Goal: Ask a question: Seek information or help from site administrators or community

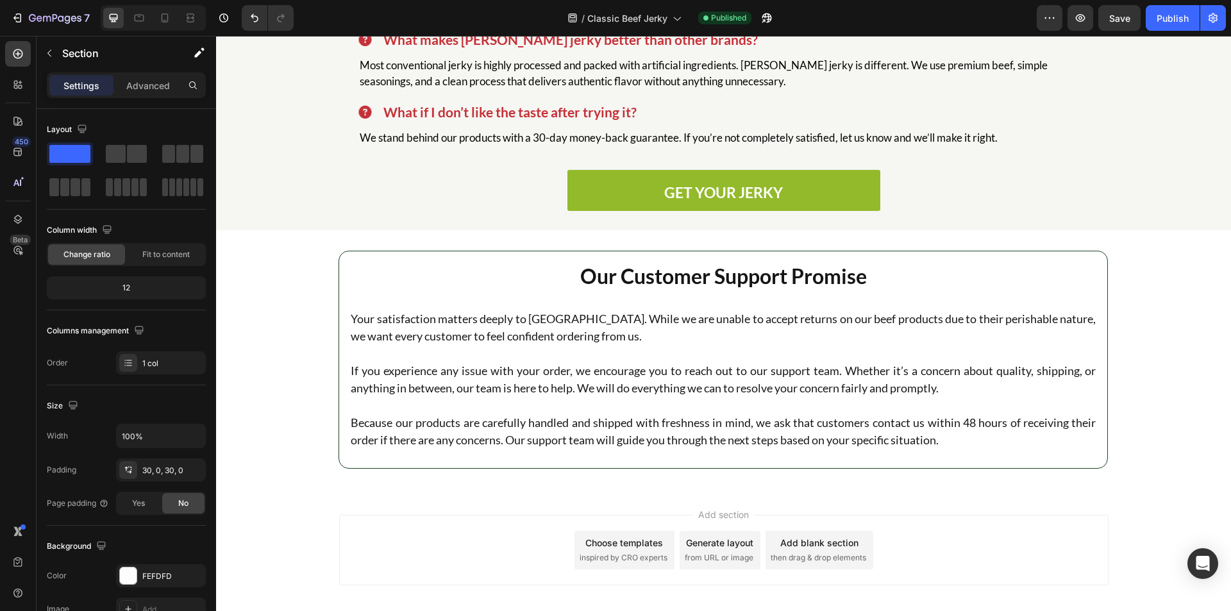
scroll to position [3885, 0]
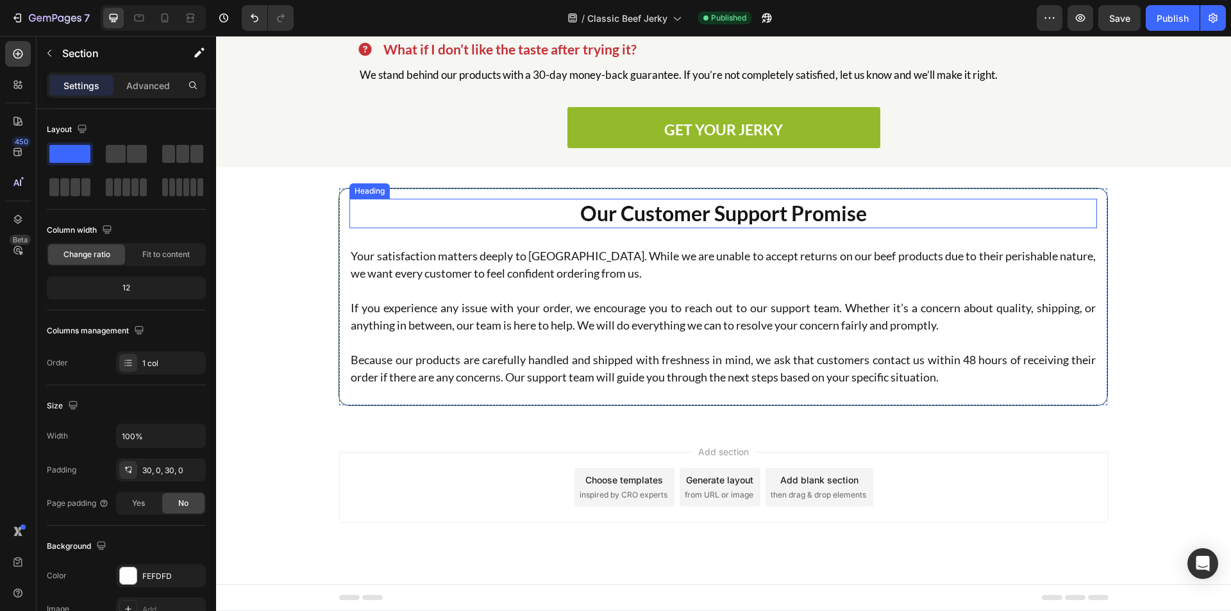
click at [742, 216] on h2 "Our Customer Support Promise" at bounding box center [723, 213] width 748 height 29
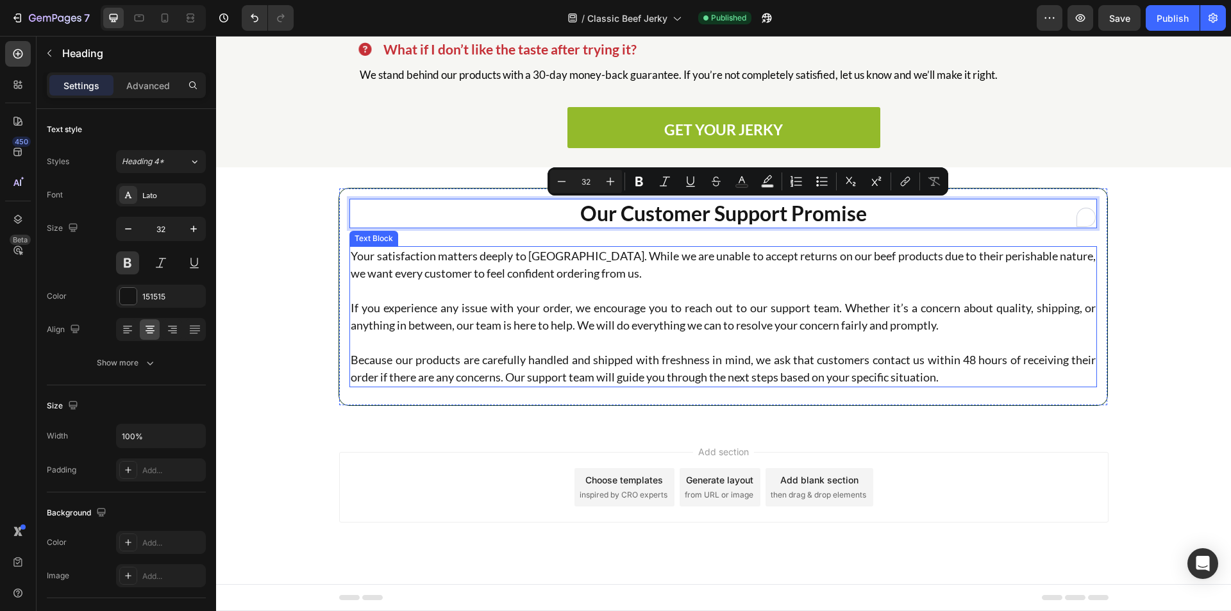
click at [696, 265] on p "Your satisfaction matters deeply to [GEOGRAPHIC_DATA]. While we are unable to a…" at bounding box center [723, 264] width 745 height 35
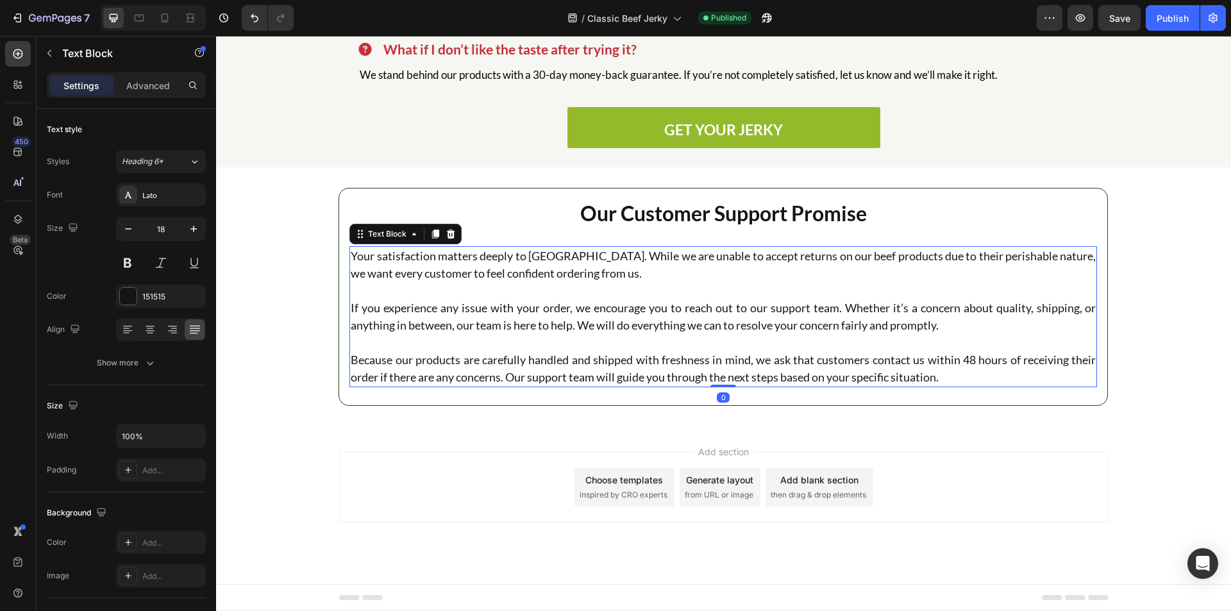
click at [503, 278] on p "Your satisfaction matters deeply to [GEOGRAPHIC_DATA]. While we are unable to a…" at bounding box center [723, 264] width 745 height 35
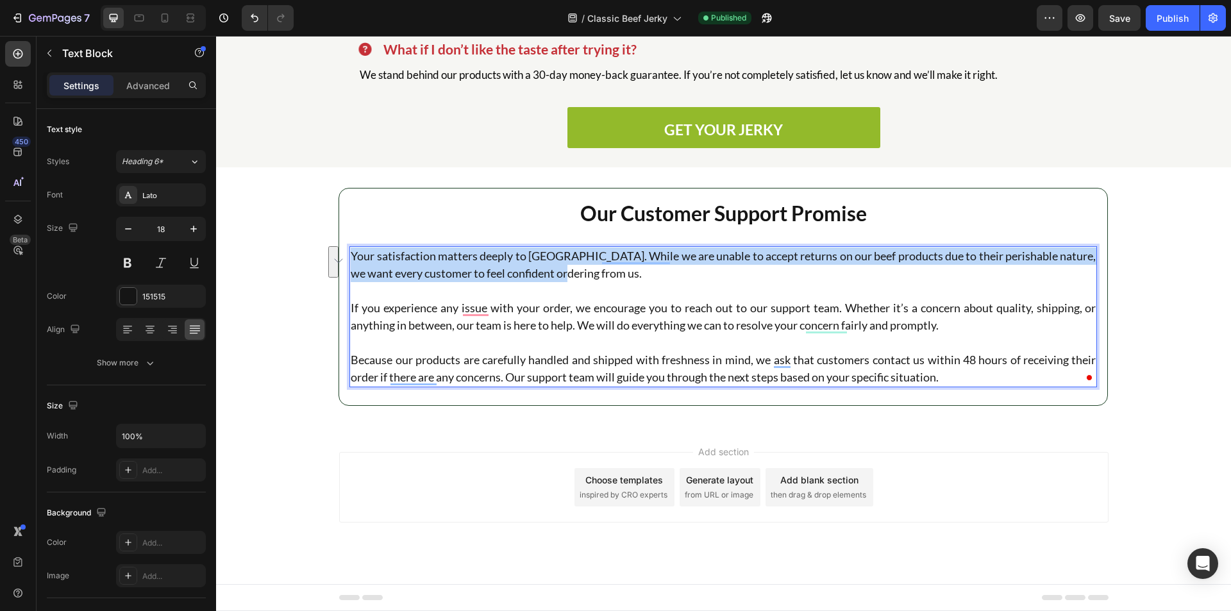
drag, startPoint x: 576, startPoint y: 270, endPoint x: 349, endPoint y: 253, distance: 228.3
click at [351, 253] on p "Your satisfaction matters deeply to [GEOGRAPHIC_DATA]. While we are unable to a…" at bounding box center [723, 264] width 745 height 35
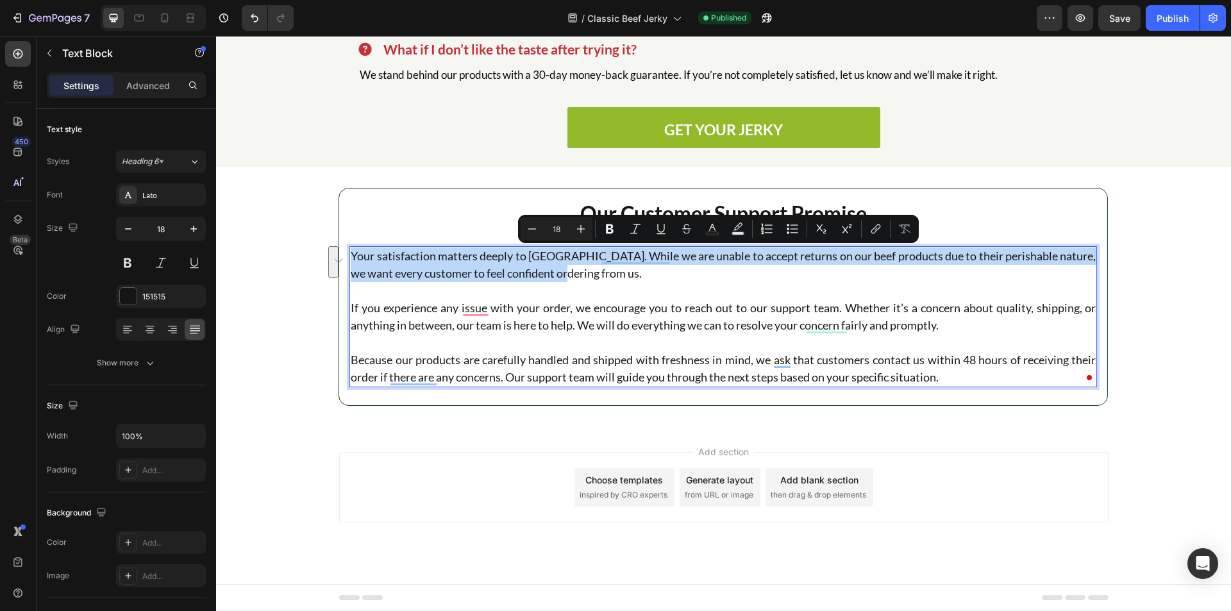
scroll to position [3867, 0]
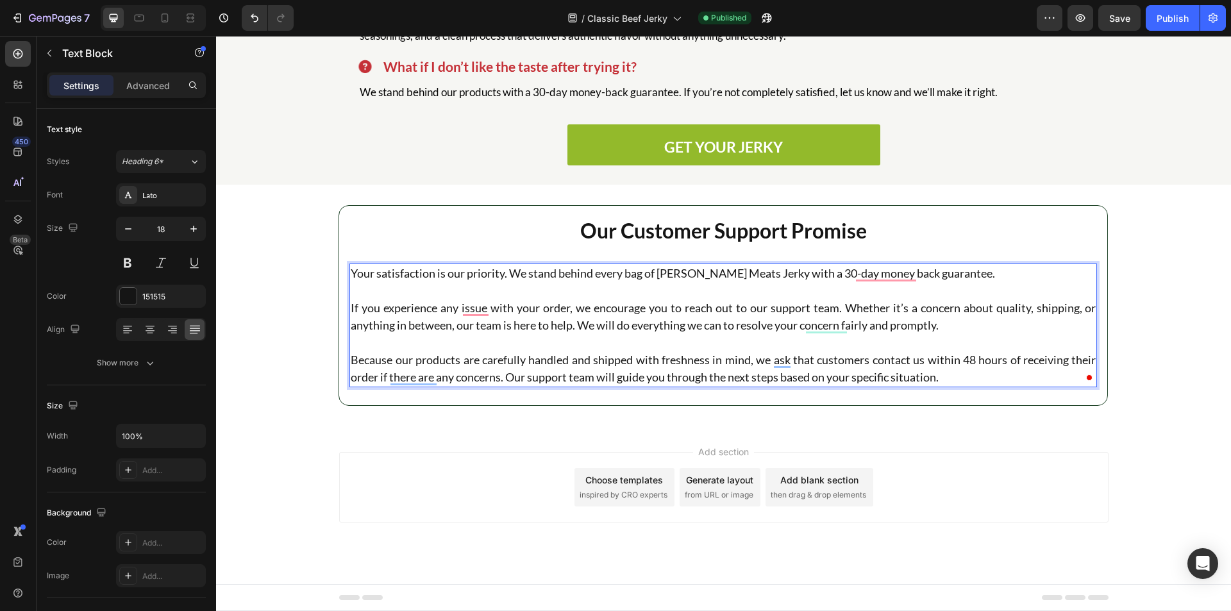
click at [625, 315] on p "If you experience any issue with your order, we encourage you to reach out to o…" at bounding box center [723, 316] width 745 height 35
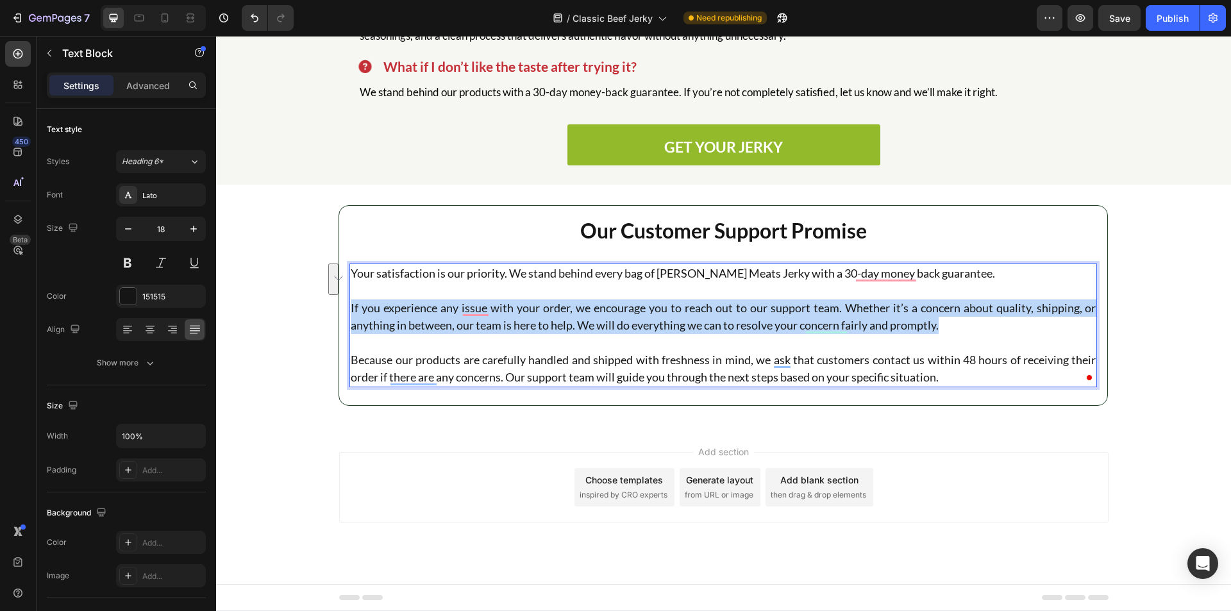
drag, startPoint x: 942, startPoint y: 323, endPoint x: 345, endPoint y: 310, distance: 597.7
click at [349, 310] on div "Your satisfaction is our priority. We stand behind every bag of [PERSON_NAME] M…" at bounding box center [723, 325] width 748 height 124
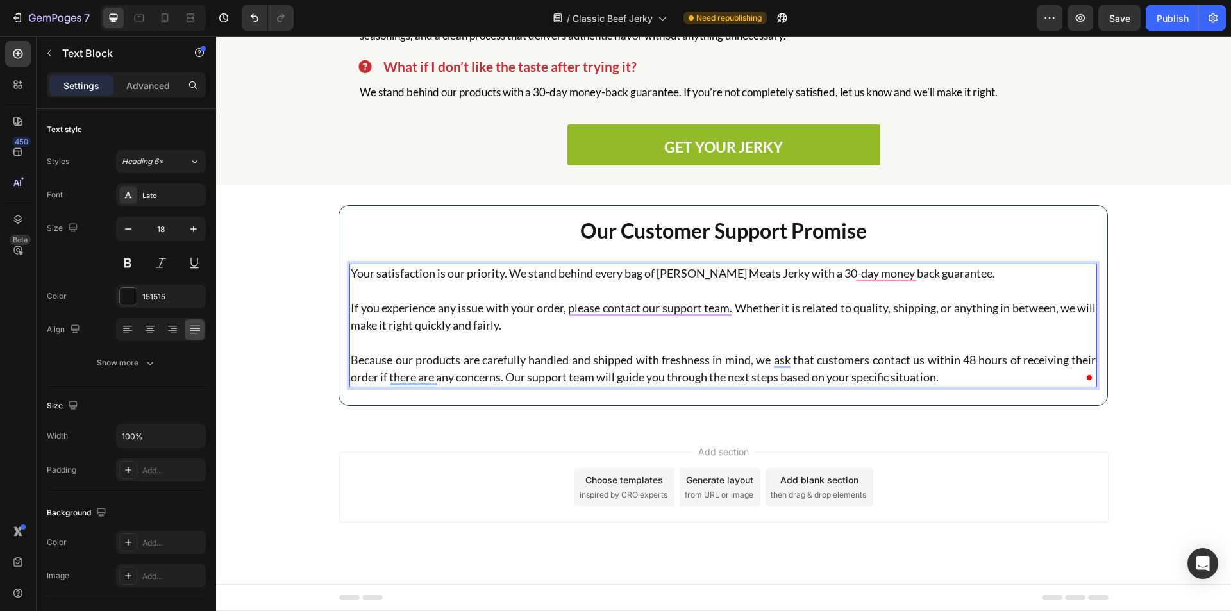
click at [589, 384] on p "Because our products are carefully handled and shipped with freshness in mind, …" at bounding box center [723, 368] width 745 height 35
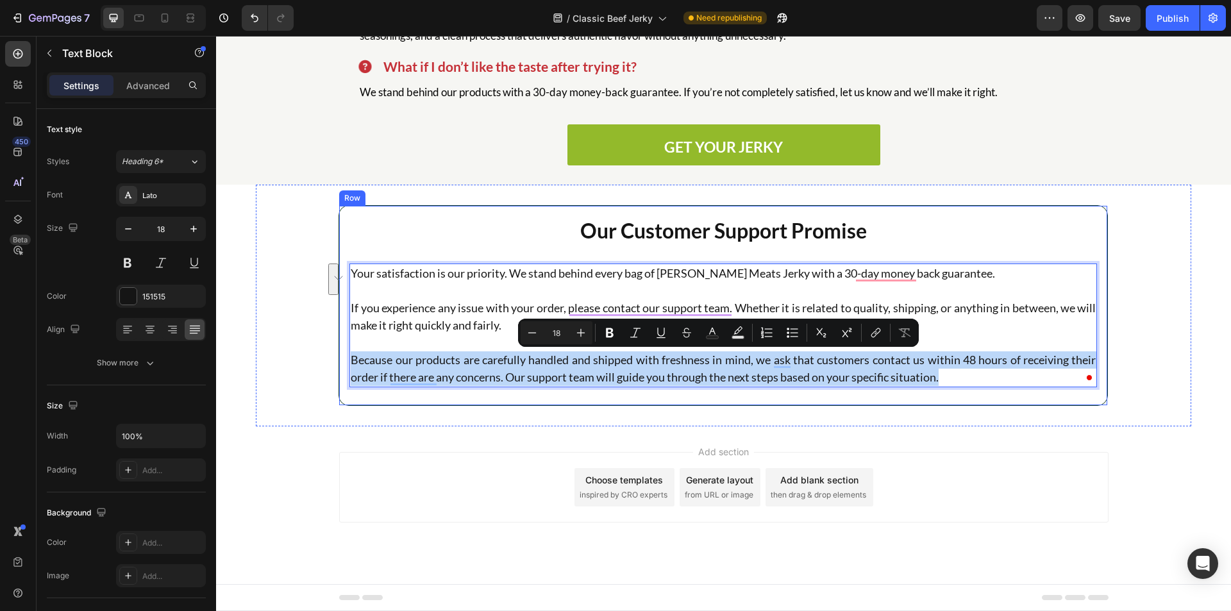
drag, startPoint x: 954, startPoint y: 381, endPoint x: 344, endPoint y: 360, distance: 610.1
click at [344, 360] on div "Our Customer Support Promise Heading Your satisfaction is our priority. We stan…" at bounding box center [723, 305] width 769 height 201
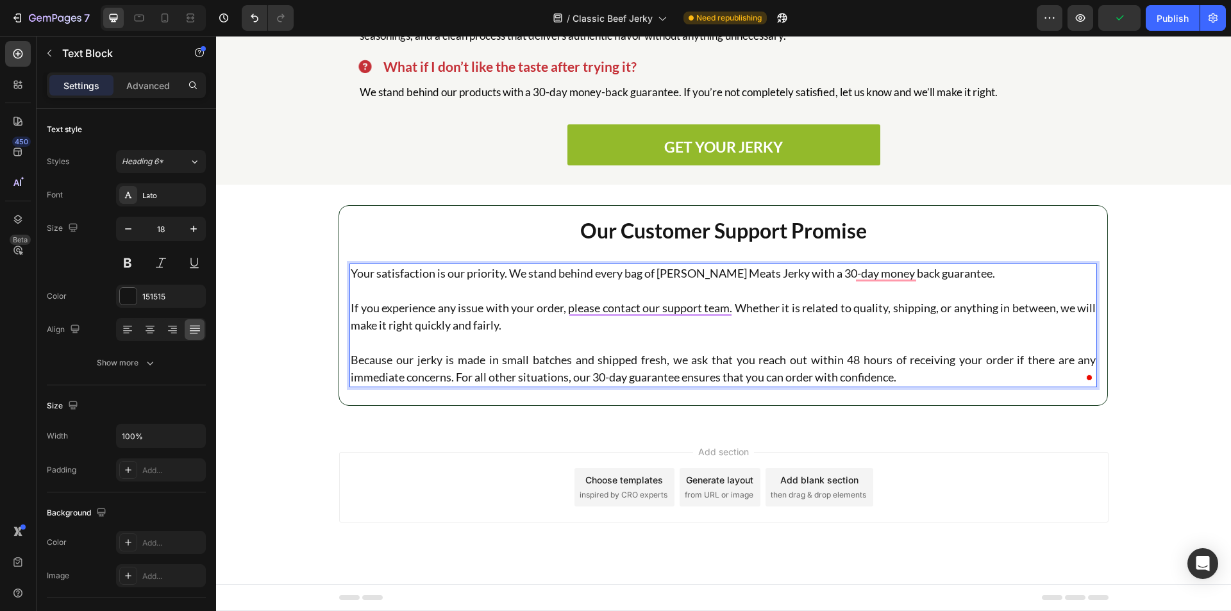
click at [678, 339] on p "Rich Text Editor. Editing area: main" at bounding box center [723, 342] width 745 height 17
click at [806, 308] on p "If you experience any issue with your order, please contact our support team. W…" at bounding box center [723, 316] width 745 height 35
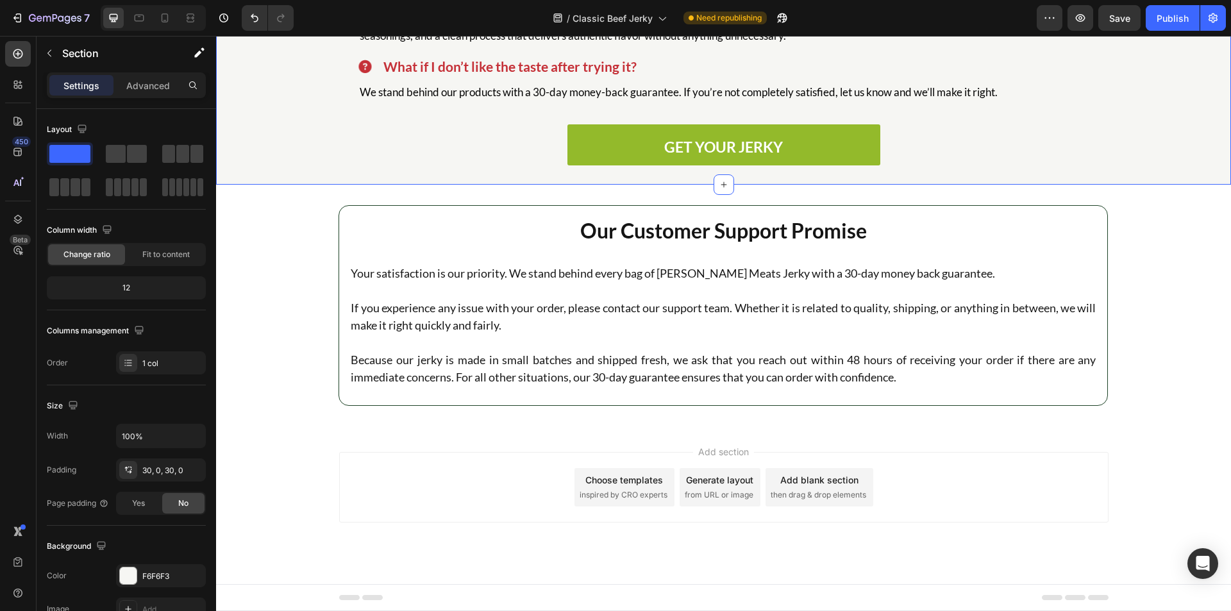
click at [1173, 22] on div "Publish" at bounding box center [1173, 18] width 32 height 13
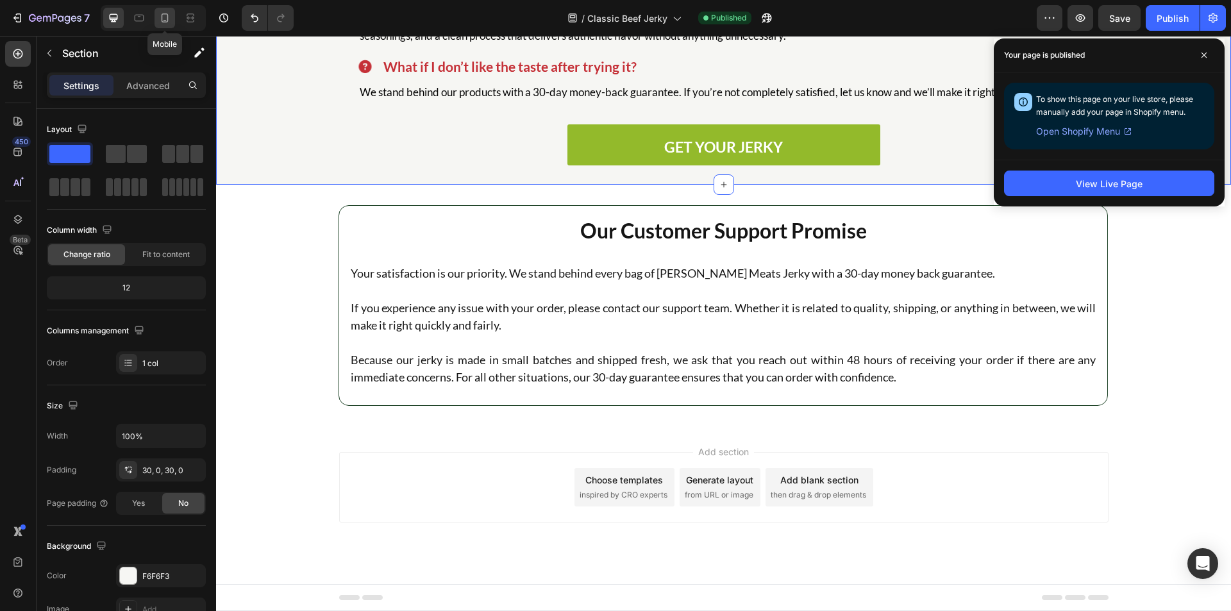
click at [165, 15] on icon at bounding box center [164, 18] width 13 height 13
type input "95%"
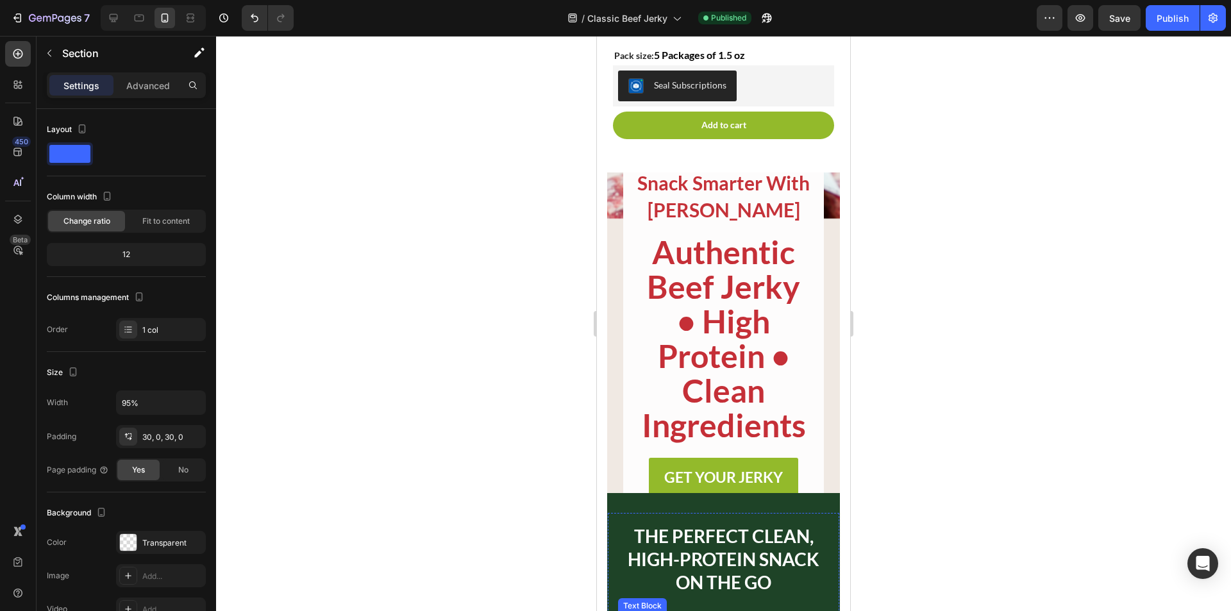
scroll to position [394, 0]
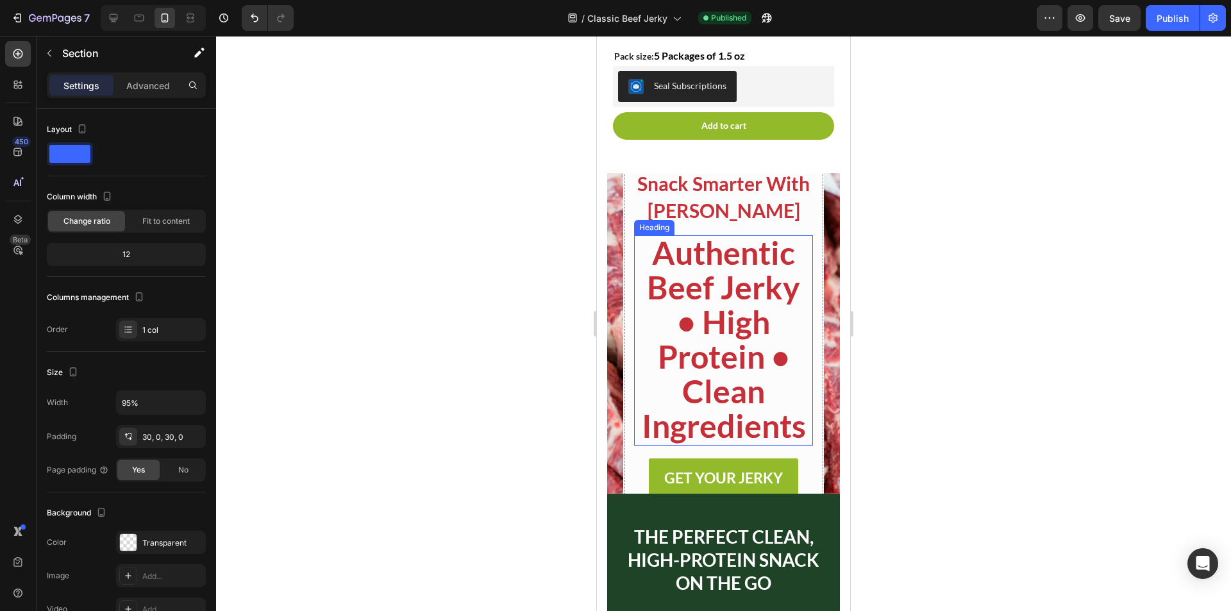
click at [739, 326] on strong "Authentic Beef Jerky • High Protein • Clean Ingredients" at bounding box center [724, 339] width 164 height 212
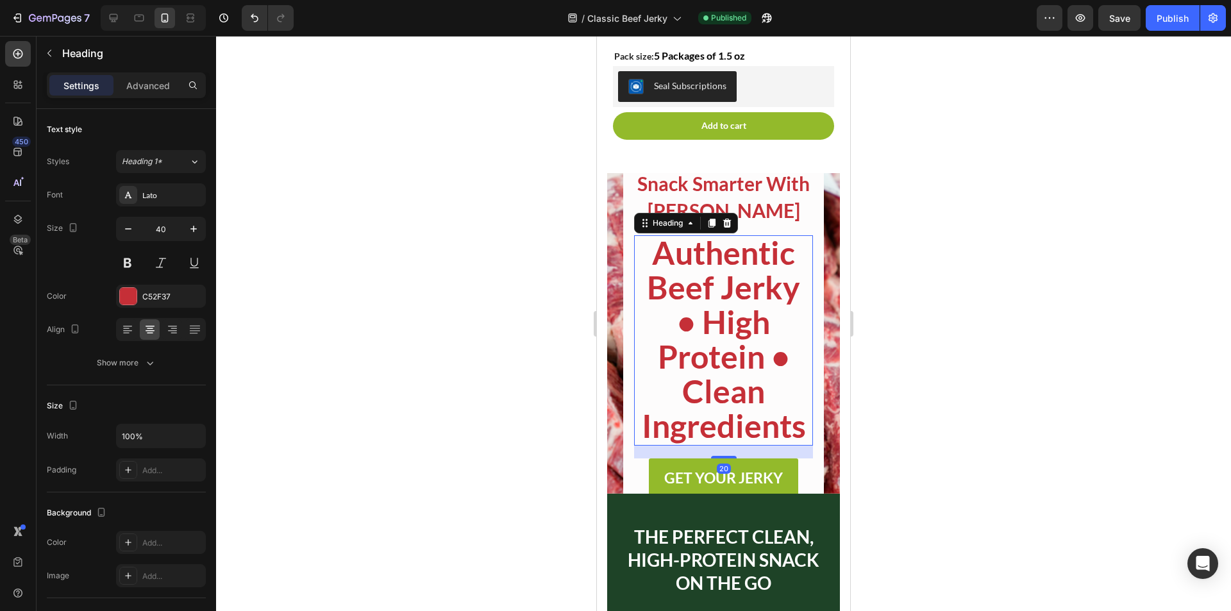
click at [958, 249] on div at bounding box center [723, 323] width 1015 height 575
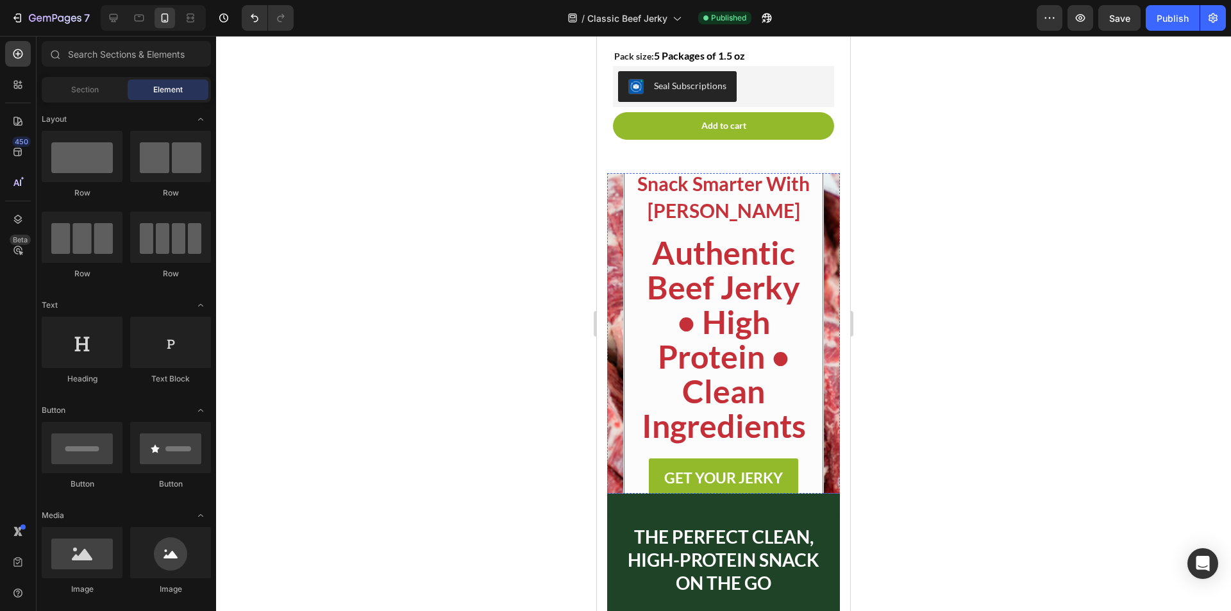
click at [805, 172] on div "Snack Smarter With [PERSON_NAME] Heading Authentic Beef Jerky • High Protein • …" at bounding box center [723, 333] width 201 height 370
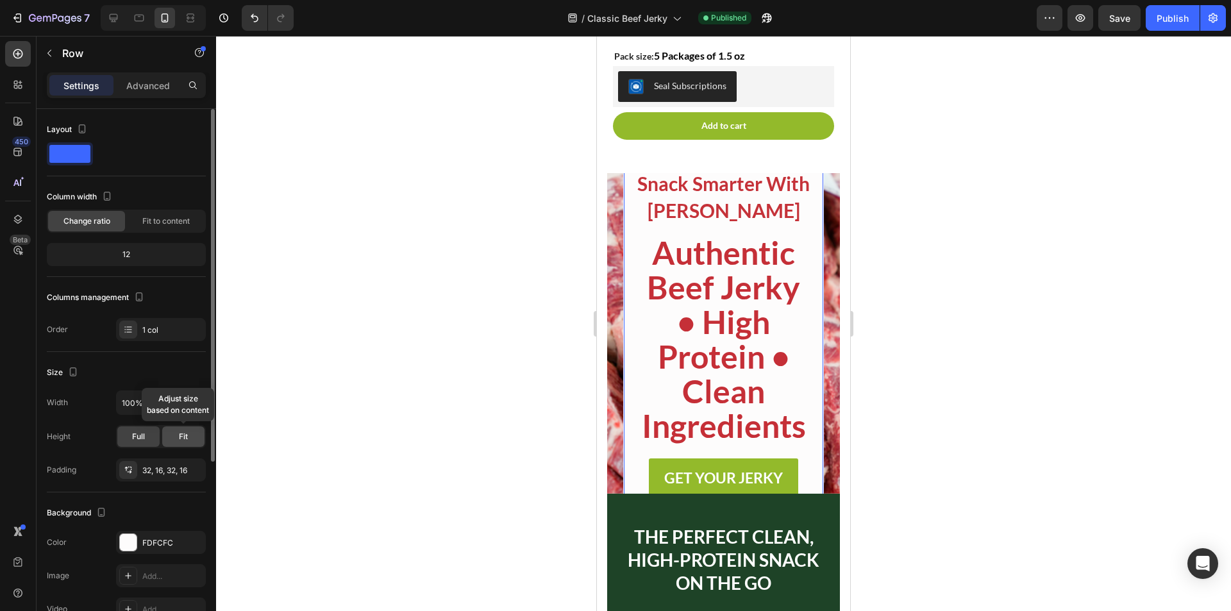
click at [175, 439] on div "Fit" at bounding box center [183, 436] width 42 height 21
click at [142, 435] on span "Full" at bounding box center [138, 437] width 13 height 12
click at [932, 238] on div at bounding box center [723, 323] width 1015 height 575
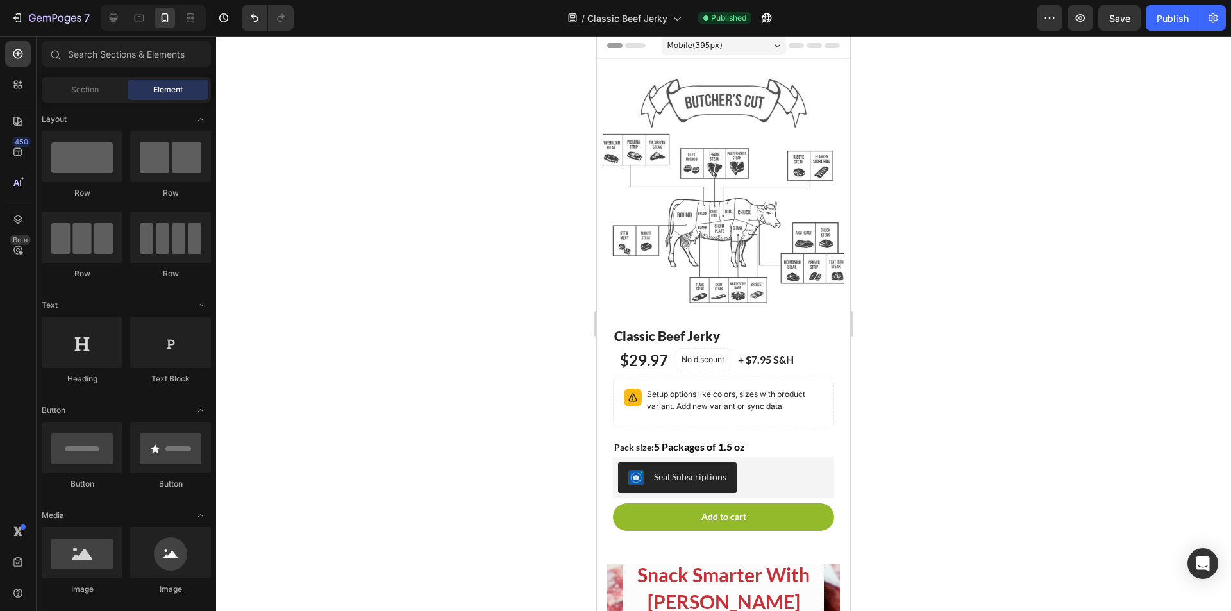
scroll to position [0, 0]
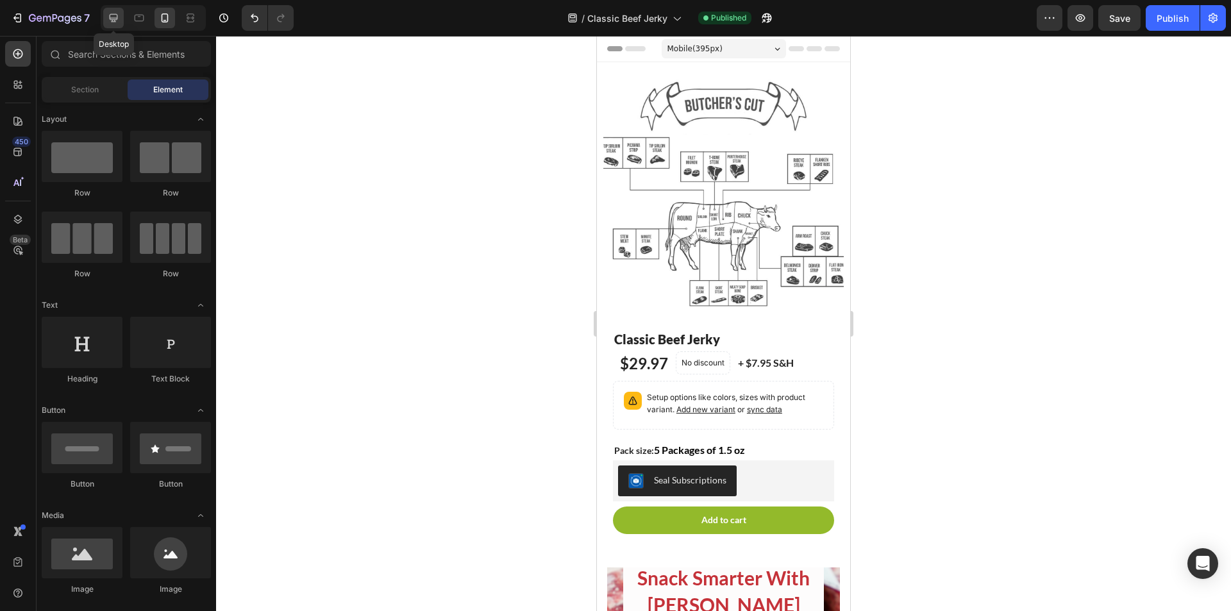
click at [103, 22] on div at bounding box center [113, 18] width 21 height 21
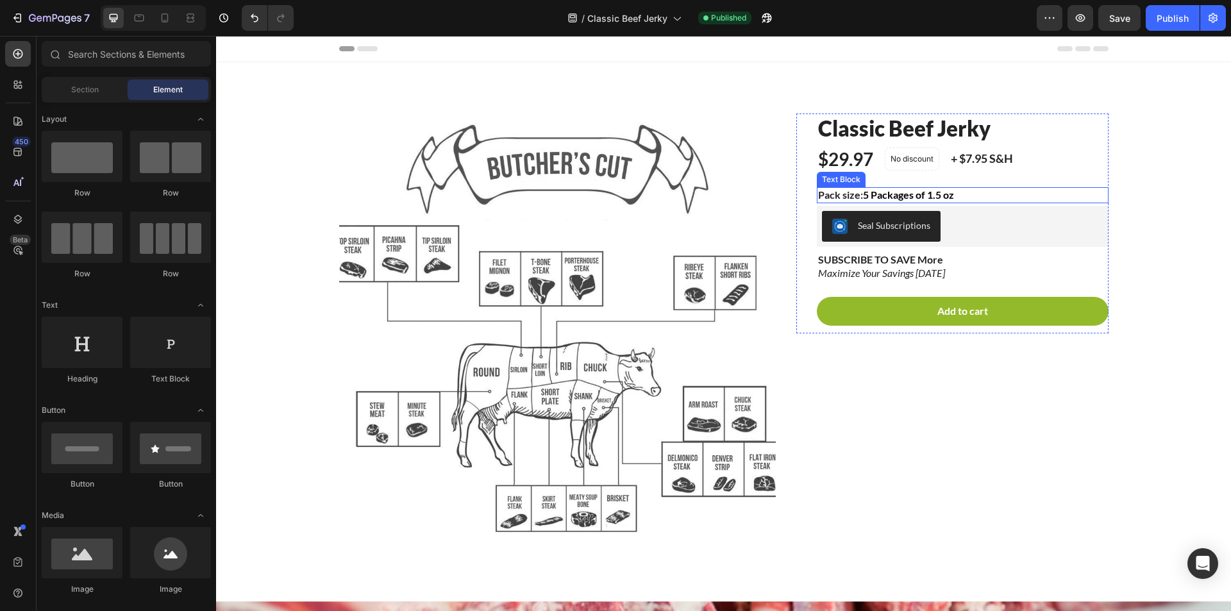
click at [957, 192] on p "Pack size: 5 Packages of 1.5 oz" at bounding box center [962, 194] width 289 height 13
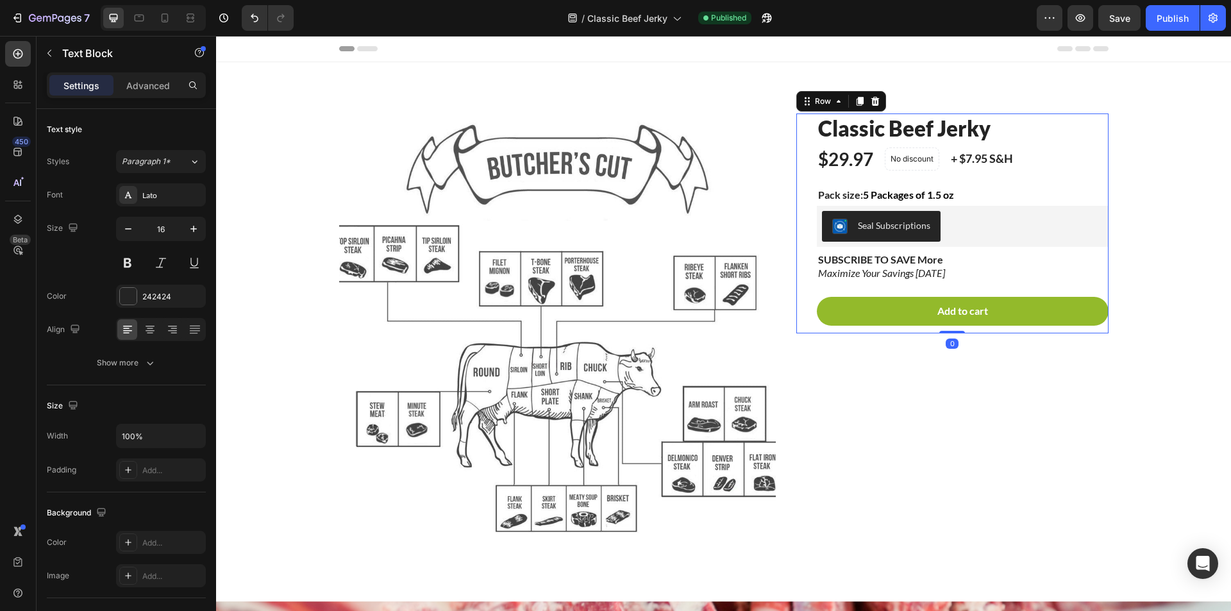
click at [797, 128] on div "Classic Beef Jerky Product Title $29.97 Product Price Product Price No discount…" at bounding box center [952, 223] width 312 height 220
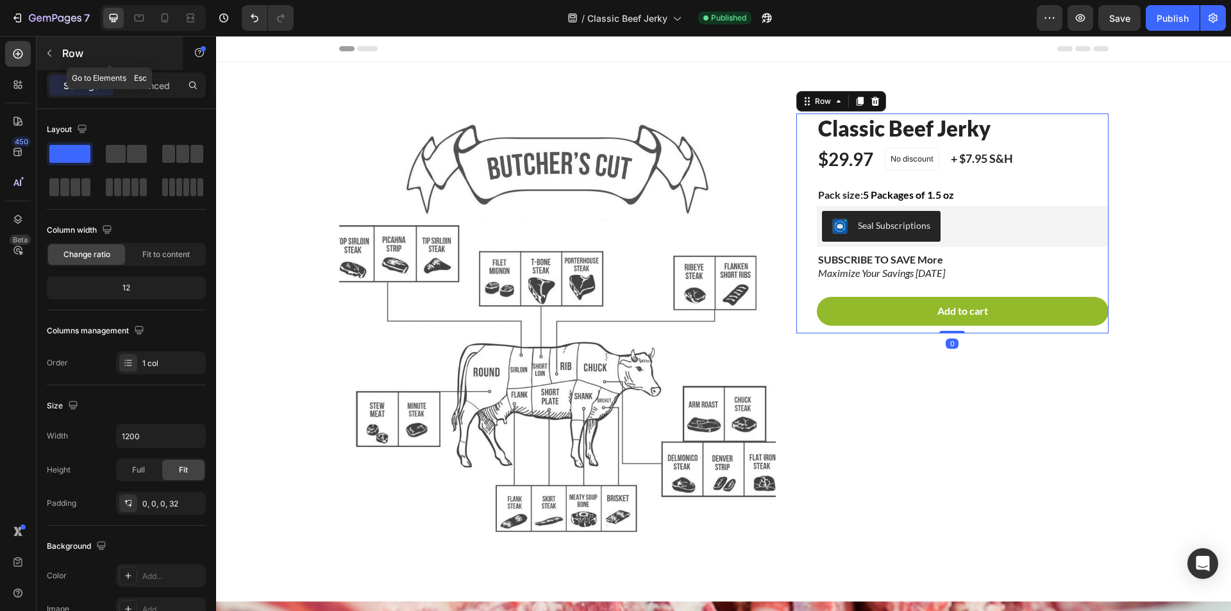
click at [46, 53] on icon "button" at bounding box center [49, 53] width 10 height 10
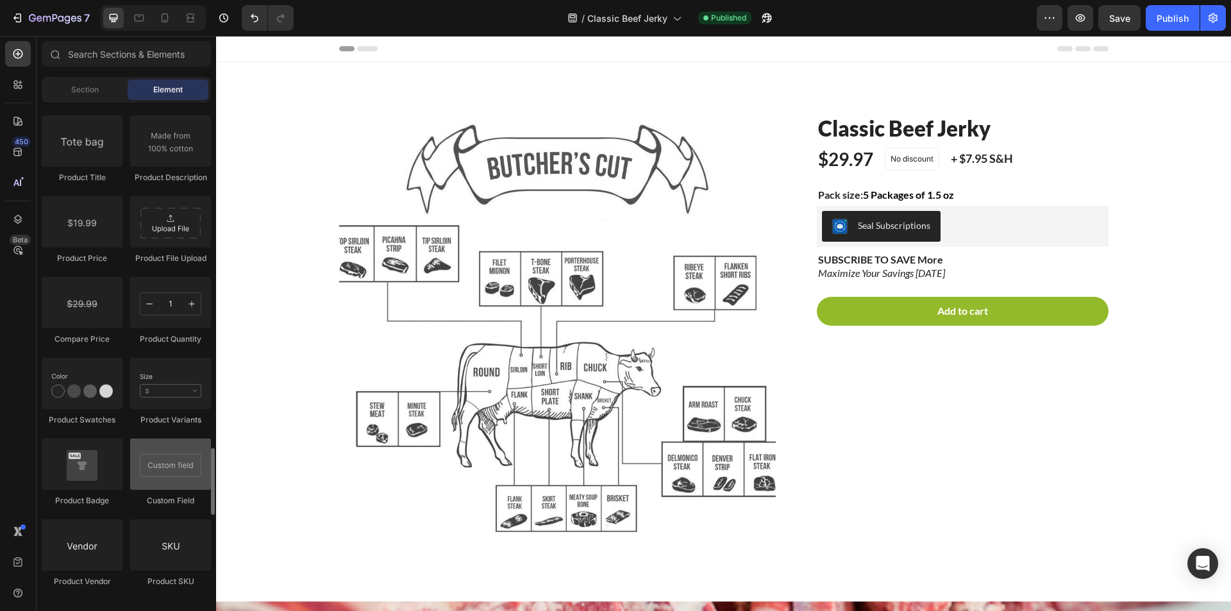
scroll to position [2116, 0]
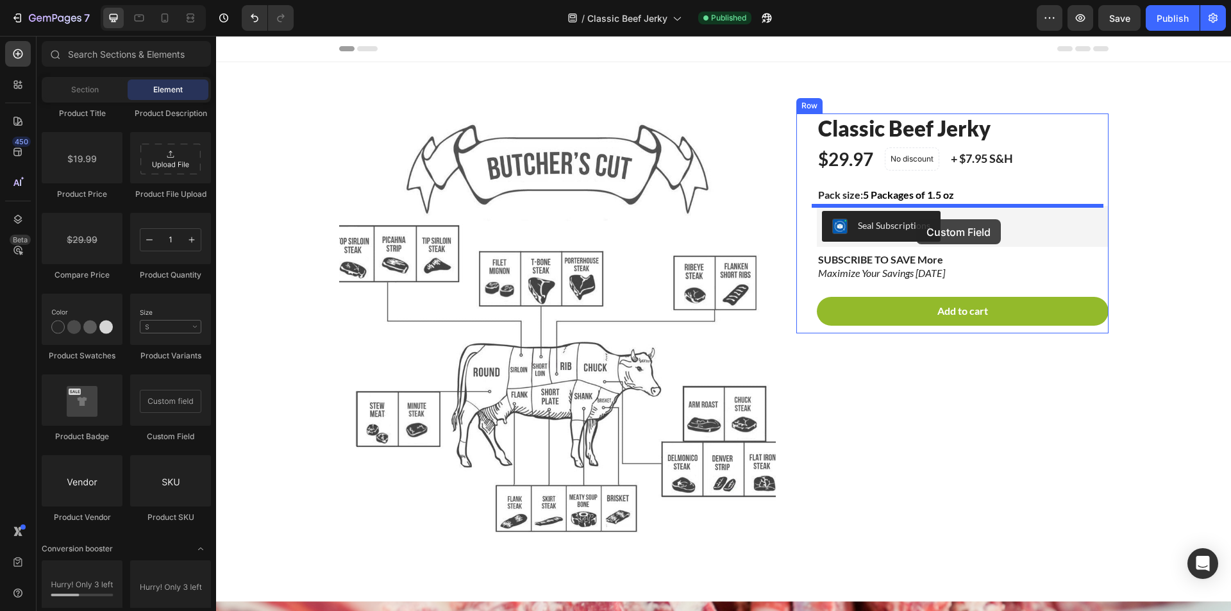
drag, startPoint x: 363, startPoint y: 435, endPoint x: 916, endPoint y: 219, distance: 594.0
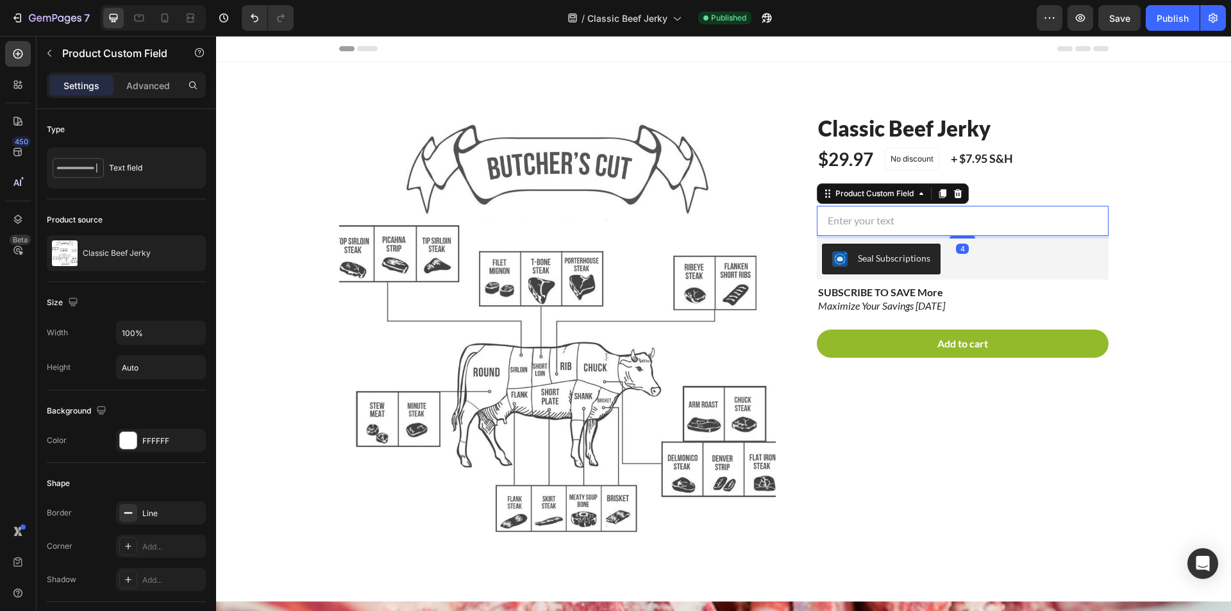
click at [896, 211] on input "text" at bounding box center [963, 221] width 292 height 30
click at [99, 175] on icon at bounding box center [78, 167] width 51 height 29
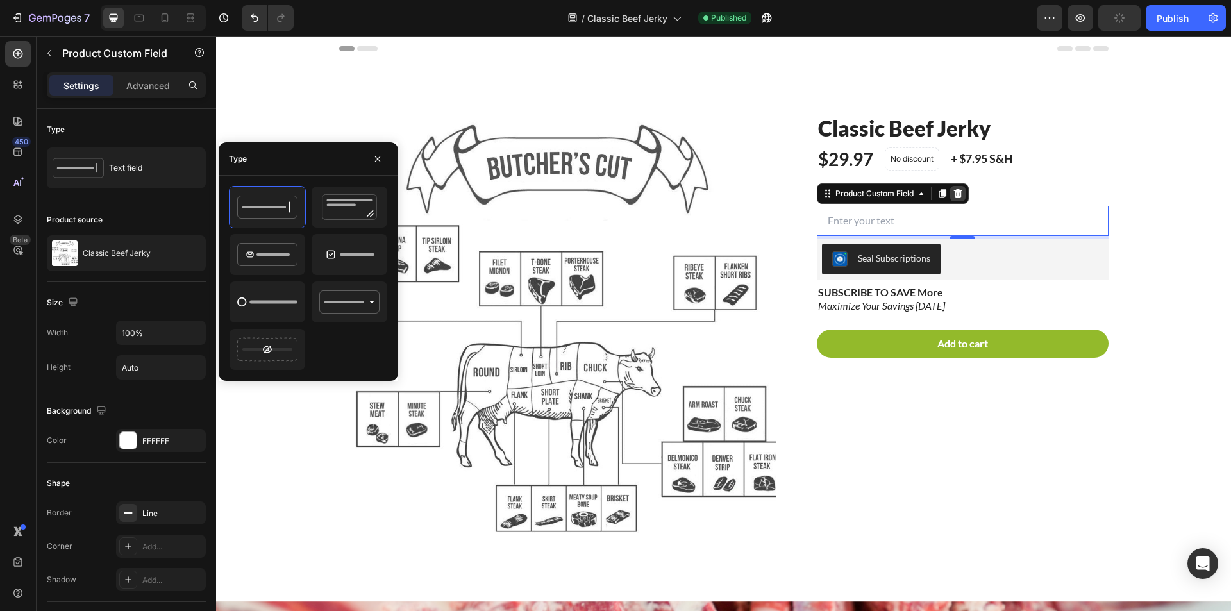
click at [953, 189] on icon at bounding box center [958, 193] width 10 height 10
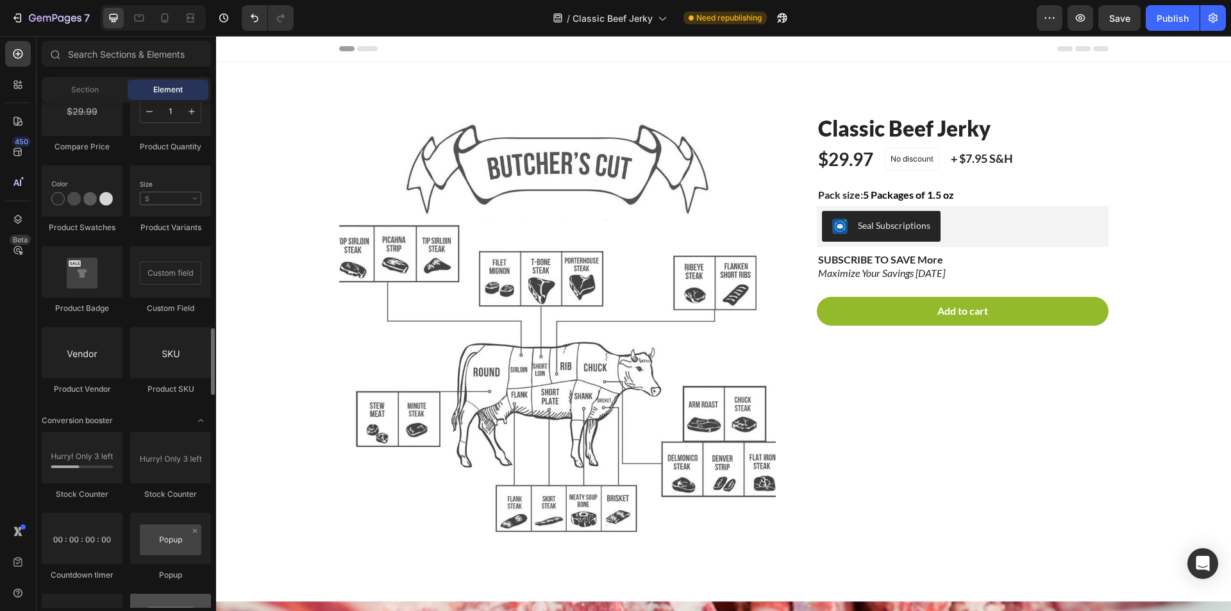
scroll to position [2180, 0]
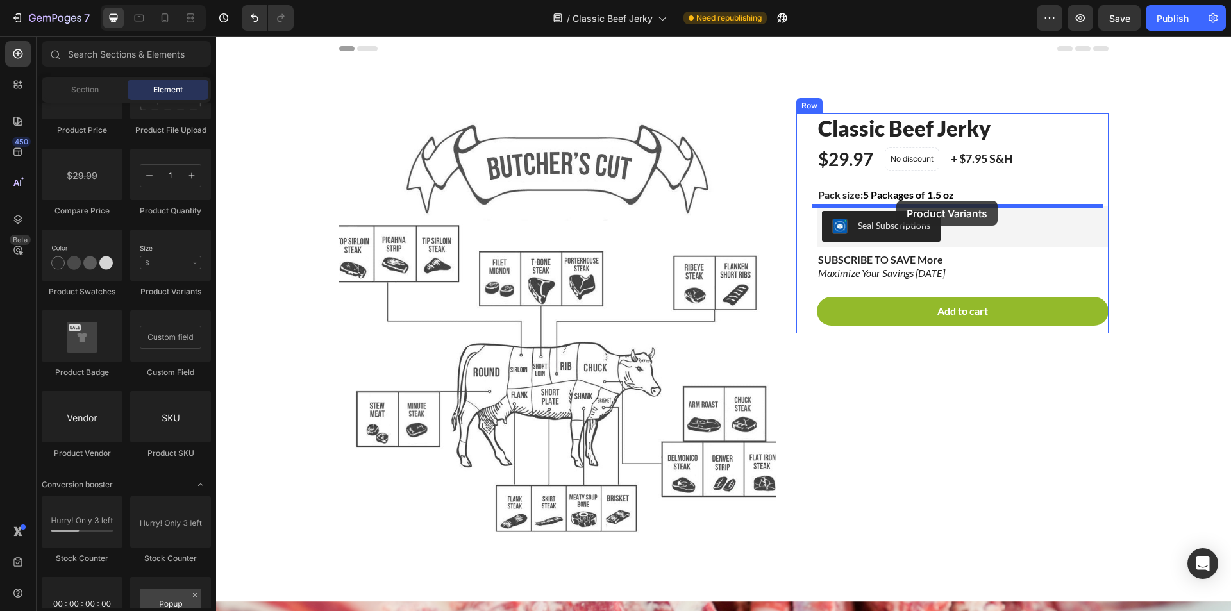
drag, startPoint x: 354, startPoint y: 293, endPoint x: 896, endPoint y: 201, distance: 550.2
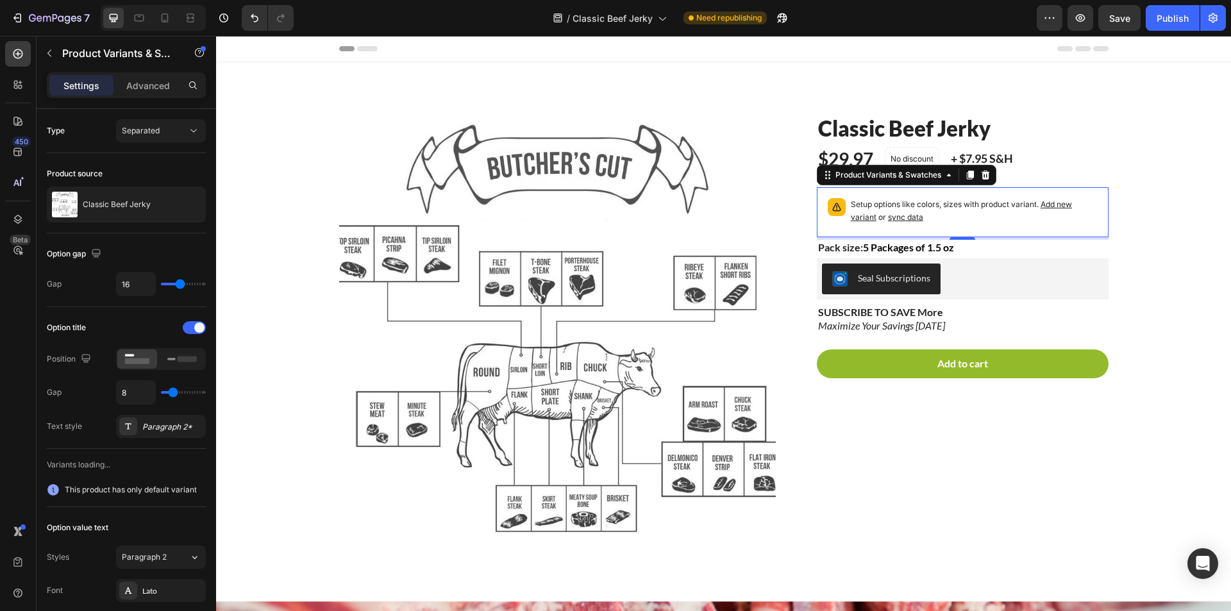
click at [912, 215] on span "sync data" at bounding box center [905, 217] width 35 height 10
click at [907, 217] on span "sync data" at bounding box center [905, 217] width 35 height 10
click at [155, 133] on span "Separated" at bounding box center [141, 131] width 38 height 10
click at [62, 127] on div "Type" at bounding box center [56, 131] width 18 height 12
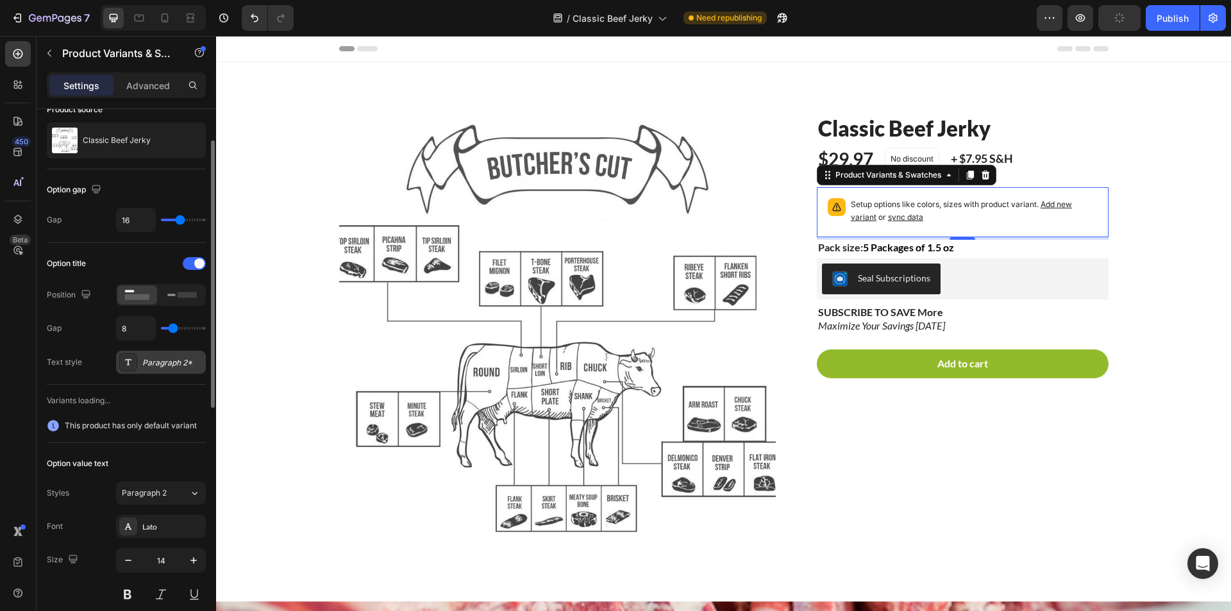
scroll to position [128, 0]
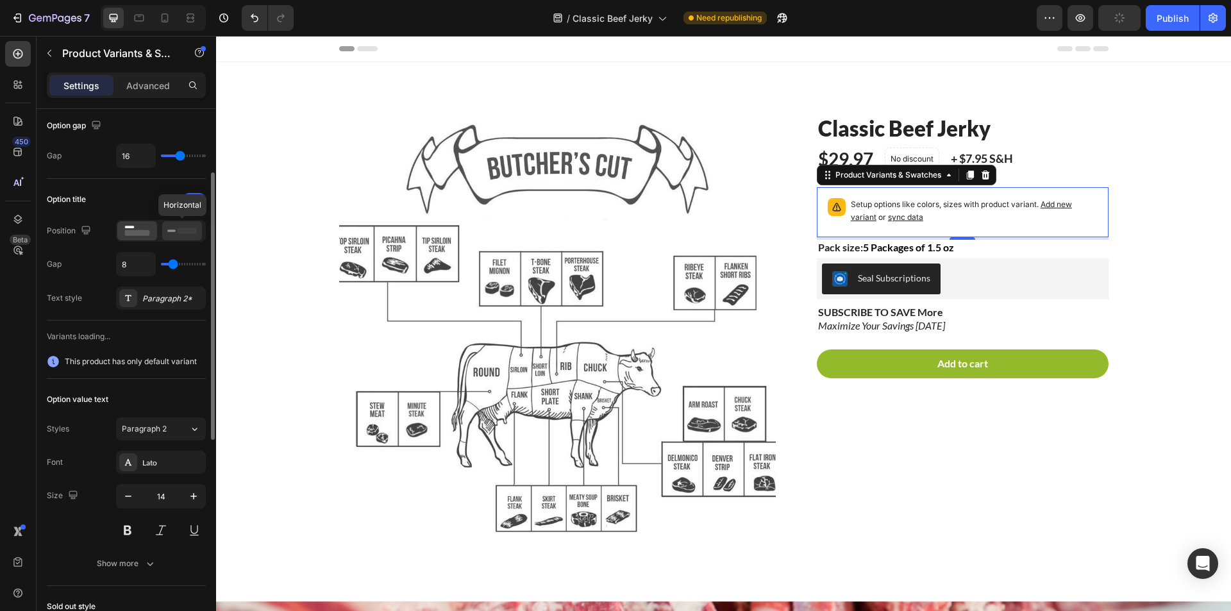
click at [172, 235] on icon at bounding box center [181, 231] width 29 height 14
click at [1155, 19] on button "Publish" at bounding box center [1173, 18] width 54 height 26
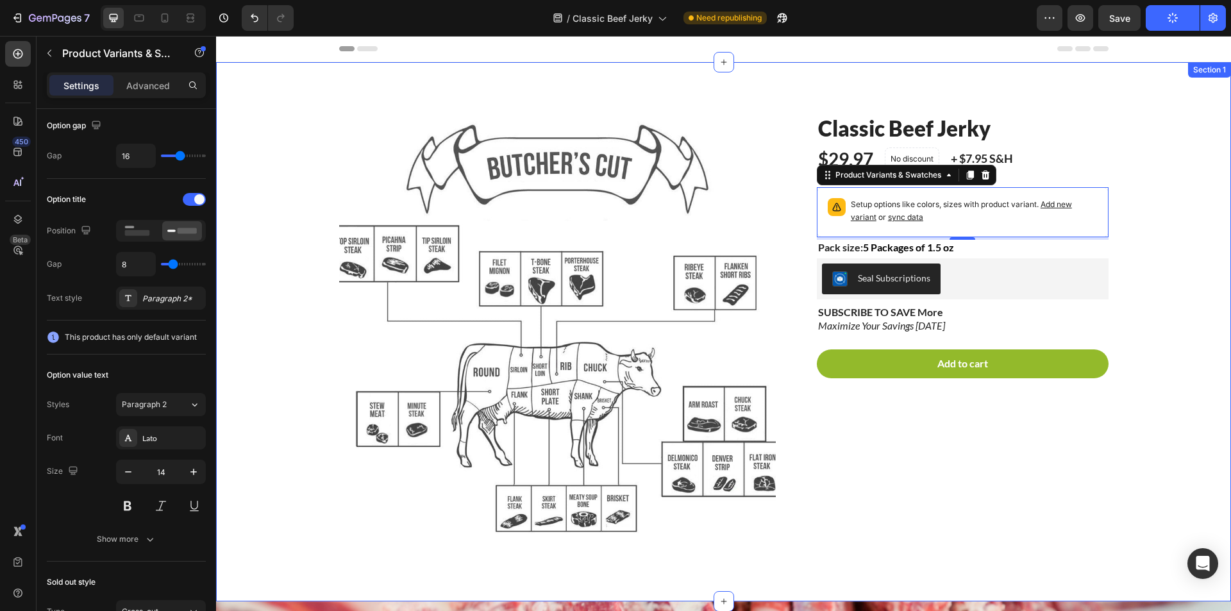
click at [1181, 106] on div "Product Images Classic Beef Jerky Product Title $29.97 Product Price Product Pr…" at bounding box center [723, 331] width 1015 height 539
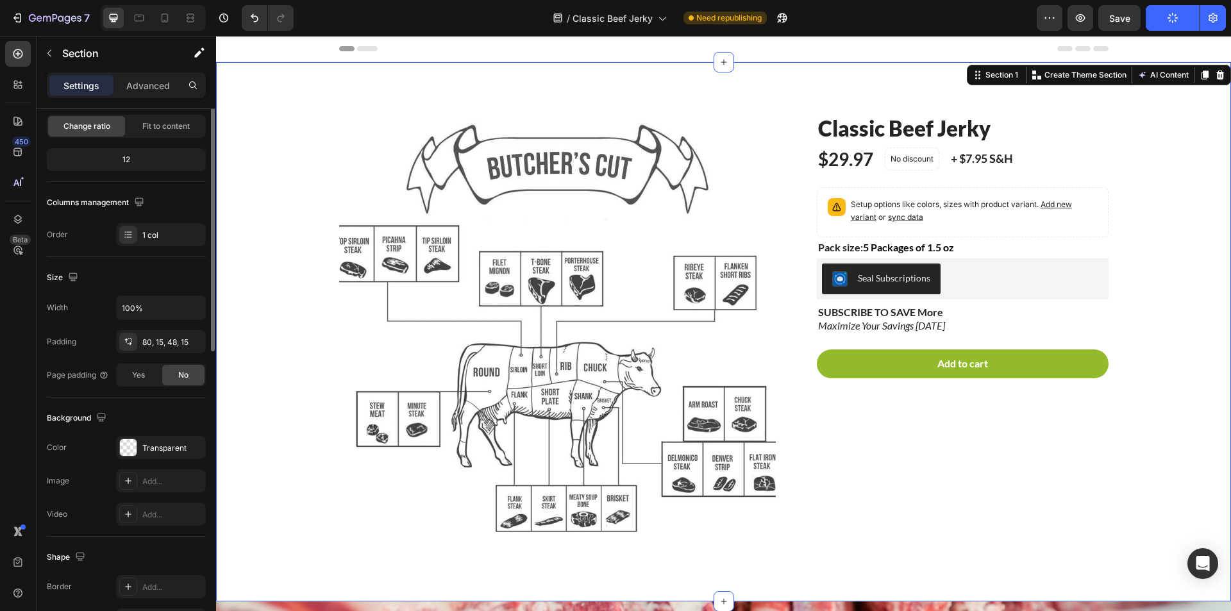
scroll to position [0, 0]
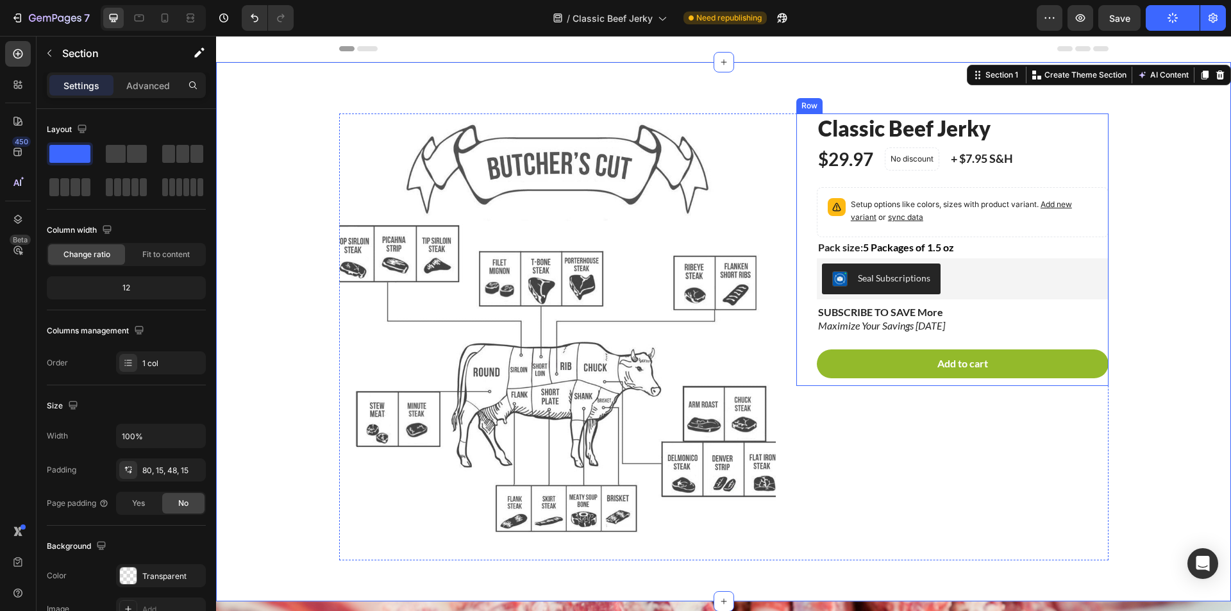
click at [1100, 340] on div "Classic Beef Jerky Product Title $29.97 Product Price Product Price No discount…" at bounding box center [963, 249] width 292 height 272
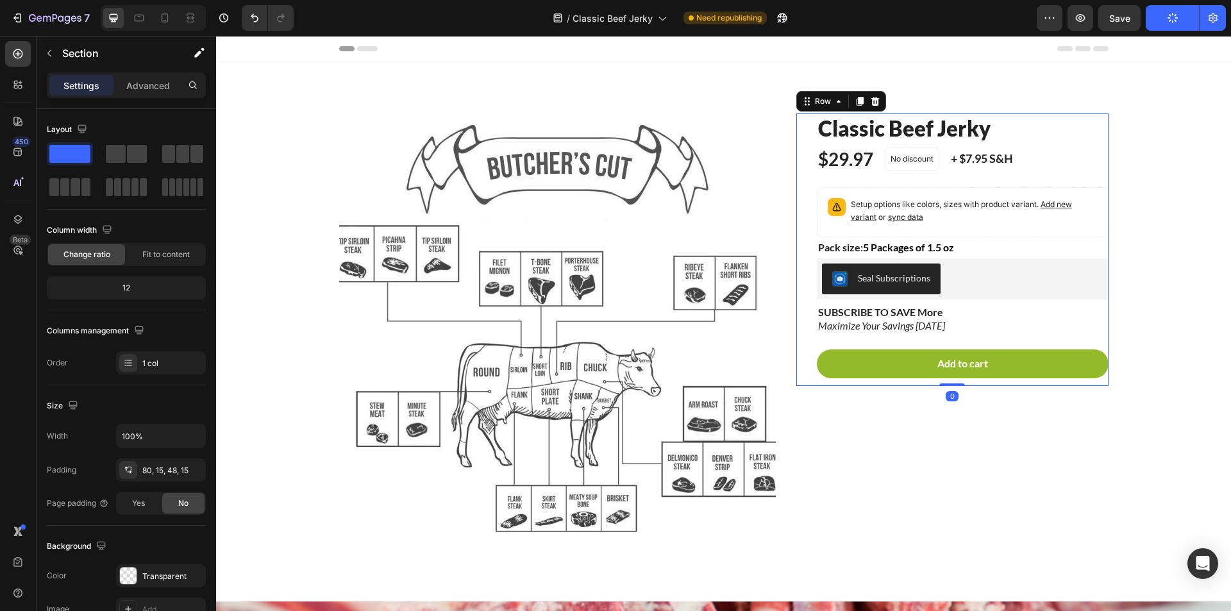
click at [1100, 340] on div "Classic Beef Jerky Product Title $29.97 Product Price Product Price No discount…" at bounding box center [963, 249] width 292 height 272
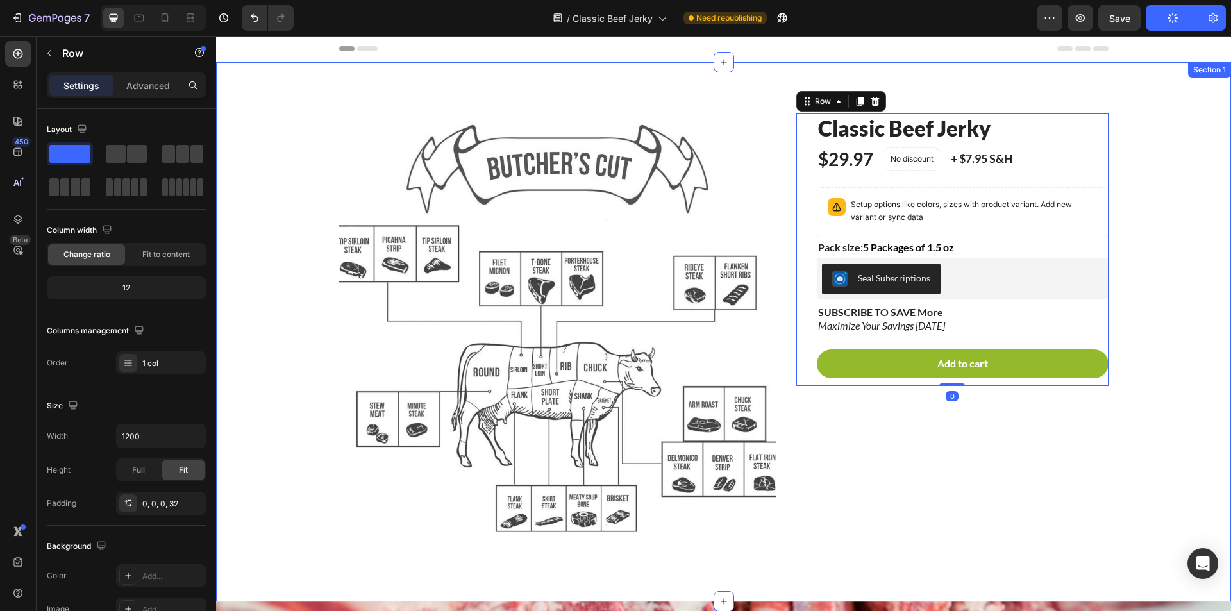
click at [1161, 167] on div "Product Images Classic Beef Jerky Product Title $29.97 Product Price Product Pr…" at bounding box center [724, 341] width 996 height 457
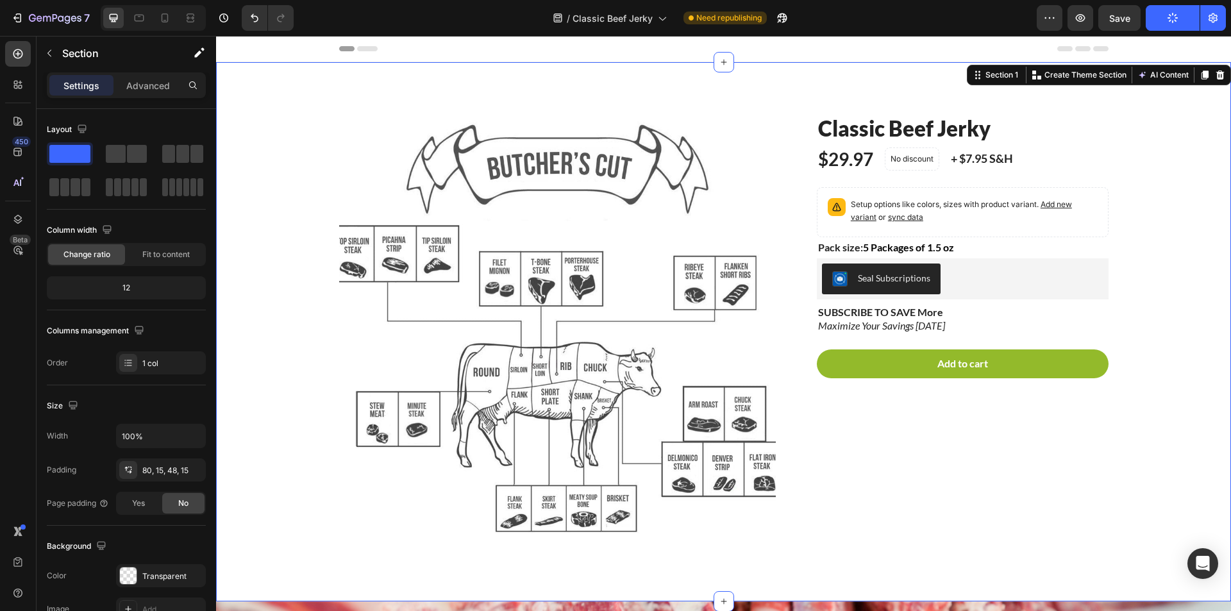
click at [1166, 15] on button "Publish" at bounding box center [1173, 18] width 54 height 26
click at [1123, 17] on span "Save" at bounding box center [1119, 18] width 21 height 11
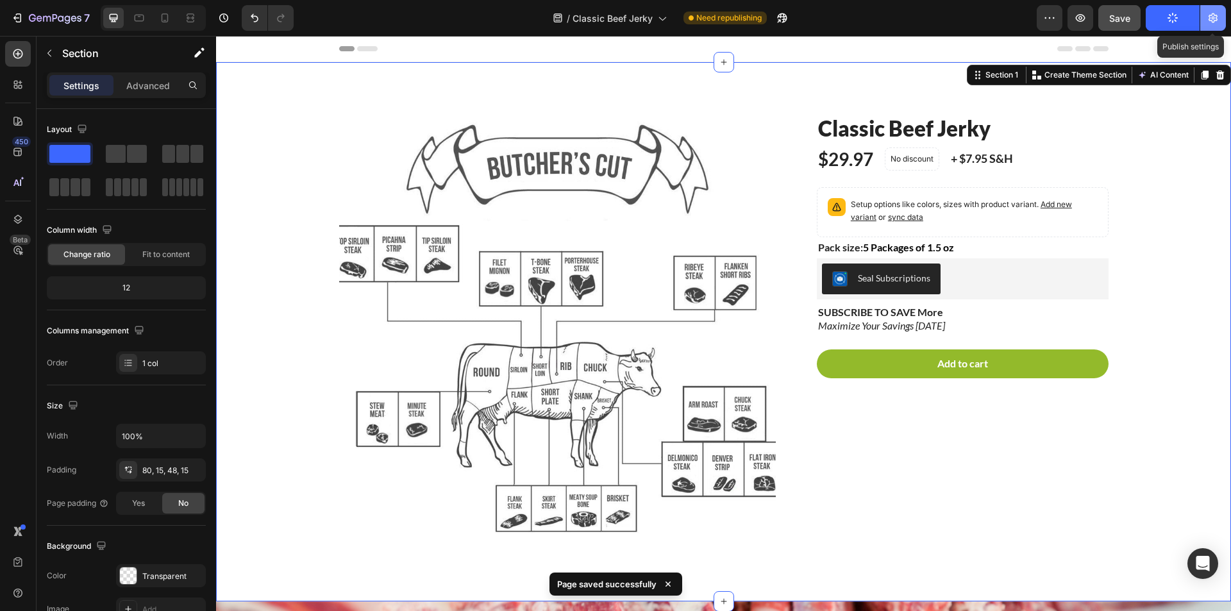
click at [1207, 19] on icon "button" at bounding box center [1213, 18] width 13 height 13
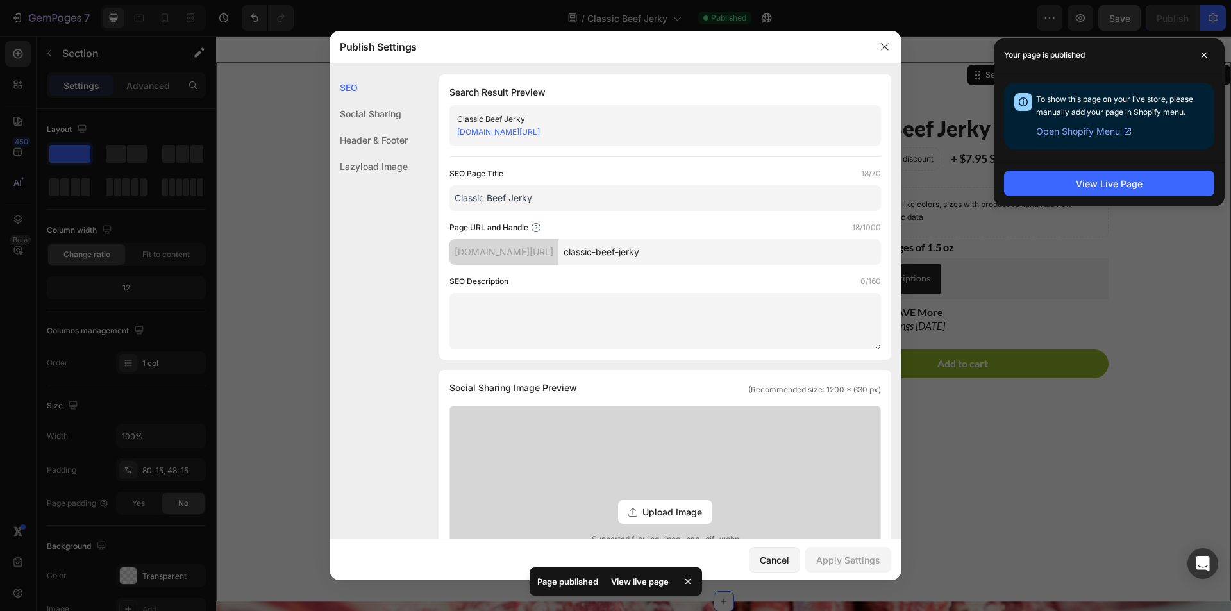
click at [961, 59] on div at bounding box center [615, 305] width 1231 height 611
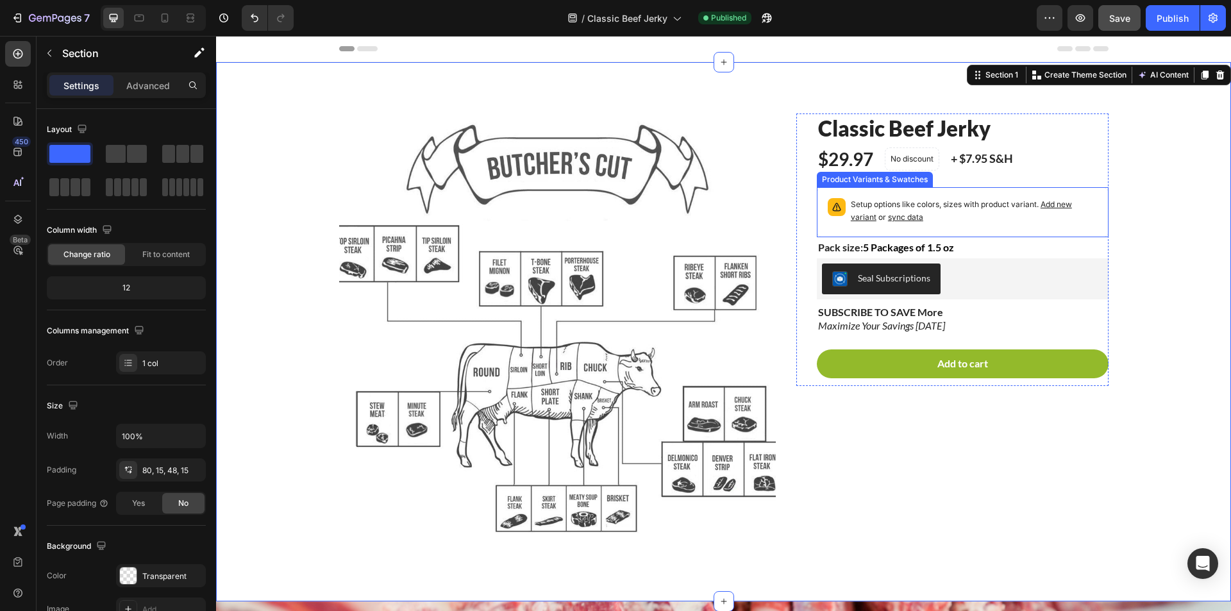
click at [939, 203] on p "Setup options like colors, sizes with product variant. Add new variant or sync …" at bounding box center [974, 211] width 247 height 26
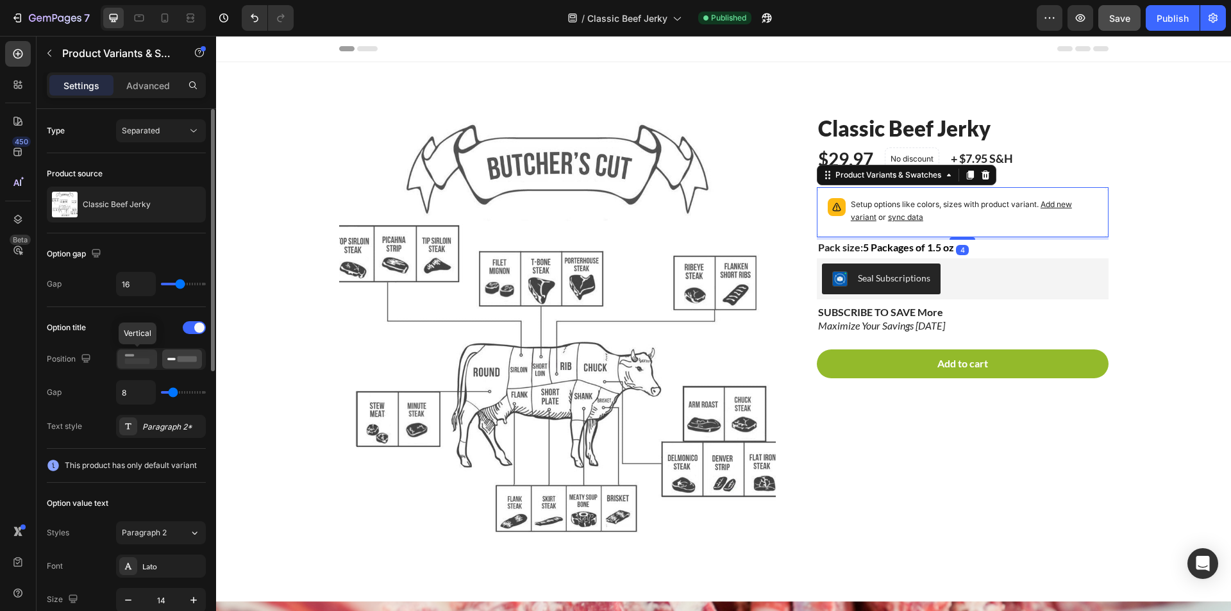
click at [135, 358] on rect at bounding box center [137, 361] width 25 height 6
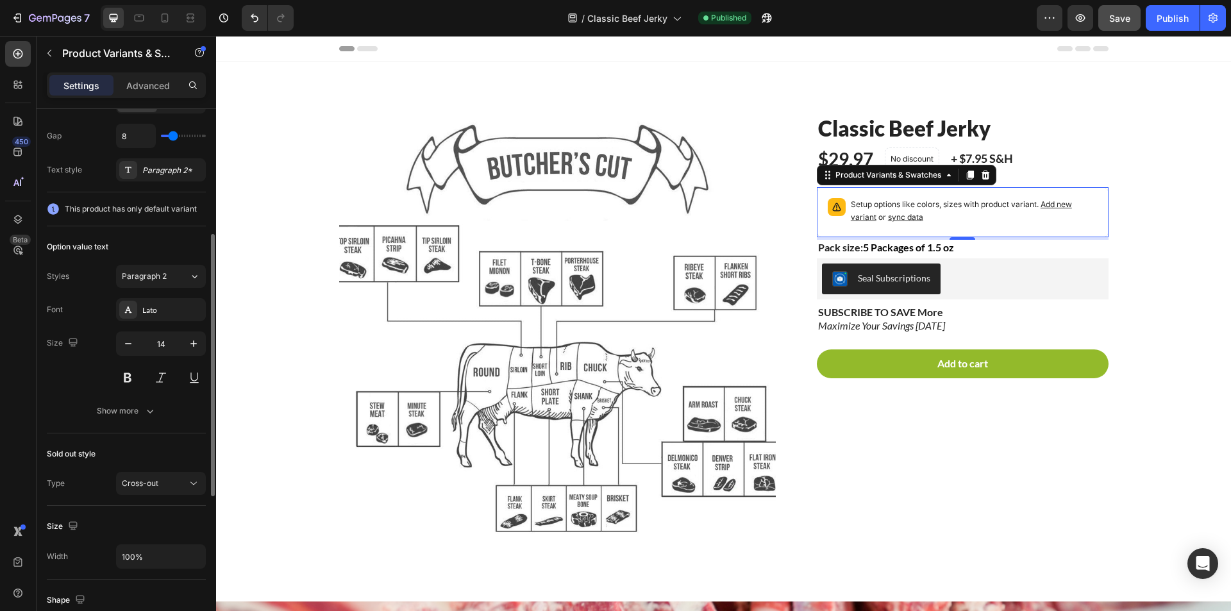
scroll to position [321, 0]
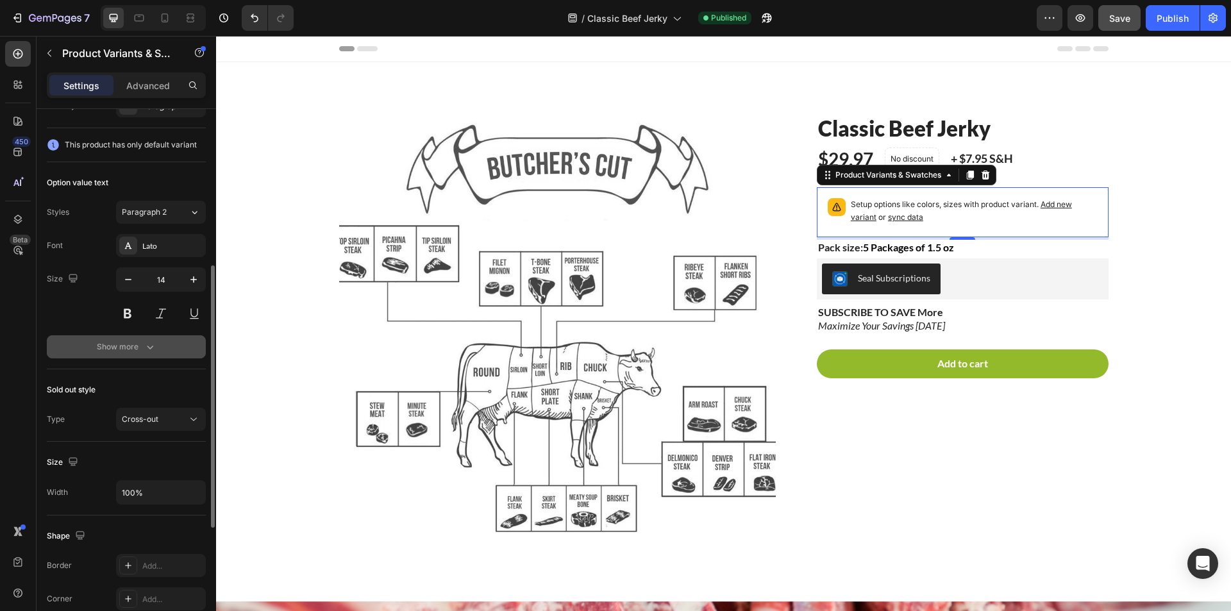
click at [141, 354] on button "Show more" at bounding box center [126, 346] width 159 height 23
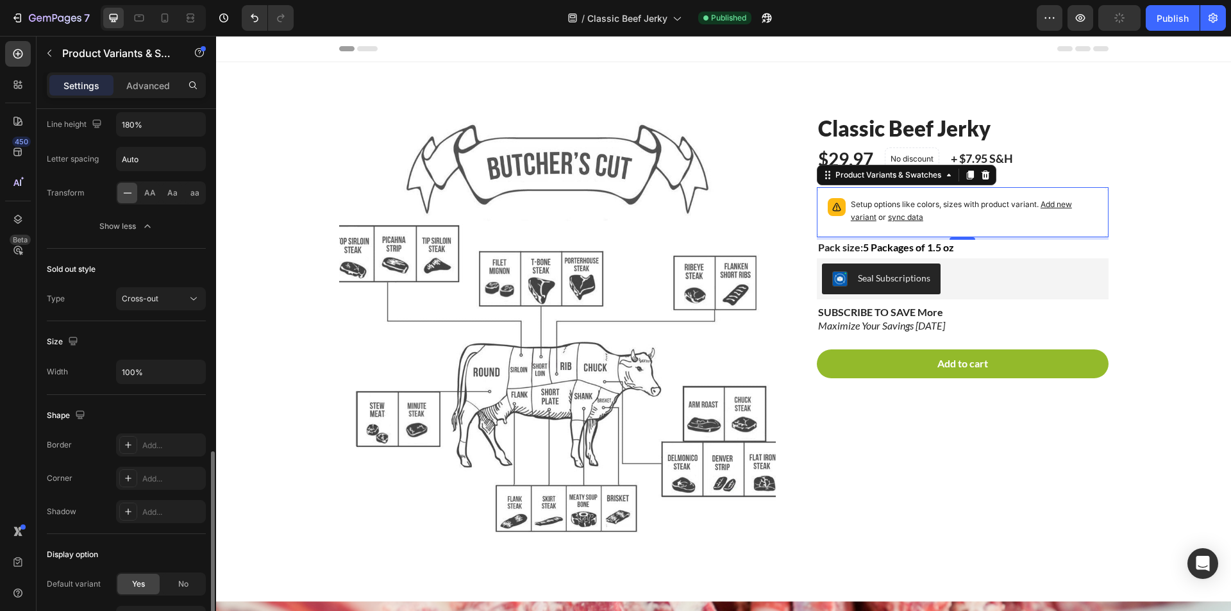
scroll to position [641, 0]
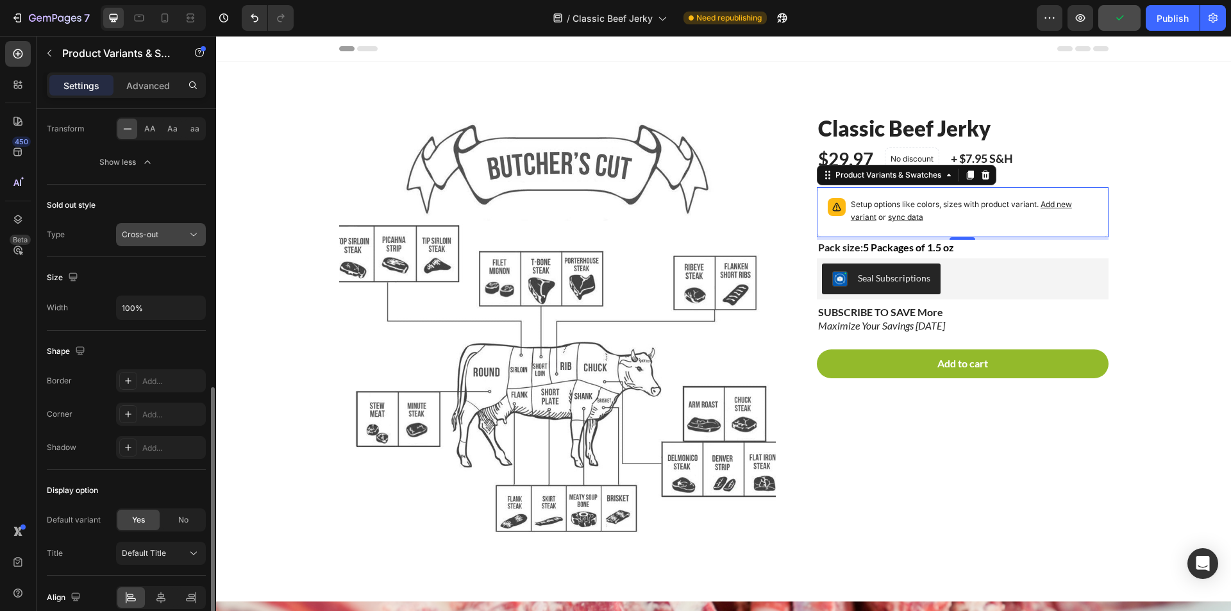
click at [177, 238] on div "Cross-out" at bounding box center [154, 235] width 65 height 12
click at [151, 208] on div "Sold out style" at bounding box center [126, 205] width 159 height 21
click at [1177, 1] on div "7 Version history / Classic Beef Jerky Need republishing Preview Save Publish" at bounding box center [615, 18] width 1231 height 37
click at [1181, 20] on div "Publish" at bounding box center [1173, 18] width 32 height 13
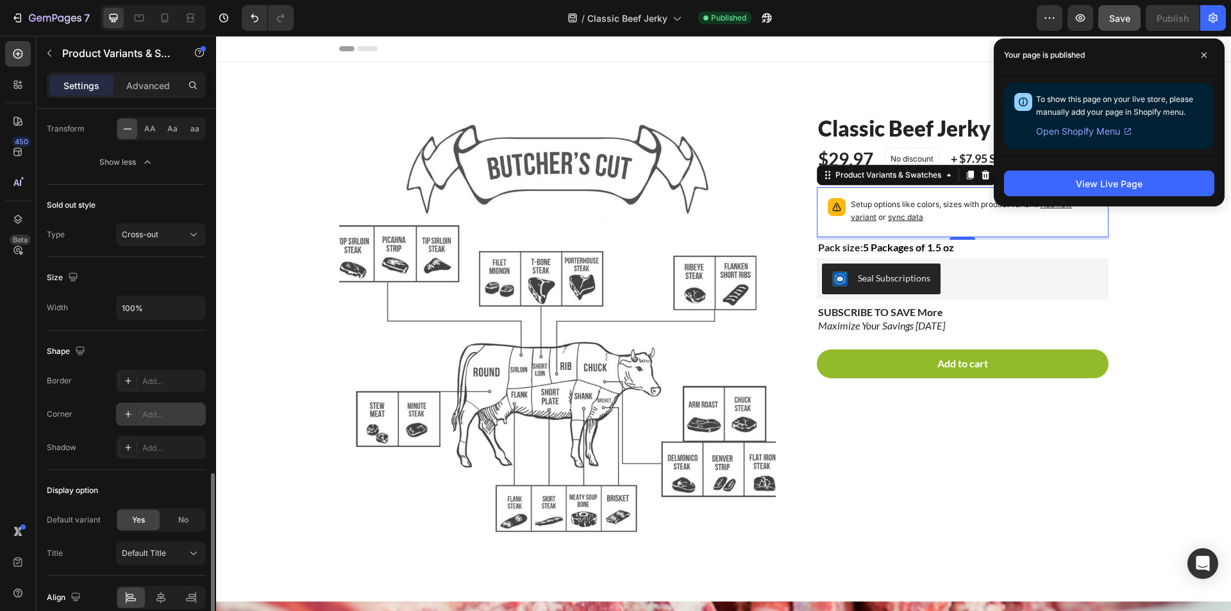
scroll to position [701, 0]
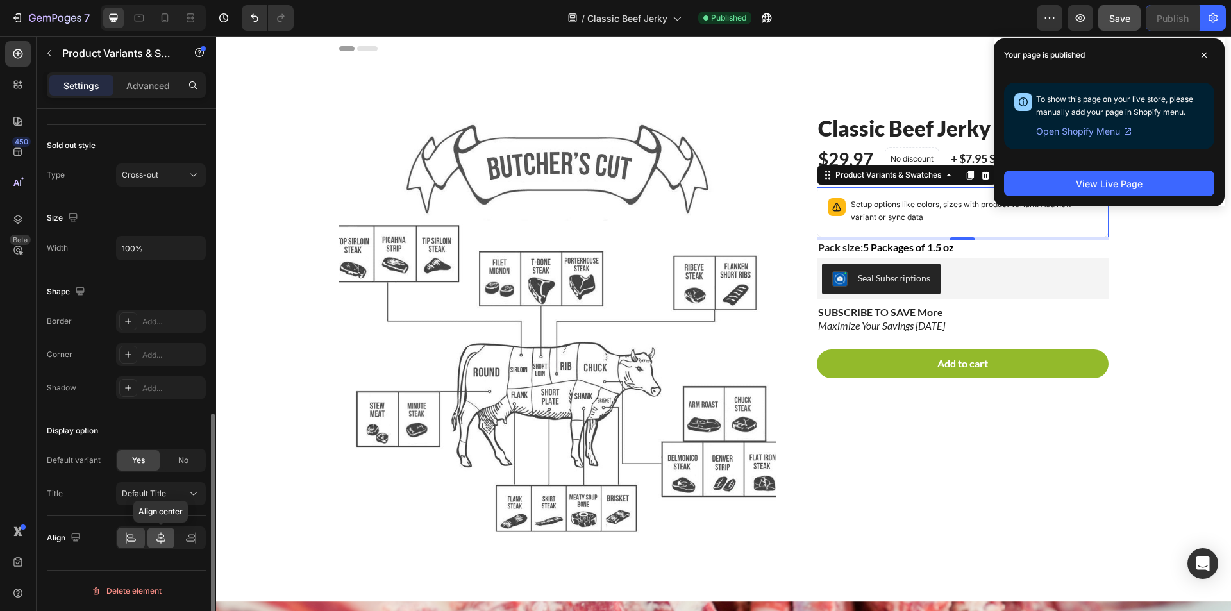
click at [161, 543] on icon at bounding box center [160, 538] width 9 height 12
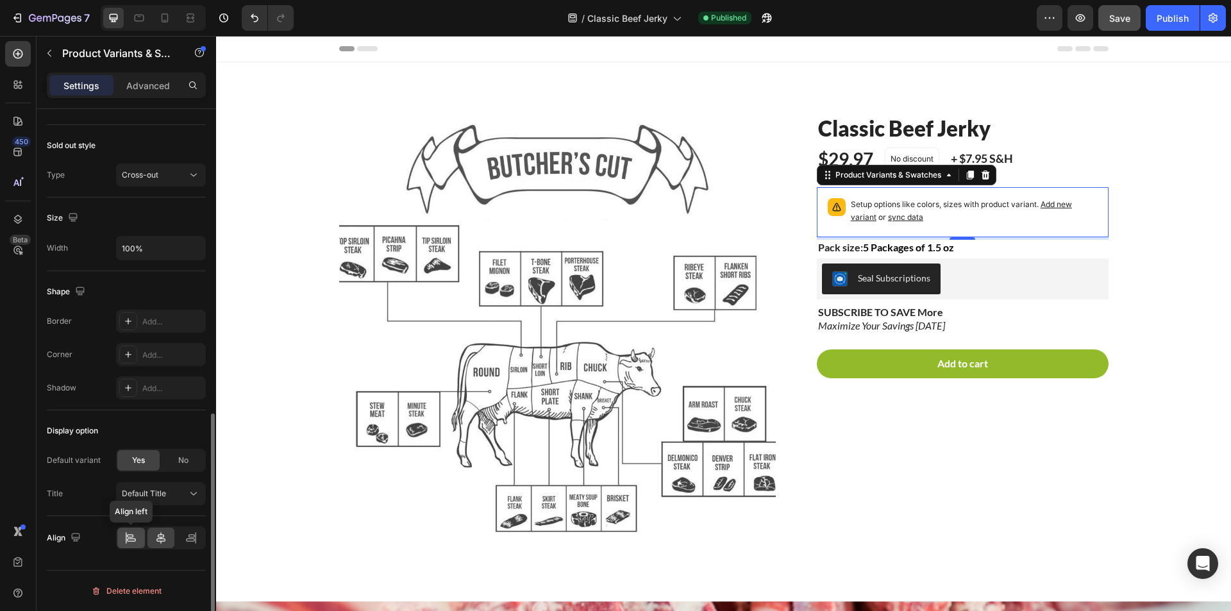
click at [134, 535] on icon at bounding box center [130, 537] width 13 height 13
click at [181, 493] on div "Default Title" at bounding box center [153, 494] width 63 height 12
click at [181, 466] on span "No" at bounding box center [183, 461] width 10 height 12
click at [169, 422] on div "Display option" at bounding box center [126, 431] width 159 height 21
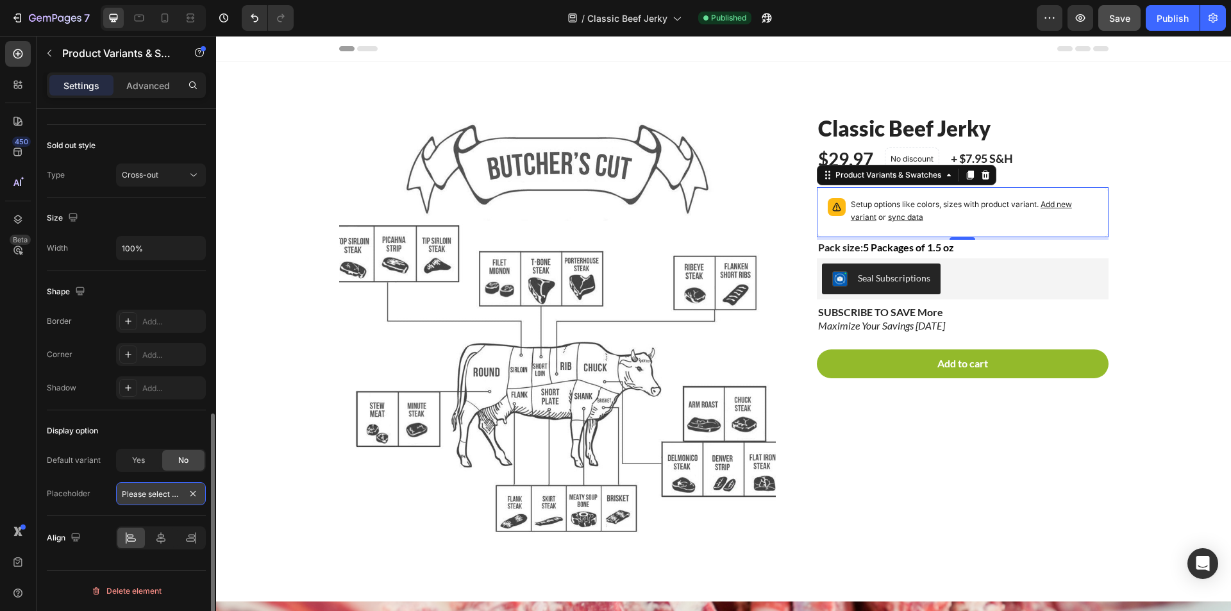
click at [154, 491] on input "Please select an option" at bounding box center [161, 493] width 90 height 23
click at [161, 499] on input "Please select an option" at bounding box center [161, 493] width 90 height 23
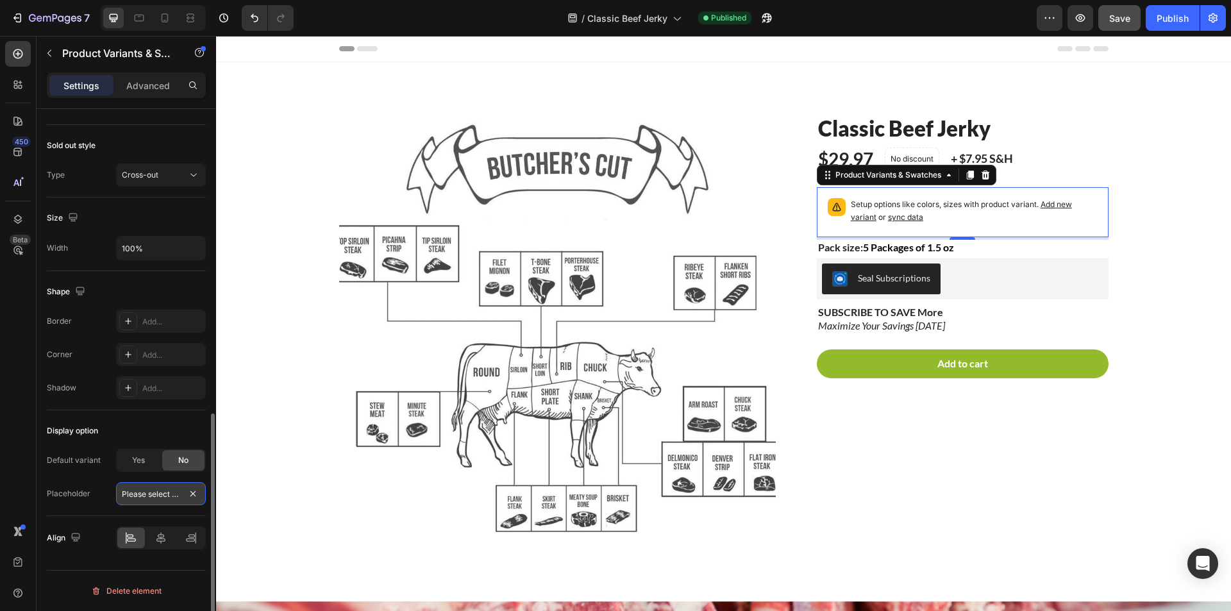
click at [160, 494] on input "Please select an option" at bounding box center [161, 493] width 90 height 23
type input "Choose Flavor"
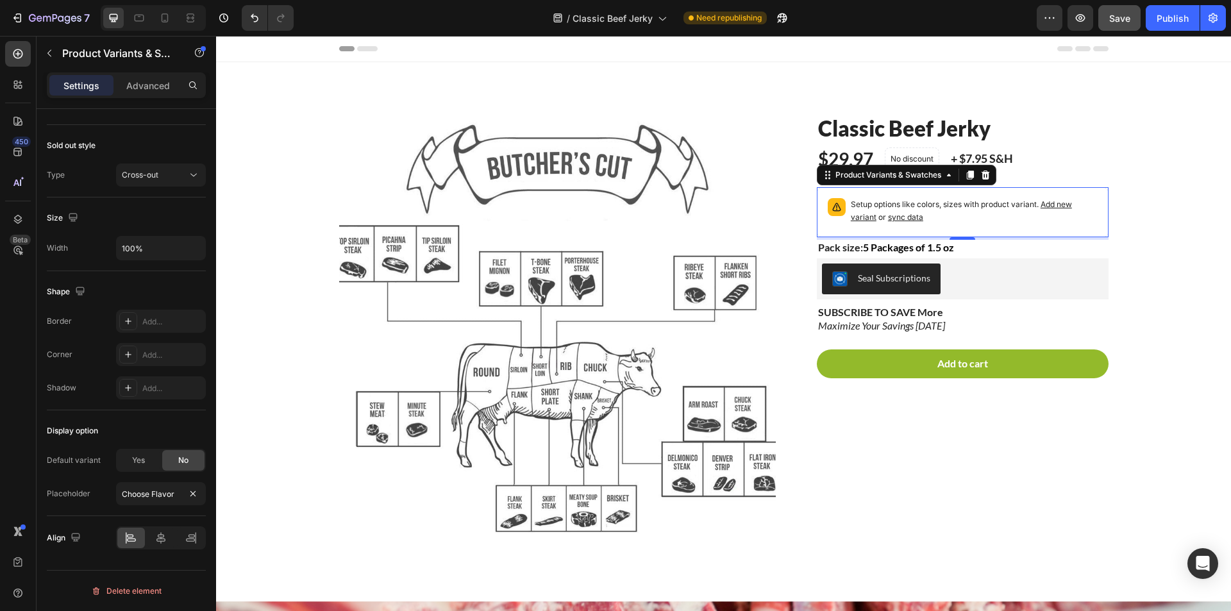
click at [3, 444] on div "450 Beta" at bounding box center [18, 323] width 37 height 575
click at [1173, 23] on div "Publish" at bounding box center [1173, 18] width 32 height 13
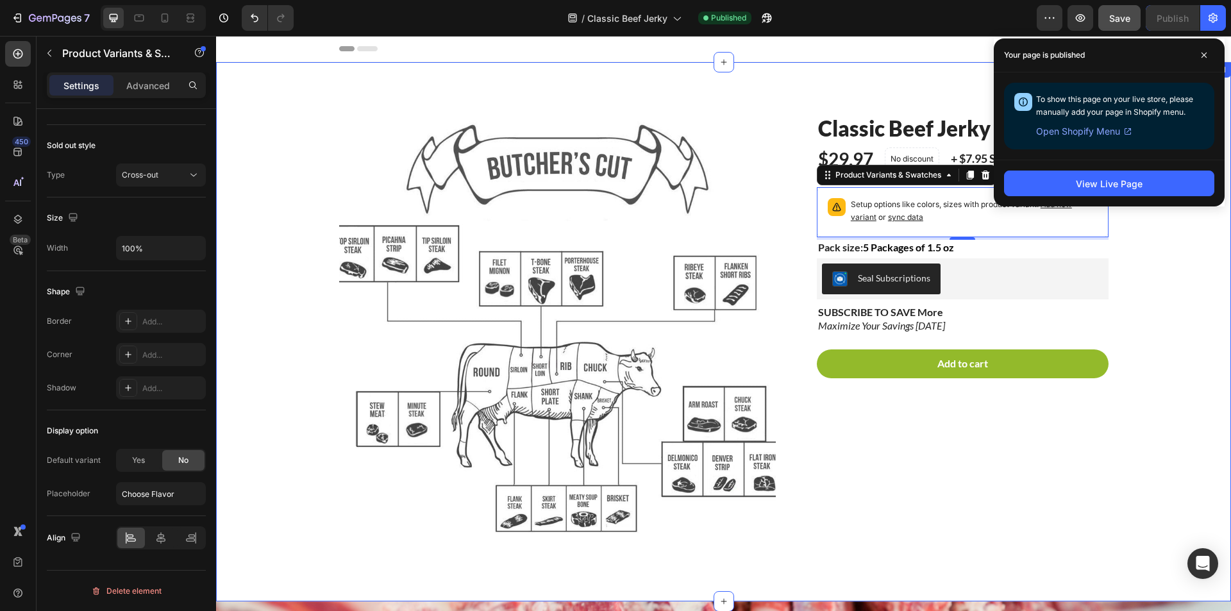
click at [1209, 279] on div "Product Images Classic Beef Jerky Product Title $29.97 Product Price Product Pr…" at bounding box center [724, 341] width 996 height 457
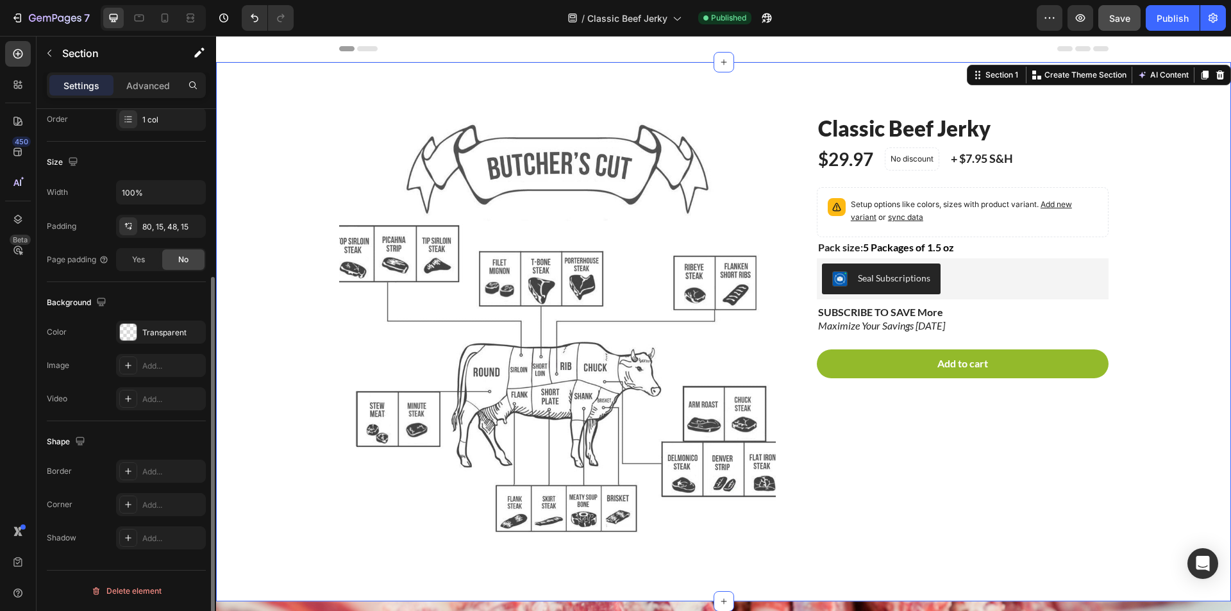
scroll to position [0, 0]
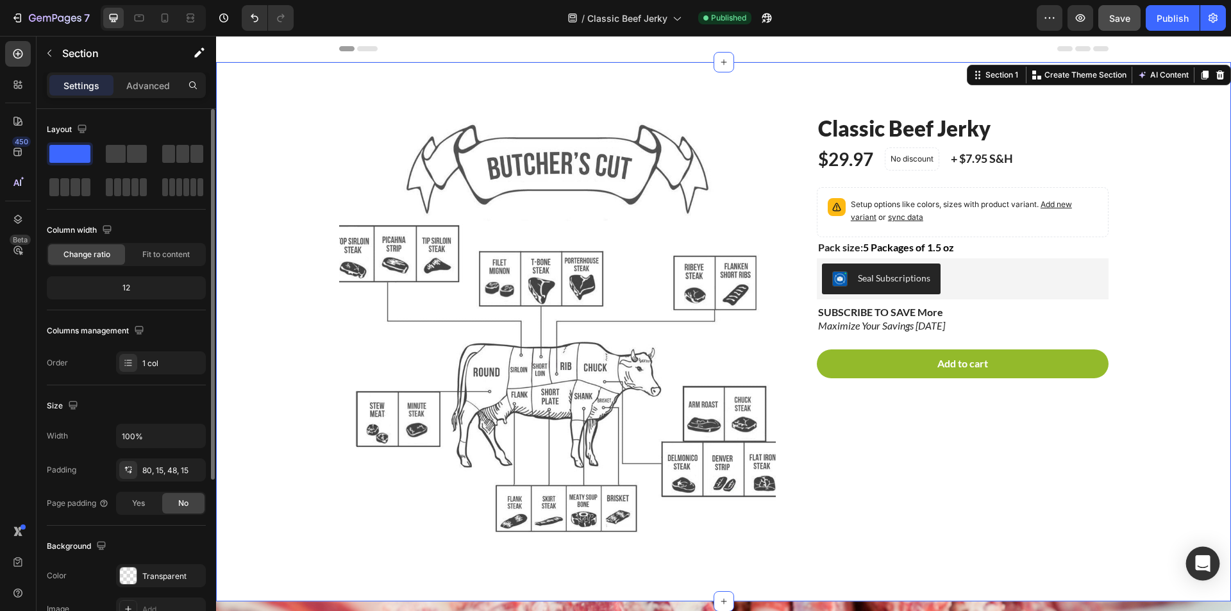
drag, startPoint x: 983, startPoint y: 507, endPoint x: 1202, endPoint y: 560, distance: 225.0
click at [1202, 560] on icon "Open Intercom Messenger" at bounding box center [1202, 563] width 15 height 17
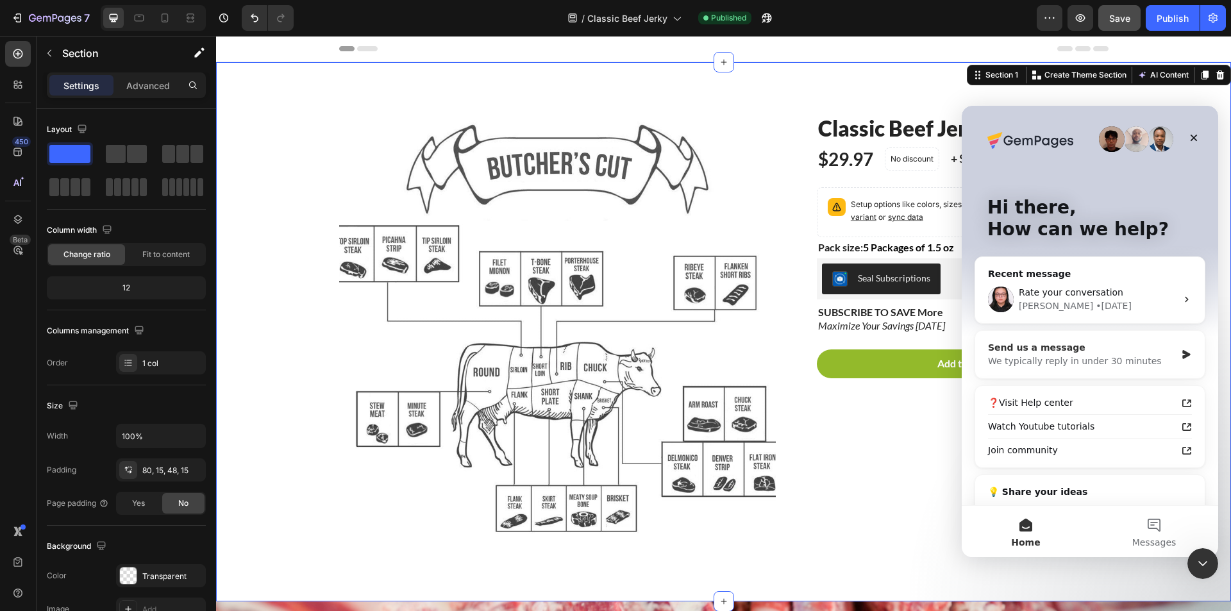
click at [1094, 351] on div "Send us a message" at bounding box center [1082, 347] width 188 height 13
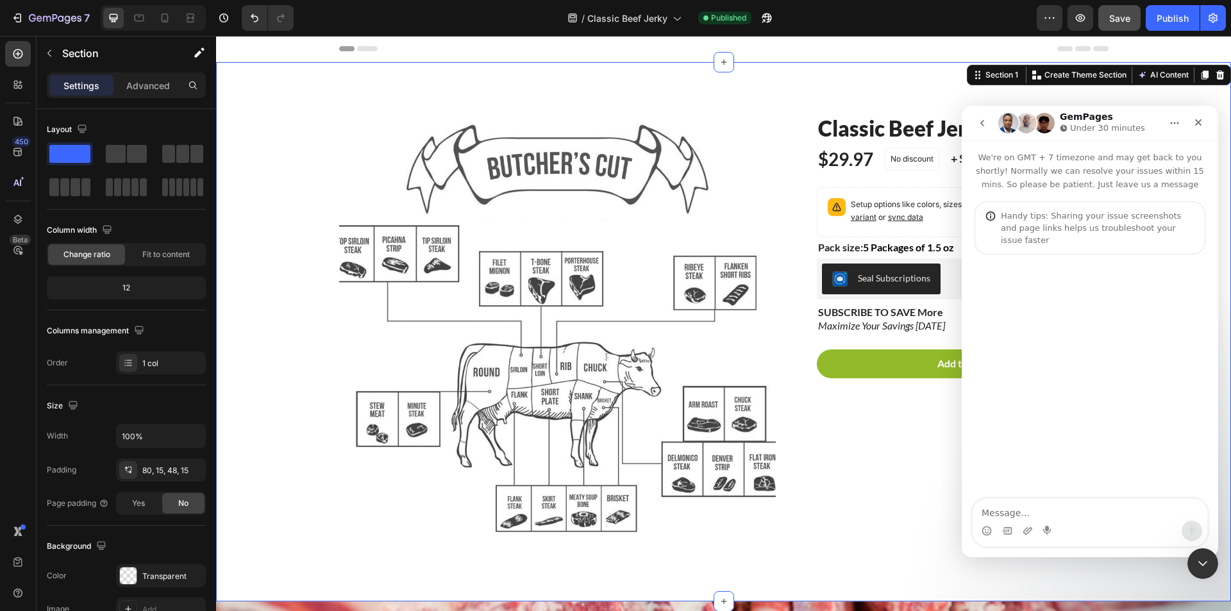
click at [1015, 517] on textarea "Message…" at bounding box center [1090, 510] width 235 height 22
type textarea "Hi"
type textarea "I want to talk wi"
type textarea "I want to talk with a support person"
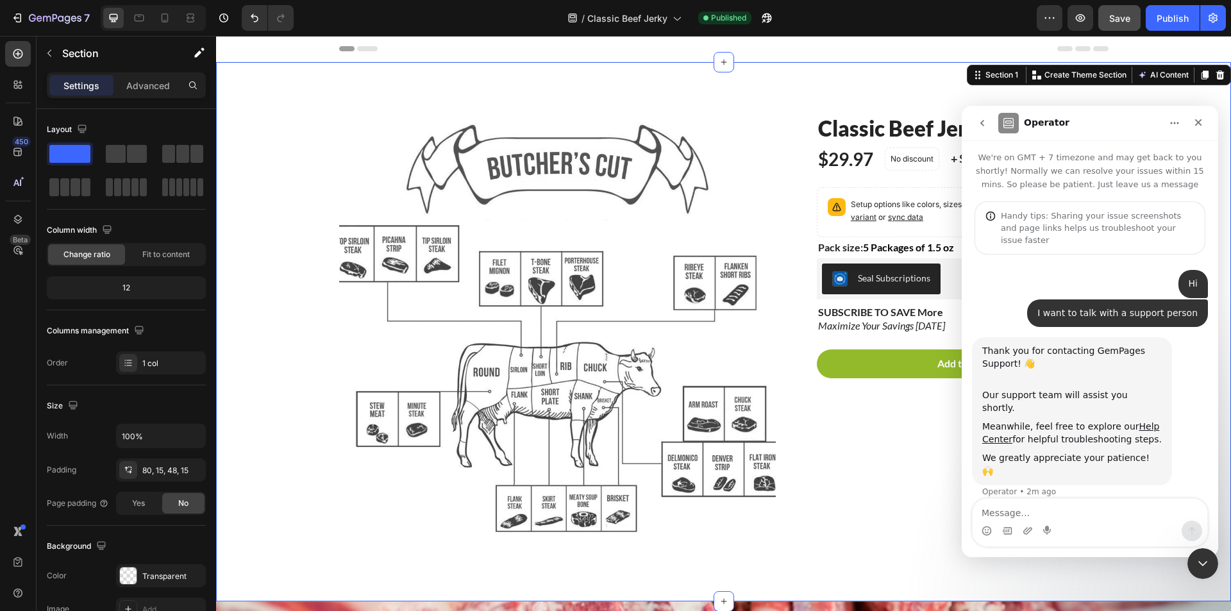
click at [1013, 518] on textarea "Message…" at bounding box center [1090, 510] width 235 height 22
click at [1060, 515] on textarea "Message…" at bounding box center [1090, 510] width 235 height 22
click at [1042, 499] on textarea "Message…" at bounding box center [1090, 510] width 235 height 22
click at [908, 493] on div "Classic Beef Jerky Product Title $29.97 Product Price Product Price No discount…" at bounding box center [952, 336] width 312 height 447
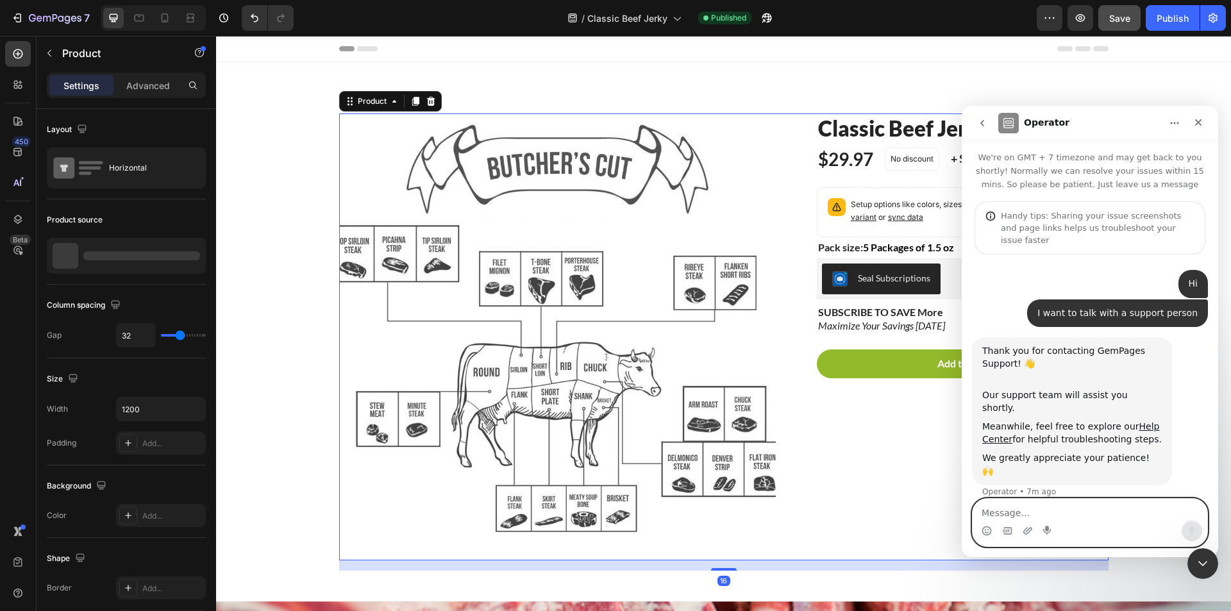
click at [1046, 508] on textarea "Message…" at bounding box center [1090, 510] width 235 height 22
click at [989, 508] on textarea "Message…" at bounding box center [1090, 510] width 235 height 22
click at [996, 512] on textarea "Message…" at bounding box center [1090, 510] width 235 height 22
type textarea "I"
type textarea "Let me know if anyone is here"
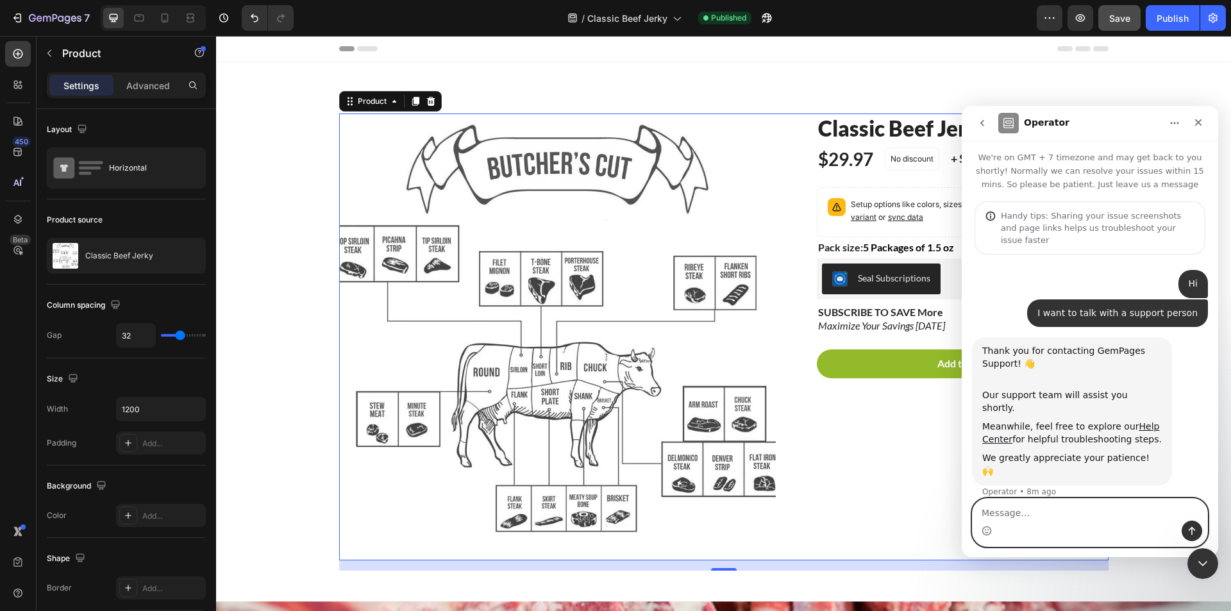
scroll to position [14, 0]
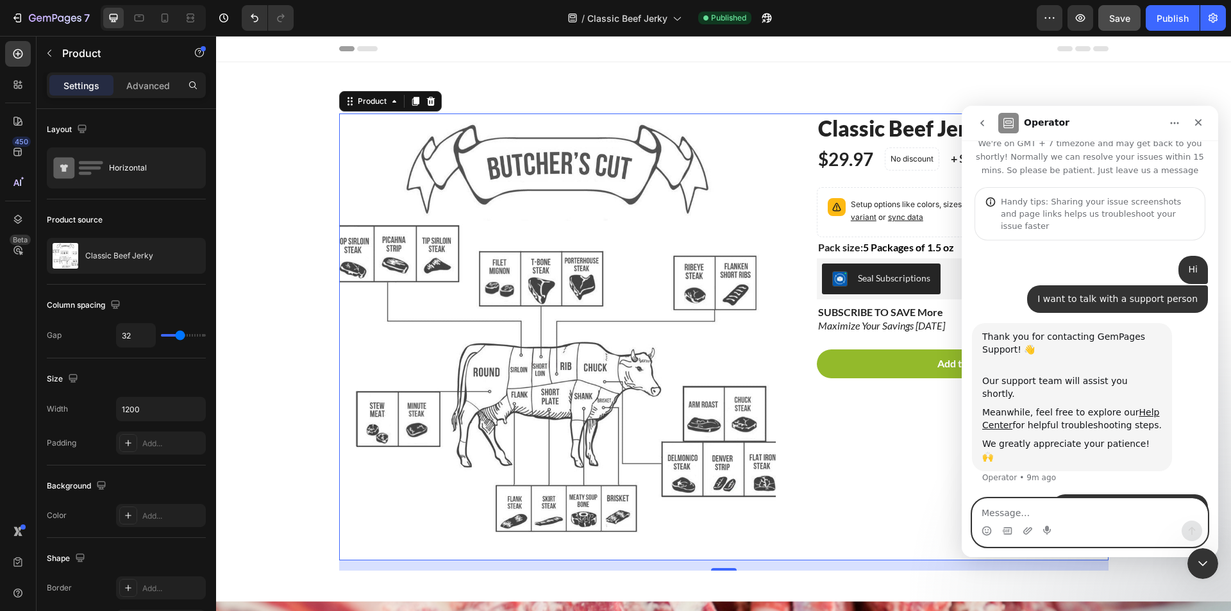
click at [1002, 514] on textarea "Message…" at bounding box center [1090, 510] width 235 height 22
click at [1007, 509] on textarea "Message…" at bounding box center [1090, 510] width 235 height 22
type textarea "???"
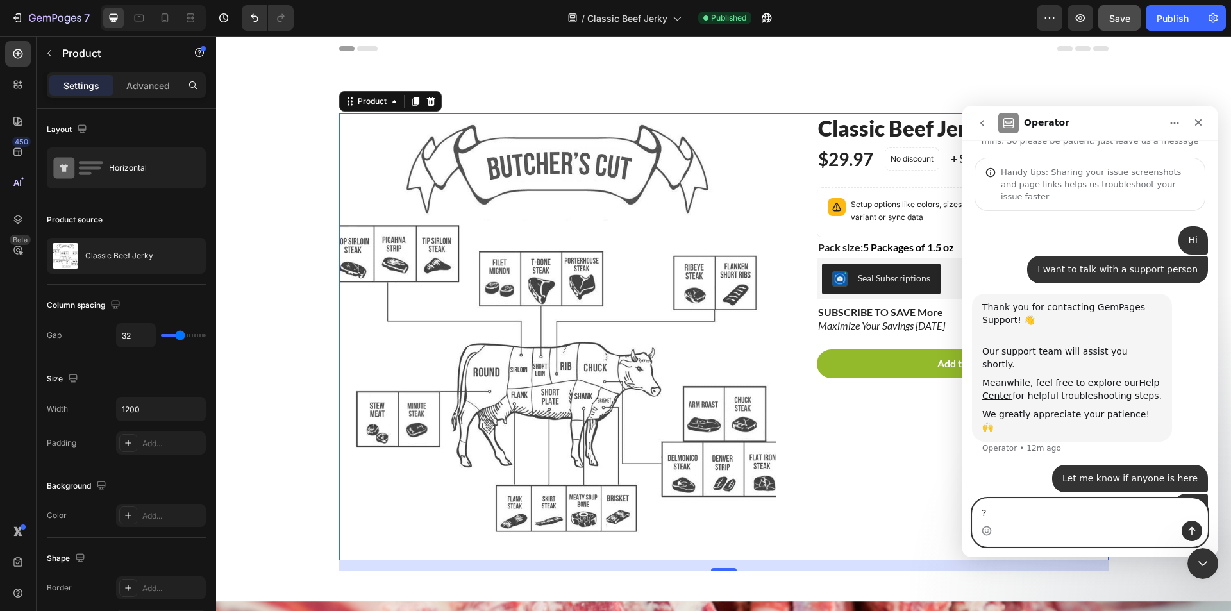
type textarea "??"
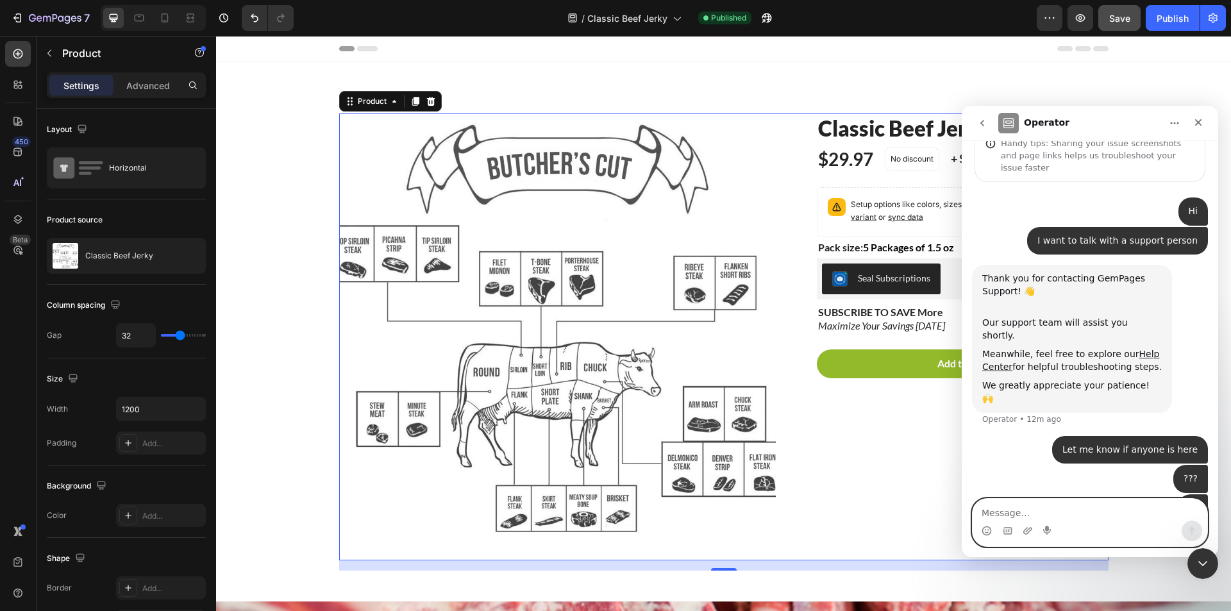
type textarea "?"
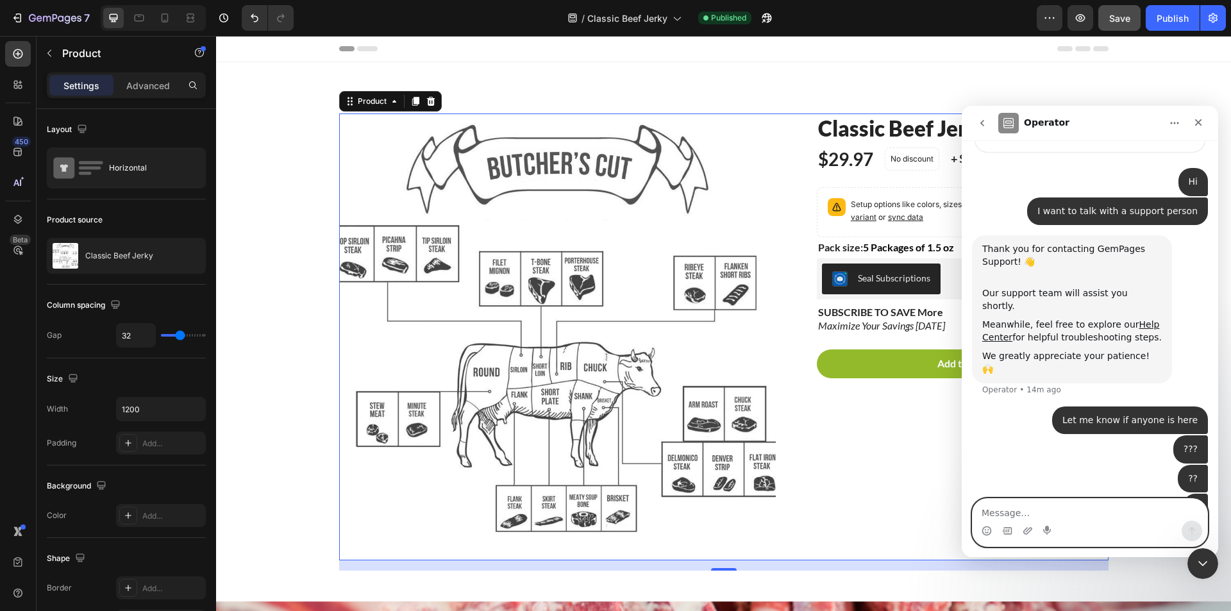
click at [1012, 506] on textarea "Message…" at bounding box center [1090, 510] width 235 height 22
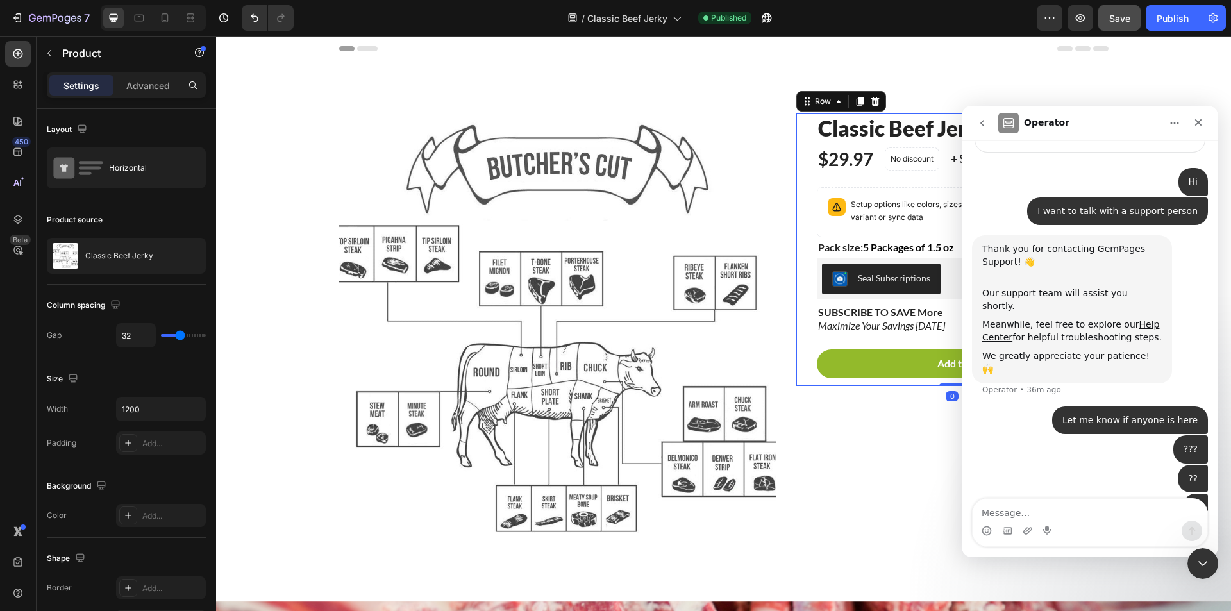
click at [850, 183] on div "Classic Beef Jerky Product Title $29.97 Product Price Product Price No discount…" at bounding box center [963, 249] width 292 height 272
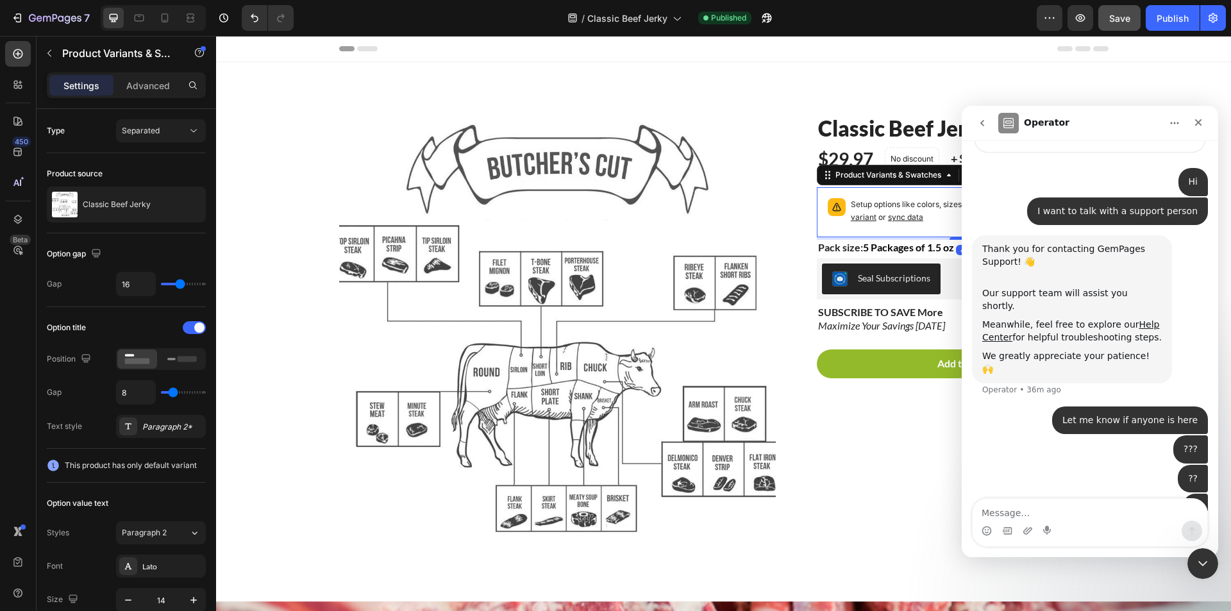
click at [868, 208] on p "Setup options like colors, sizes with product variant. Add new variant or sync …" at bounding box center [974, 211] width 247 height 26
click at [907, 212] on span "sync data" at bounding box center [905, 217] width 35 height 10
click at [1193, 556] on icon "Close Intercom Messenger" at bounding box center [1200, 561] width 15 height 15
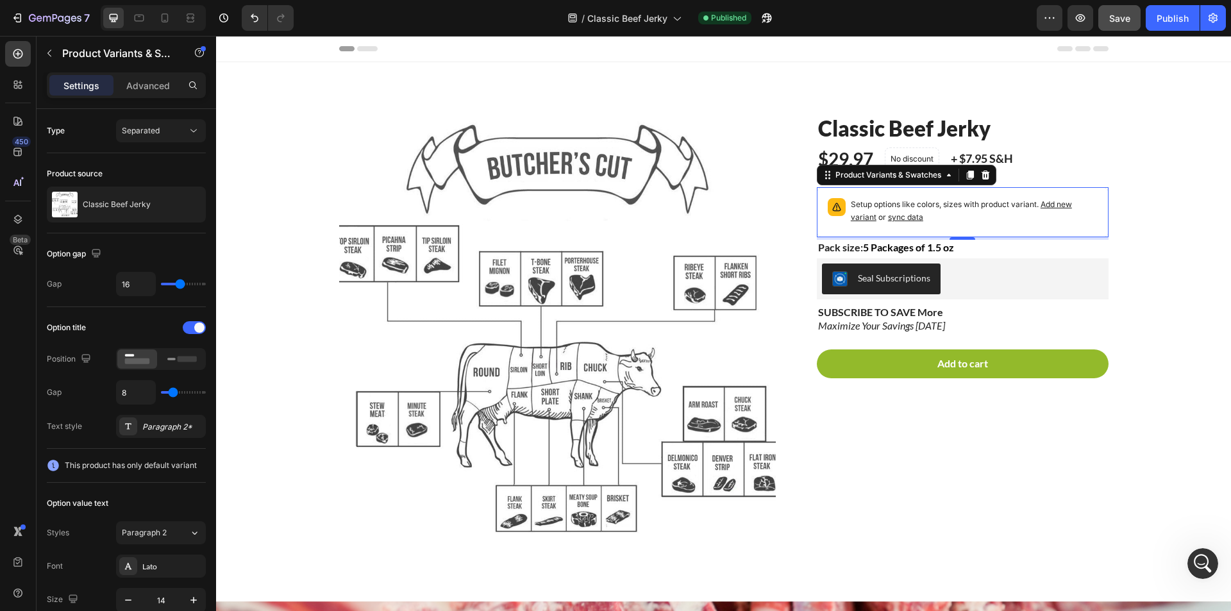
click at [900, 218] on span "sync data" at bounding box center [905, 217] width 35 height 10
click at [1180, 24] on div "Publish" at bounding box center [1173, 18] width 32 height 13
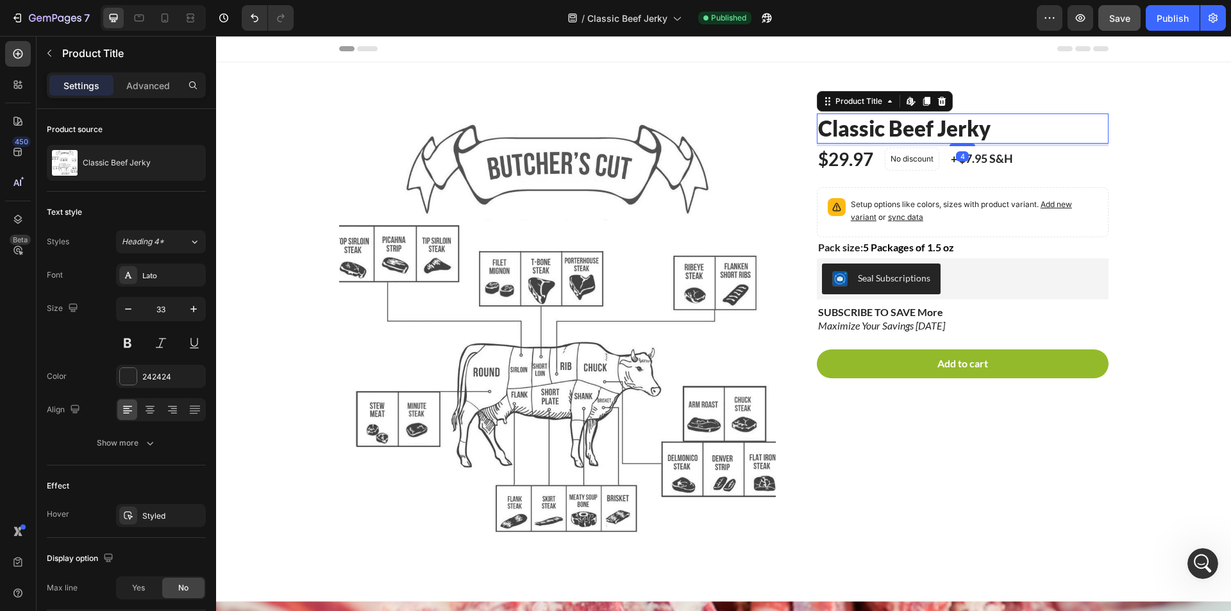
click at [887, 128] on h1 "Classic Beef Jerky" at bounding box center [963, 128] width 292 height 30
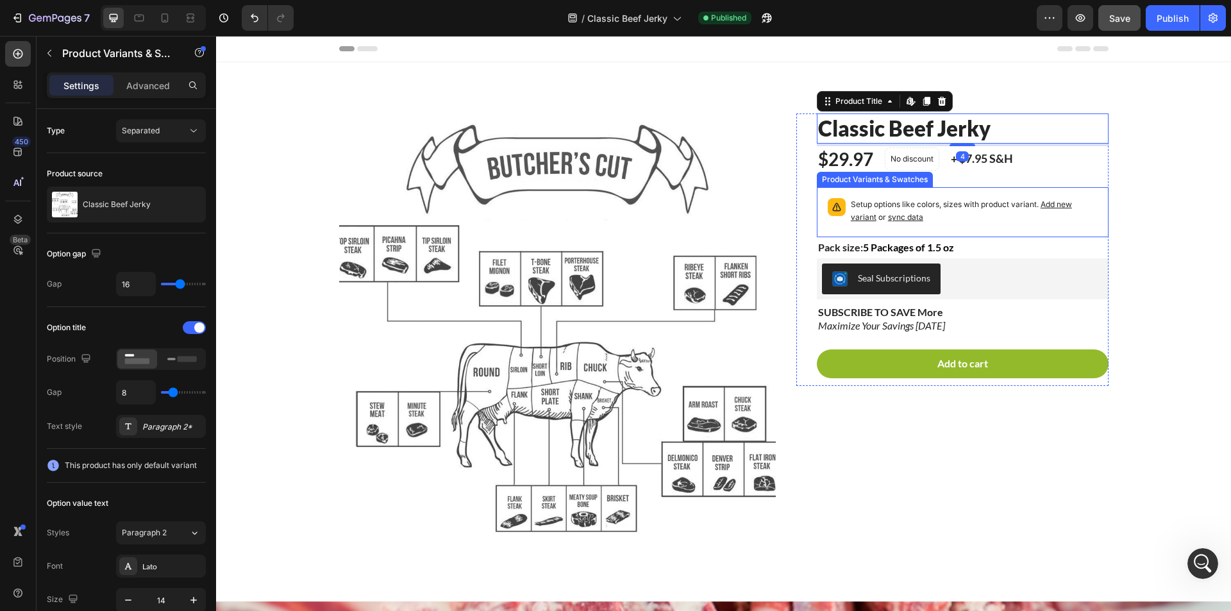
click at [898, 201] on p "Setup options like colors, sizes with product variant. Add new variant or sync …" at bounding box center [974, 211] width 247 height 26
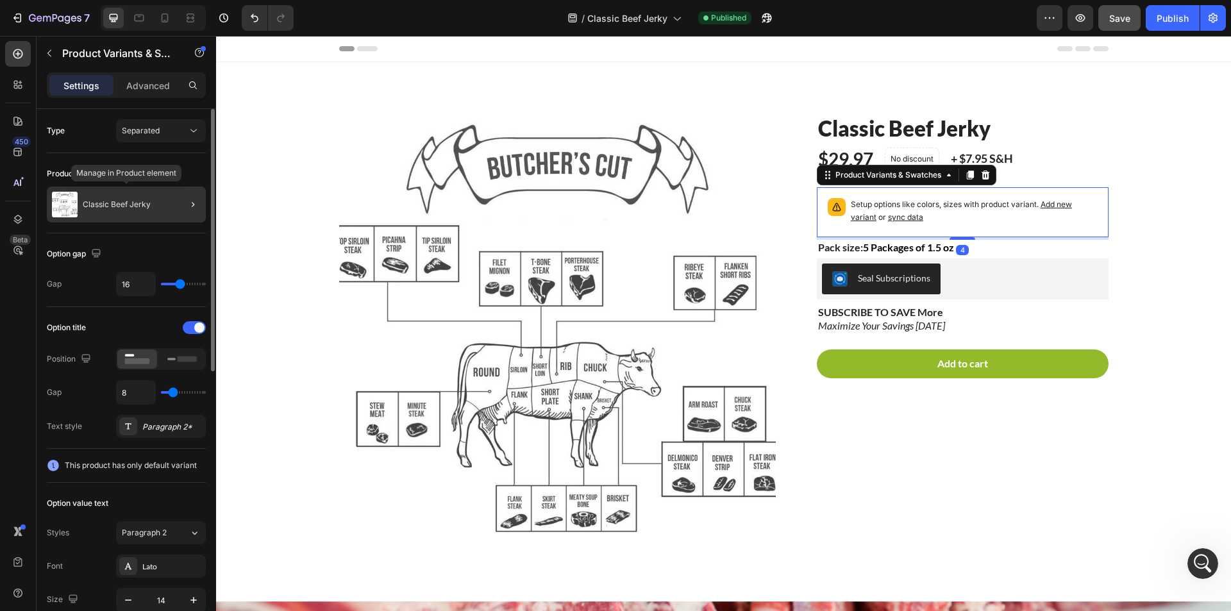
click at [139, 204] on p "Classic Beef Jerky" at bounding box center [117, 204] width 68 height 9
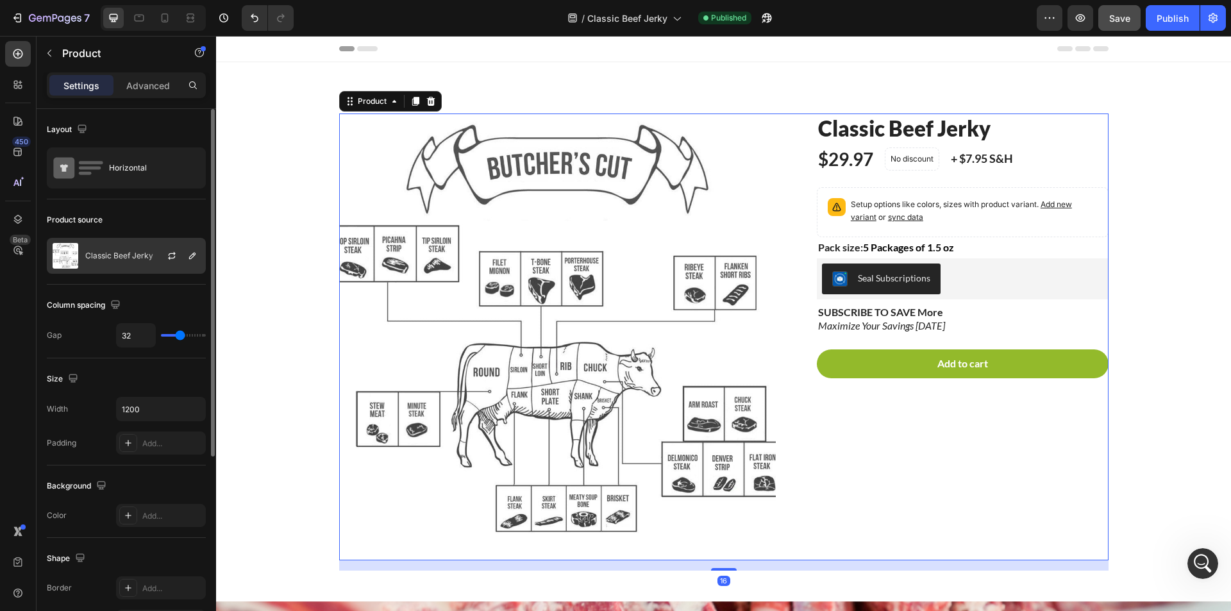
click at [144, 252] on p "Classic Beef Jerky" at bounding box center [119, 255] width 68 height 9
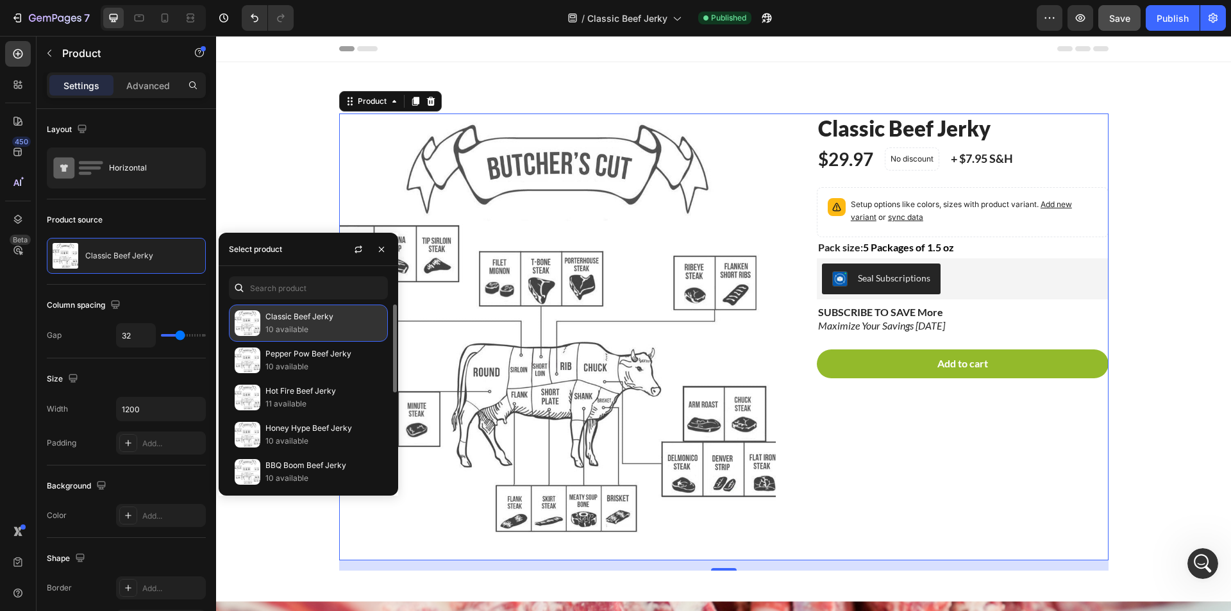
click at [360, 321] on p "Classic Beef Jerky" at bounding box center [323, 316] width 117 height 13
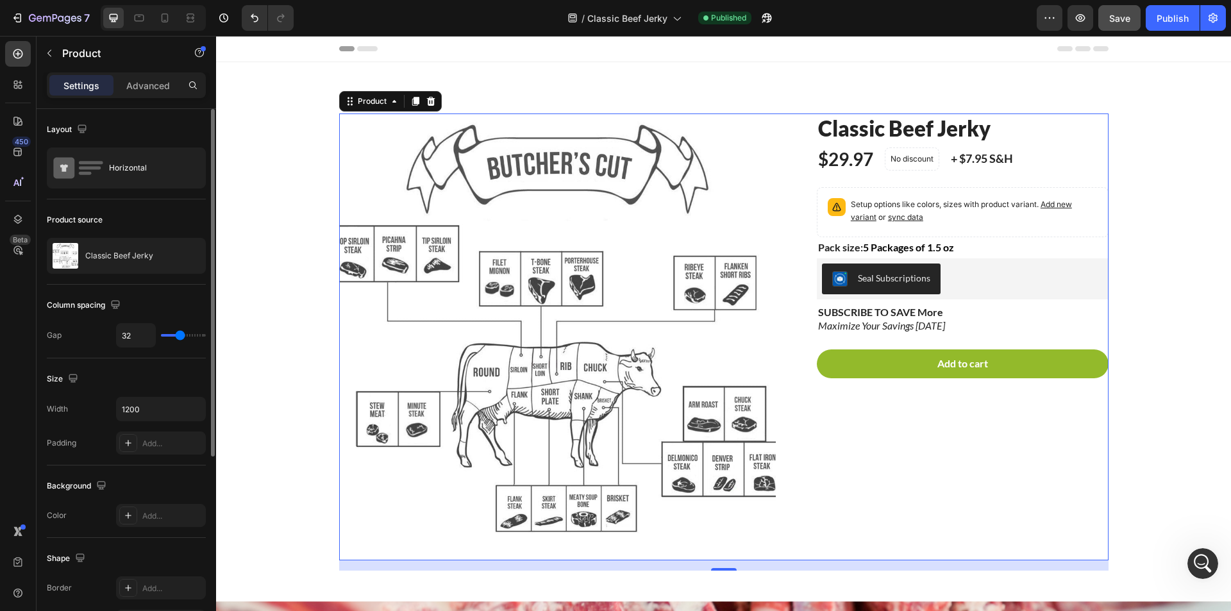
click at [102, 217] on div "Product source" at bounding box center [75, 220] width 56 height 12
click at [142, 180] on div "Horizontal" at bounding box center [148, 167] width 78 height 29
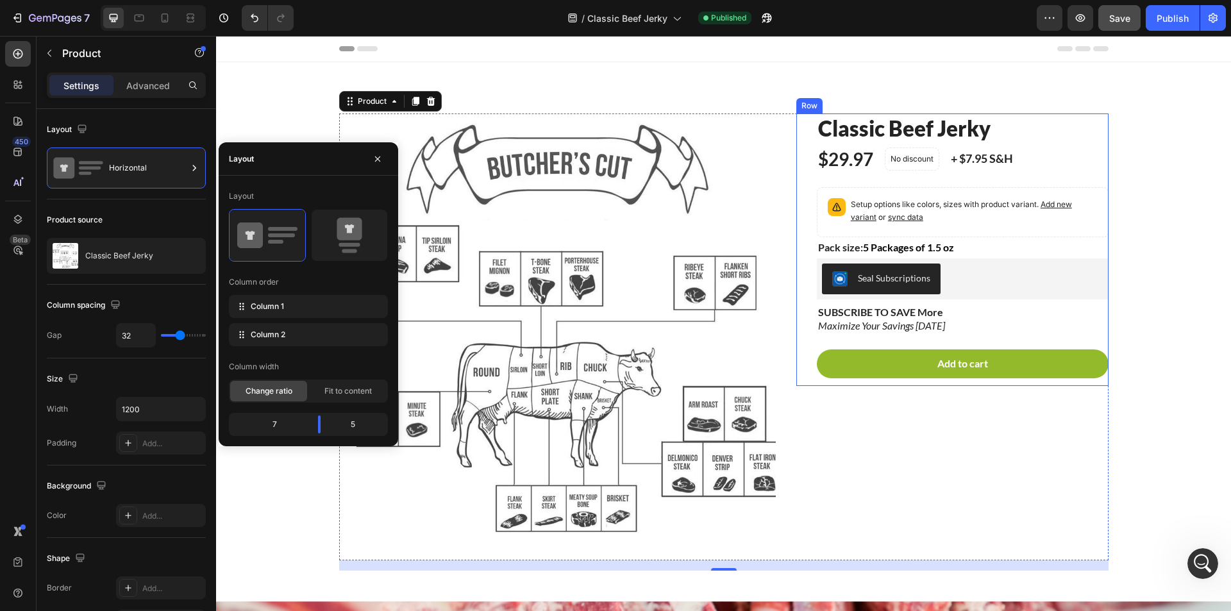
click at [803, 183] on div "Classic Beef Jerky Product Title $29.97 Product Price Product Price No discount…" at bounding box center [952, 249] width 312 height 272
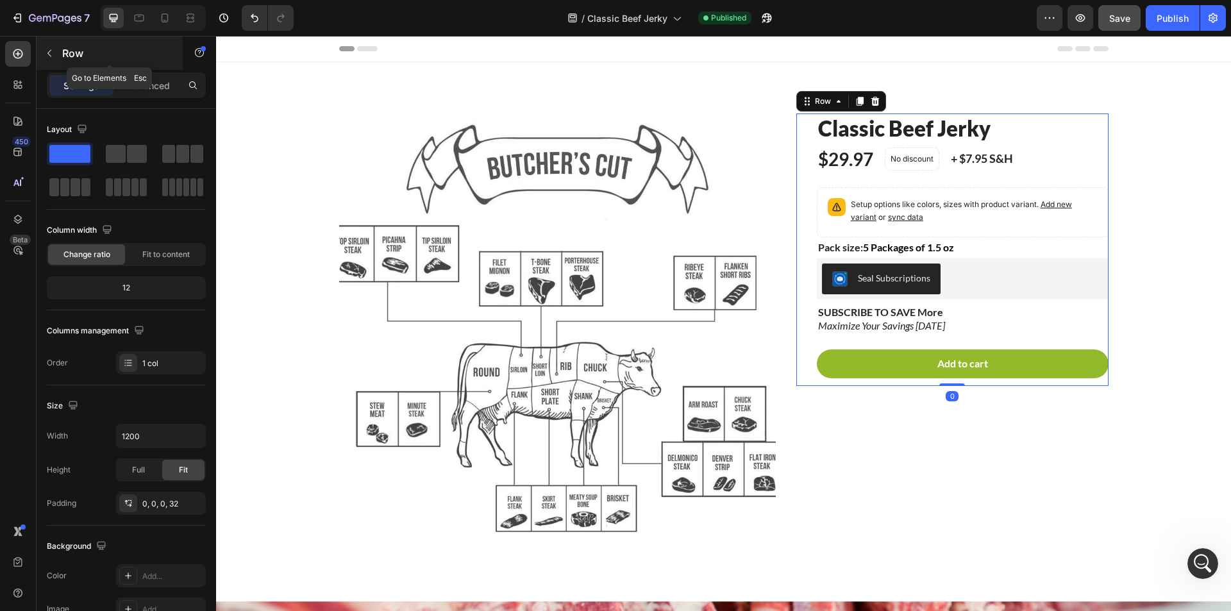
click at [55, 56] on button "button" at bounding box center [49, 53] width 21 height 21
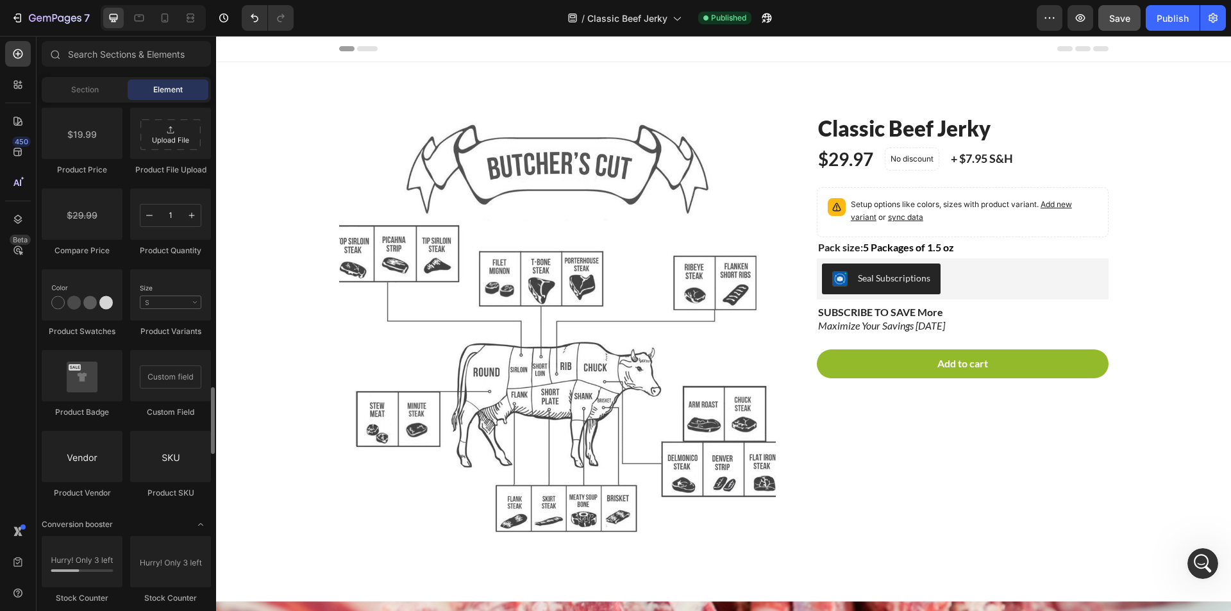
scroll to position [2076, 0]
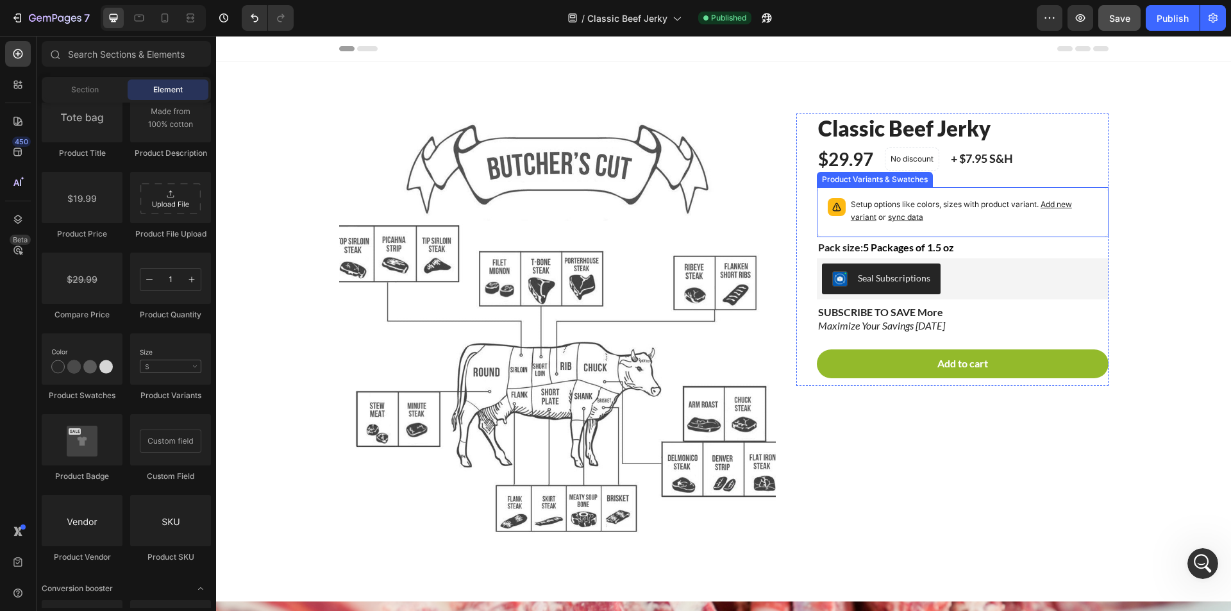
click at [912, 199] on p "Setup options like colors, sizes with product variant. Add new variant or sync …" at bounding box center [974, 211] width 247 height 26
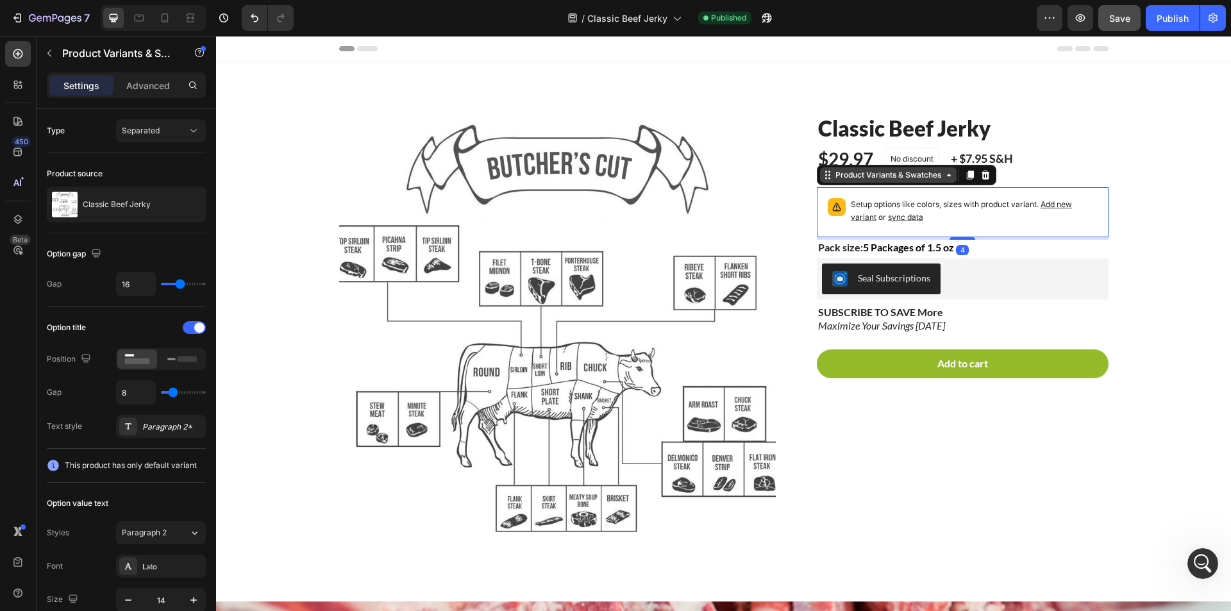
click at [935, 181] on div "Product Variants & Swatches" at bounding box center [888, 174] width 137 height 15
click at [962, 201] on p "Setup options like colors, sizes with product variant. Add new variant or sync …" at bounding box center [974, 211] width 247 height 26
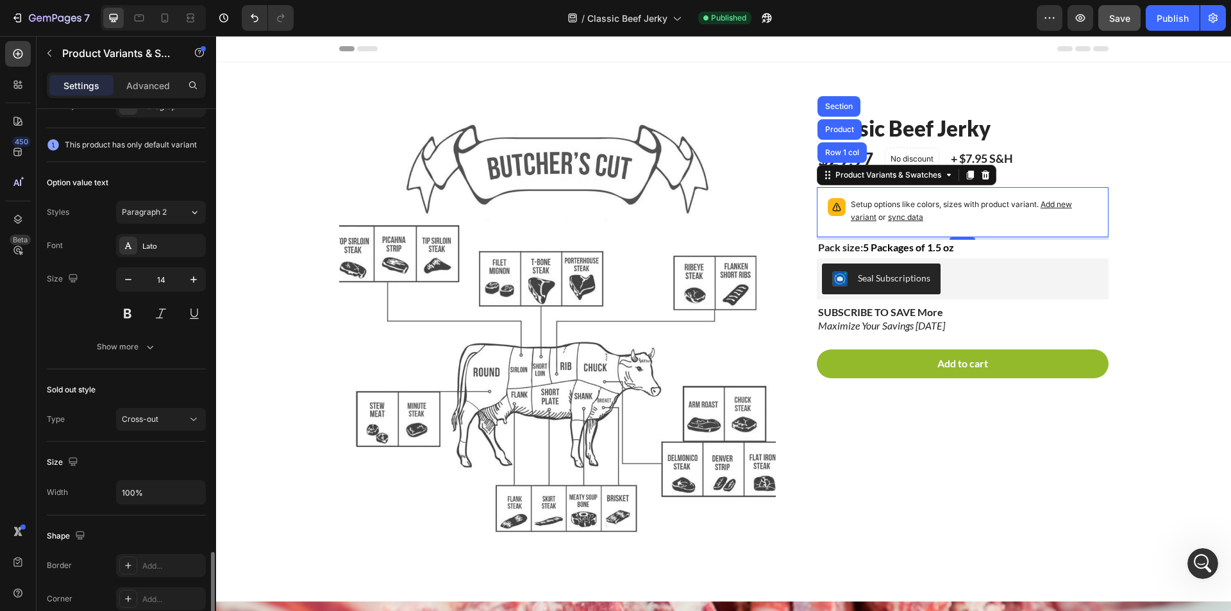
scroll to position [565, 0]
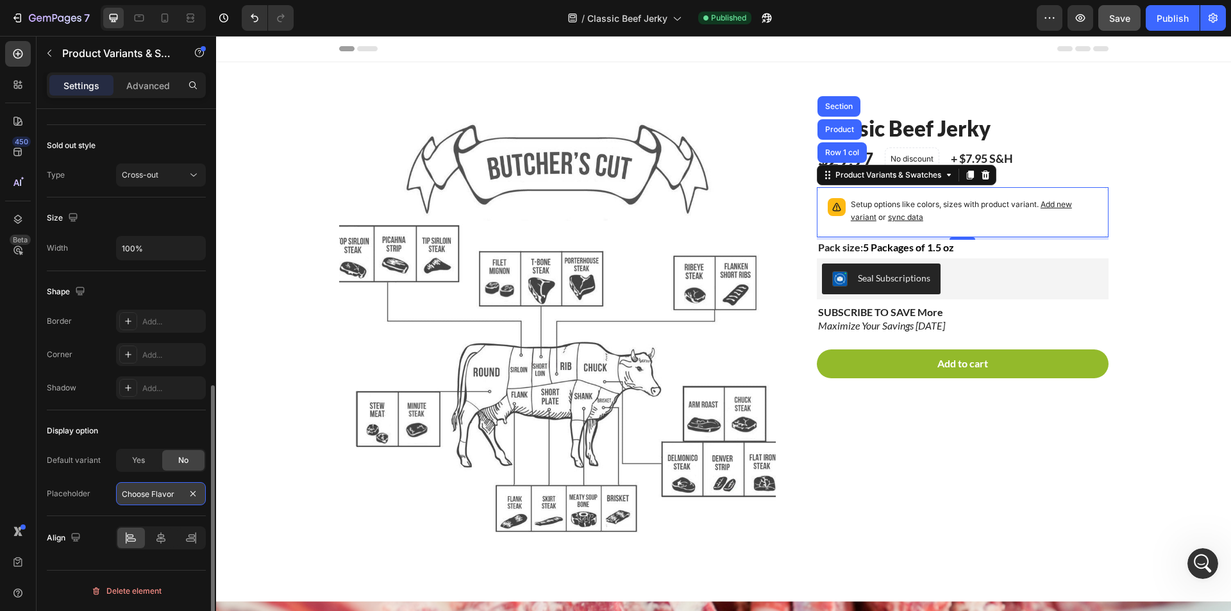
click at [174, 503] on input "Choose Flavor" at bounding box center [161, 493] width 90 height 23
click at [122, 424] on div "Display option" at bounding box center [126, 431] width 159 height 21
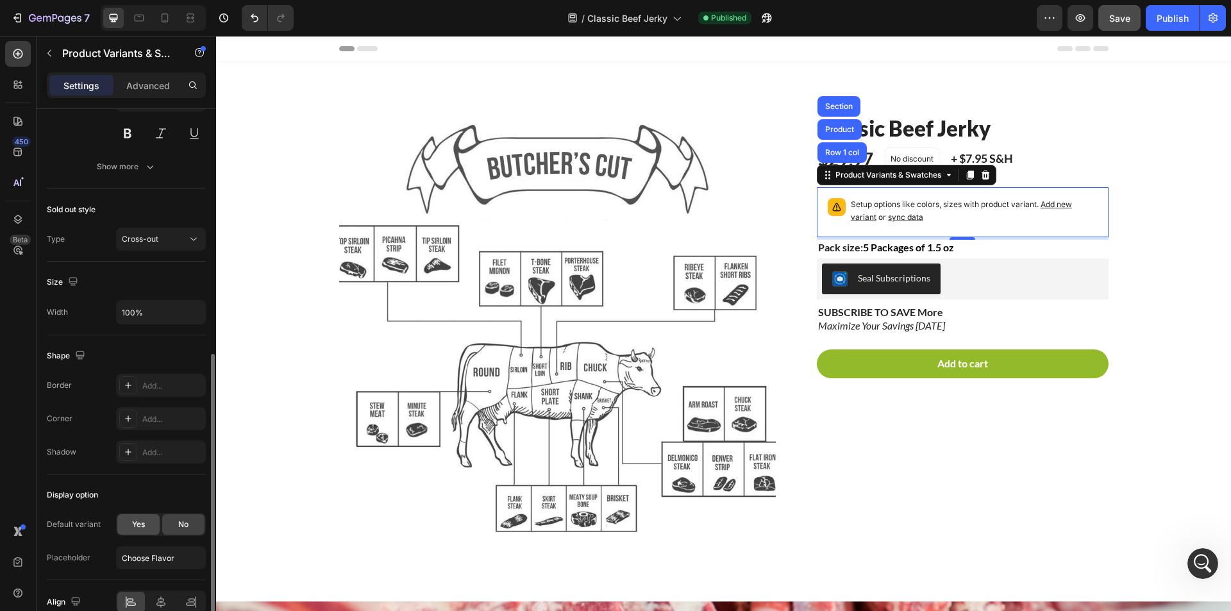
click at [137, 522] on span "Yes" at bounding box center [138, 525] width 13 height 12
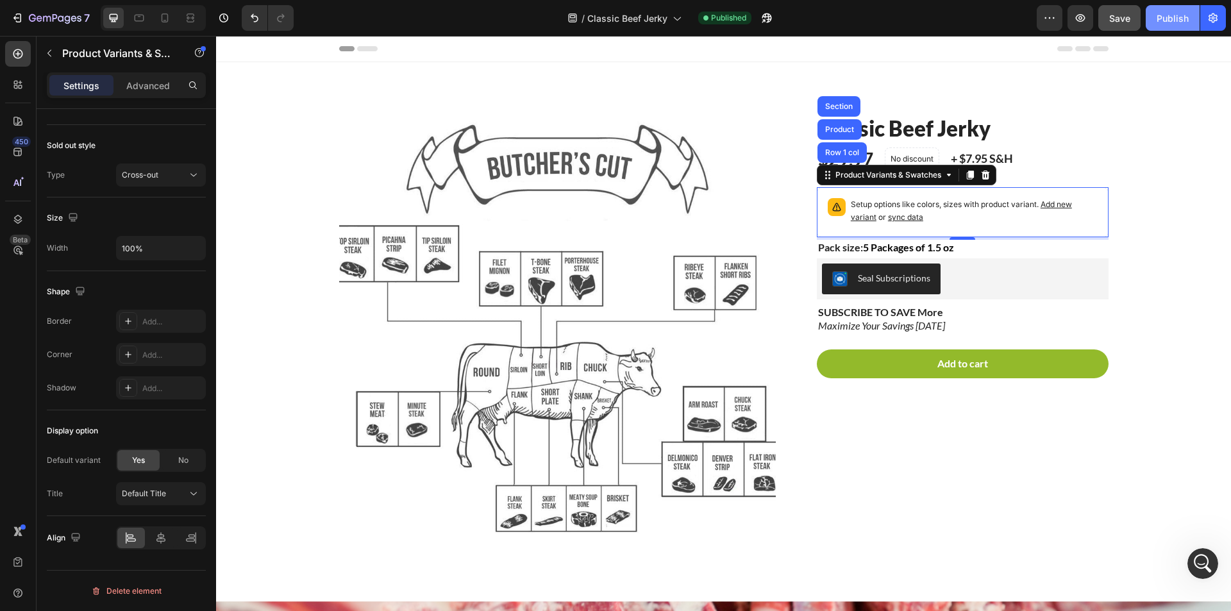
click at [1183, 23] on div "Publish" at bounding box center [1173, 18] width 32 height 13
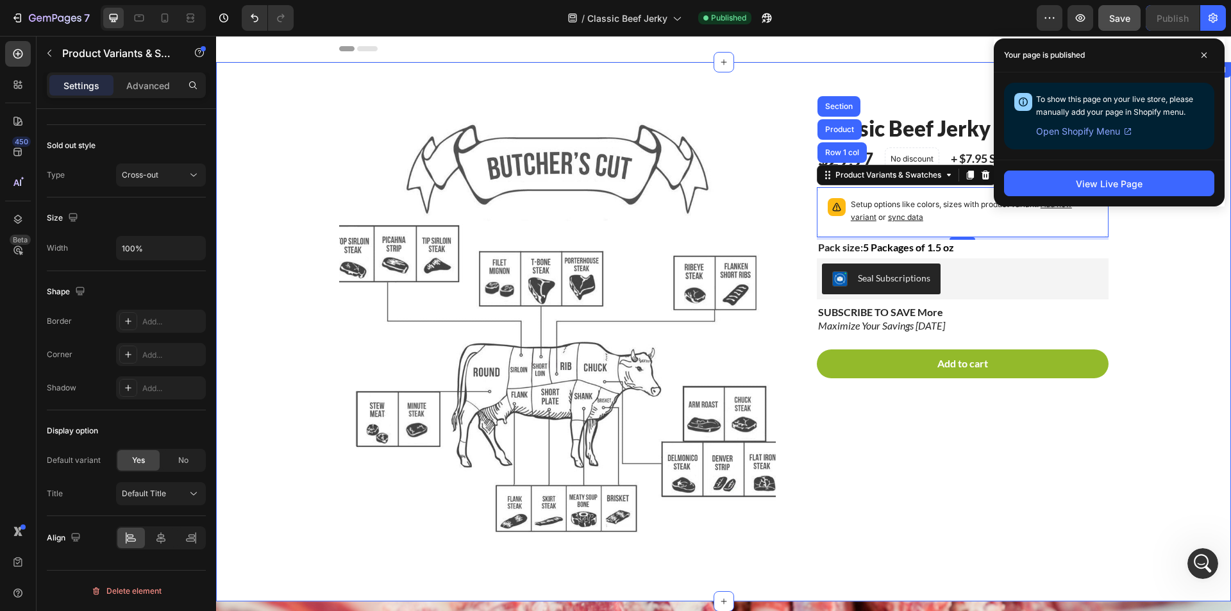
click at [1135, 278] on div "Product Images Classic Beef Jerky Product Title $29.97 Product Price Product Pr…" at bounding box center [724, 341] width 996 height 457
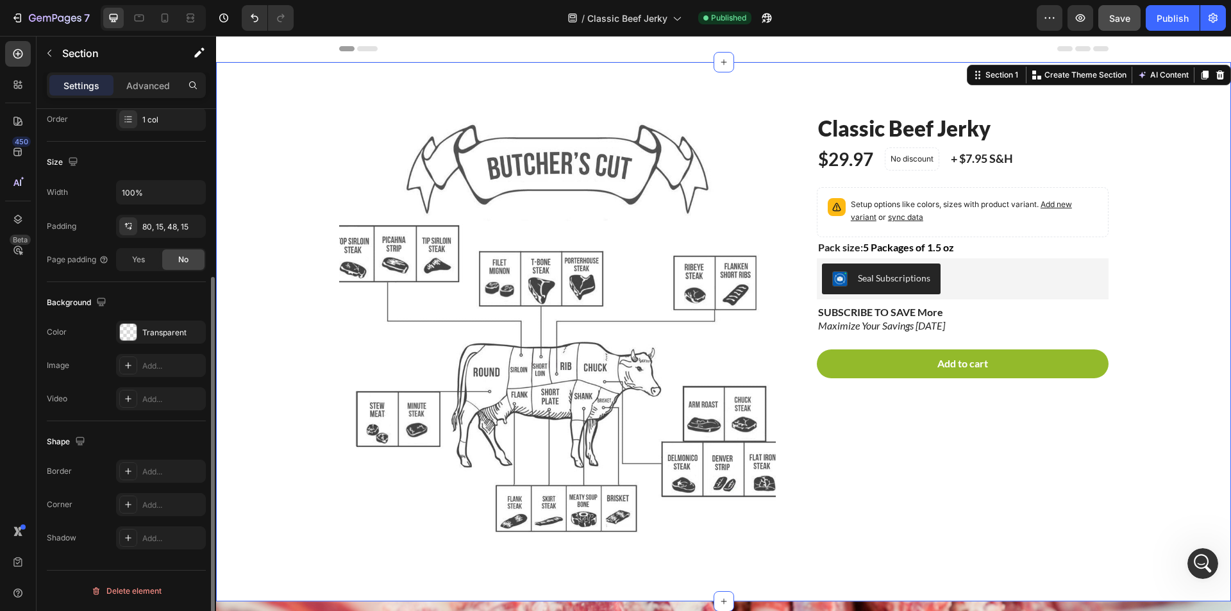
scroll to position [0, 0]
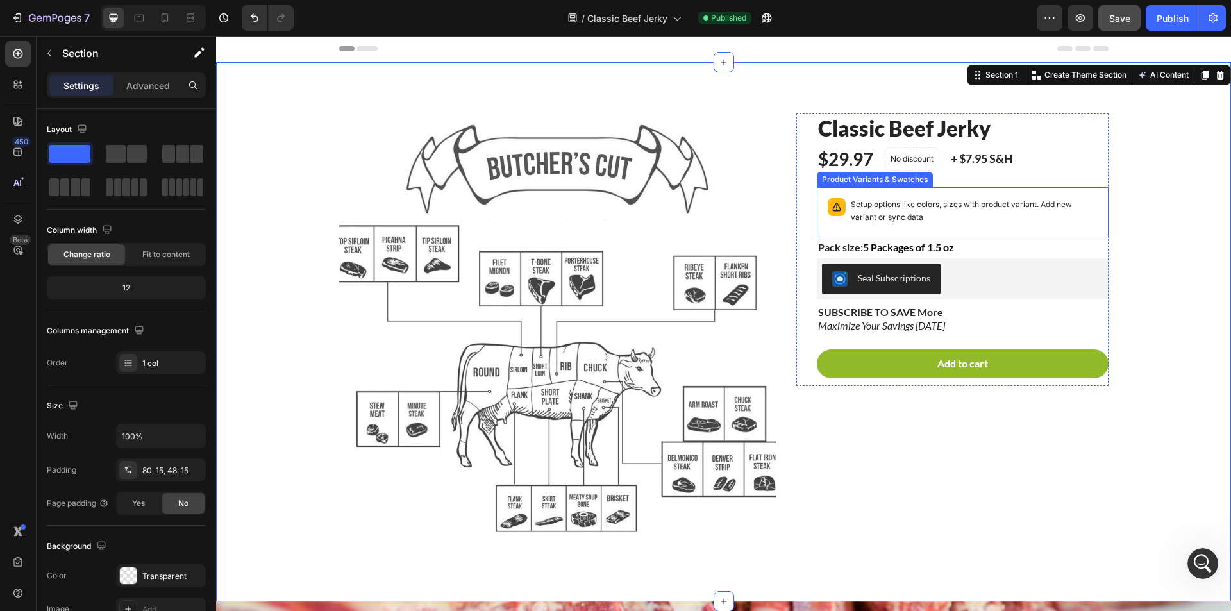
click at [989, 213] on p "Setup options like colors, sizes with product variant. Add new variant or sync …" at bounding box center [974, 211] width 247 height 26
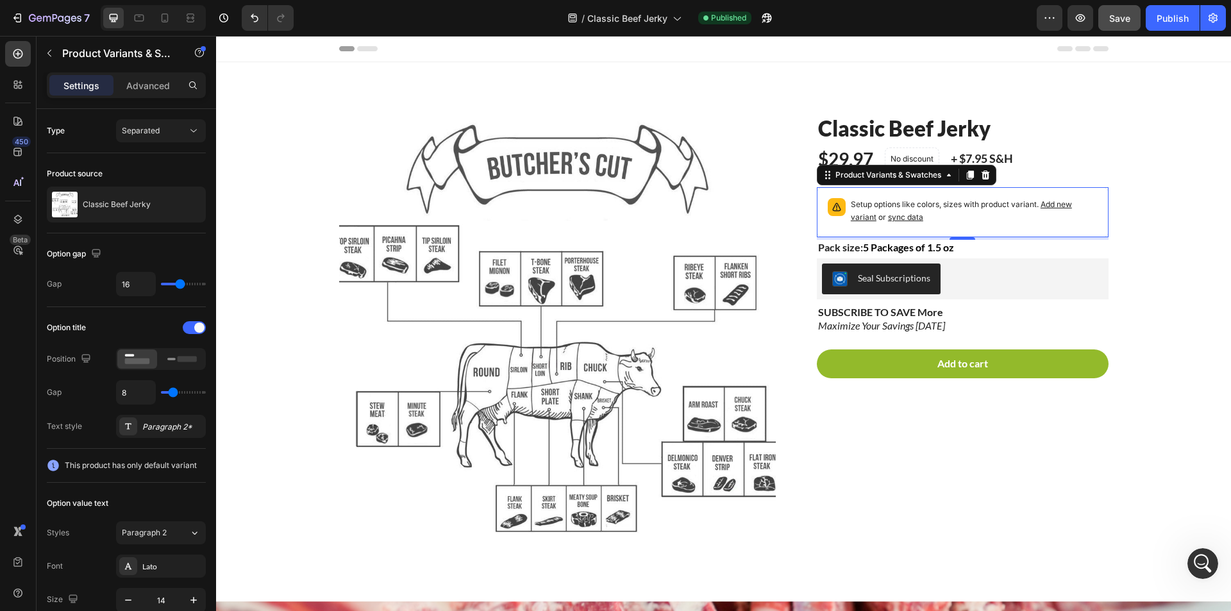
click at [855, 216] on span "Add new variant" at bounding box center [961, 210] width 221 height 22
click at [899, 216] on span "sync data" at bounding box center [905, 217] width 35 height 10
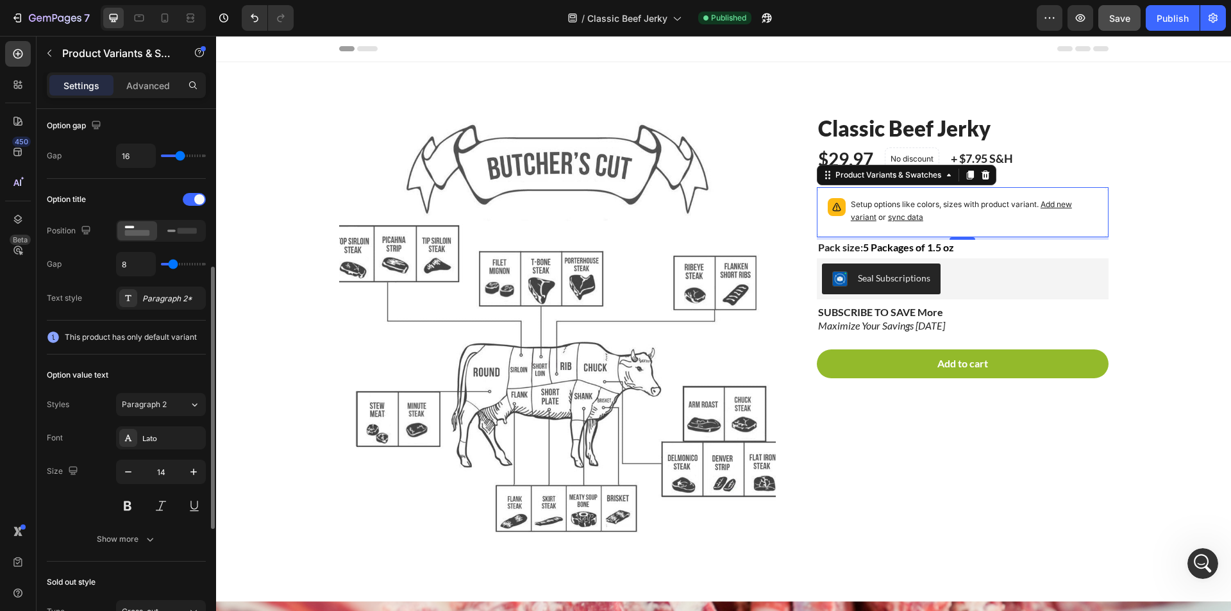
scroll to position [192, 0]
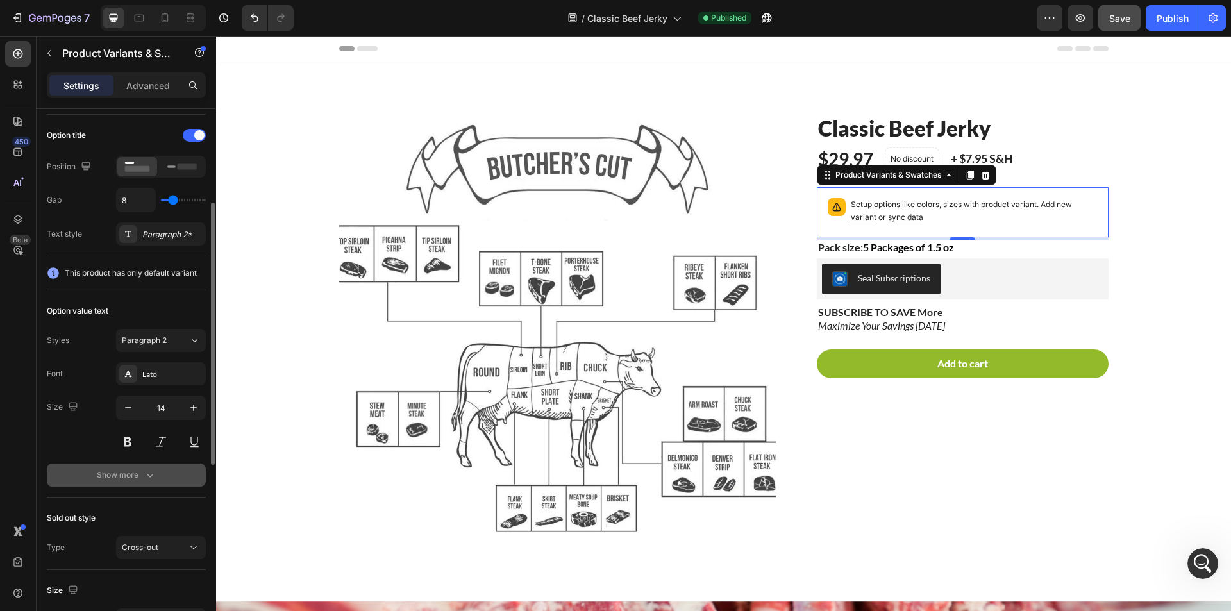
click at [138, 481] on div "Show more" at bounding box center [127, 475] width 60 height 13
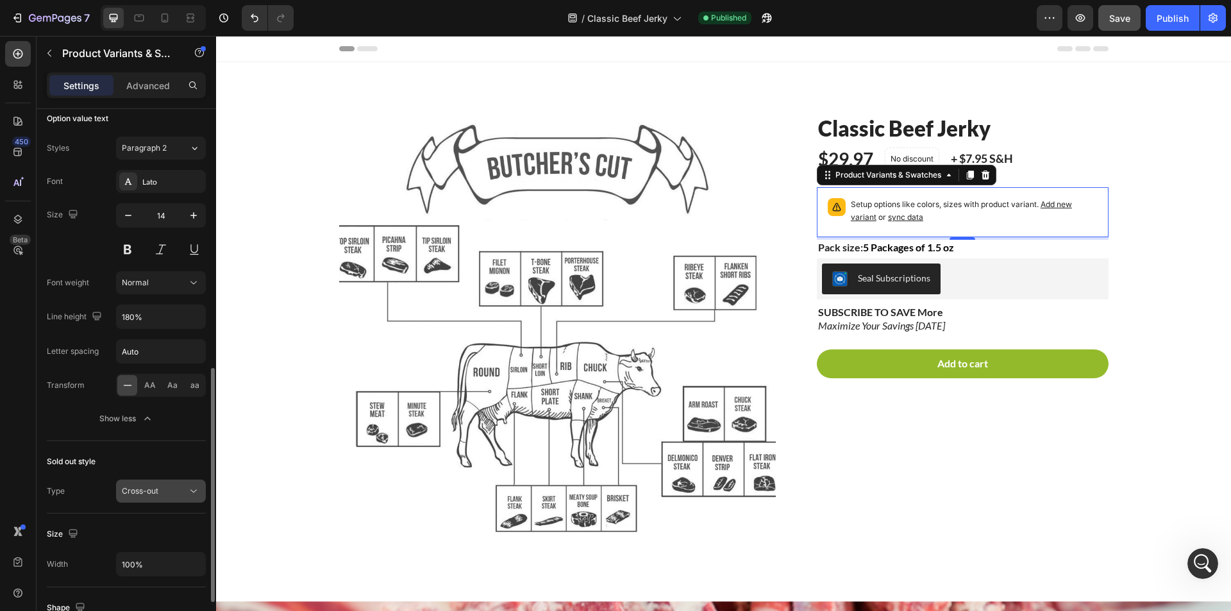
scroll to position [513, 0]
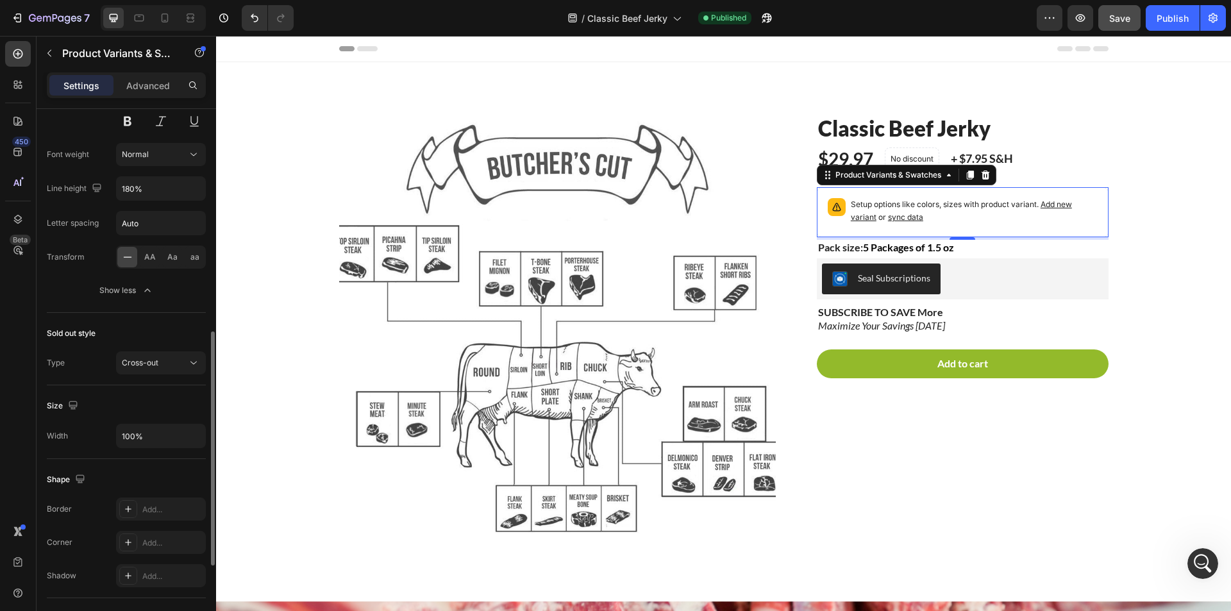
click at [139, 351] on div "Sold out style Type Cross-out" at bounding box center [126, 349] width 159 height 72
click at [144, 359] on span "Cross-out" at bounding box center [140, 363] width 37 height 10
click at [146, 328] on div "Sold out style" at bounding box center [126, 333] width 159 height 21
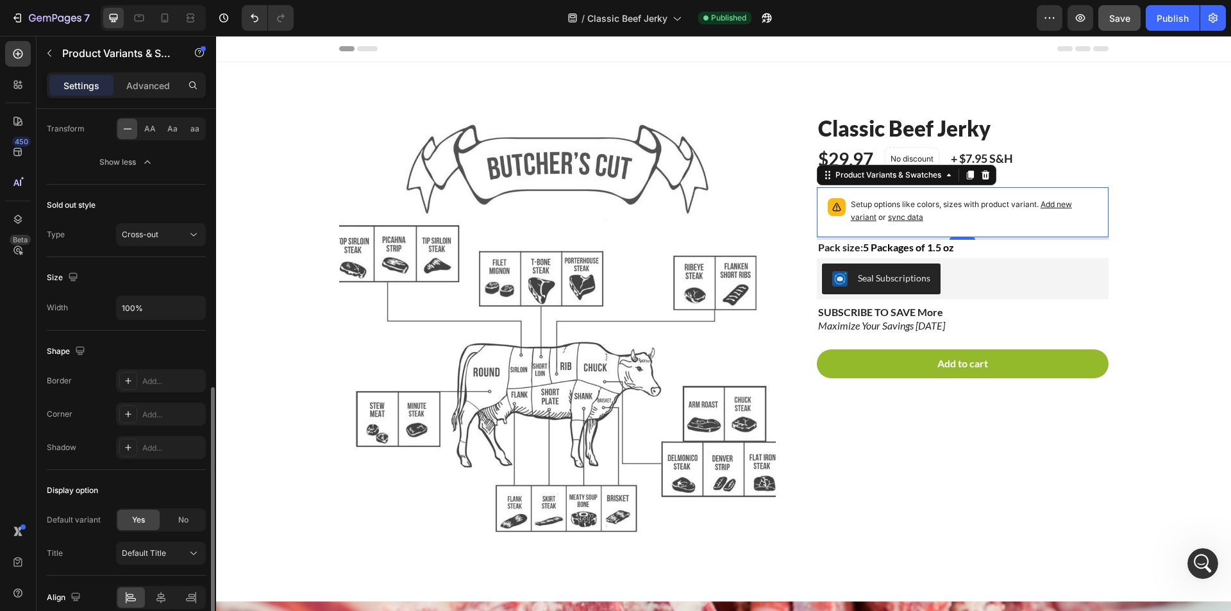
scroll to position [701, 0]
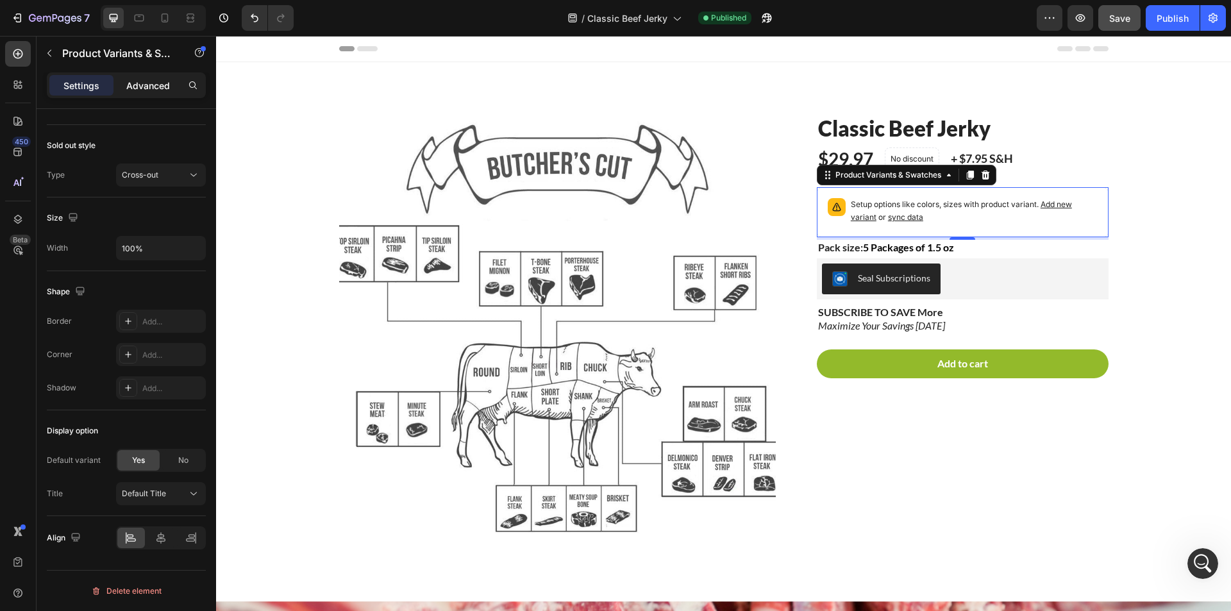
click at [151, 84] on p "Advanced" at bounding box center [148, 85] width 44 height 13
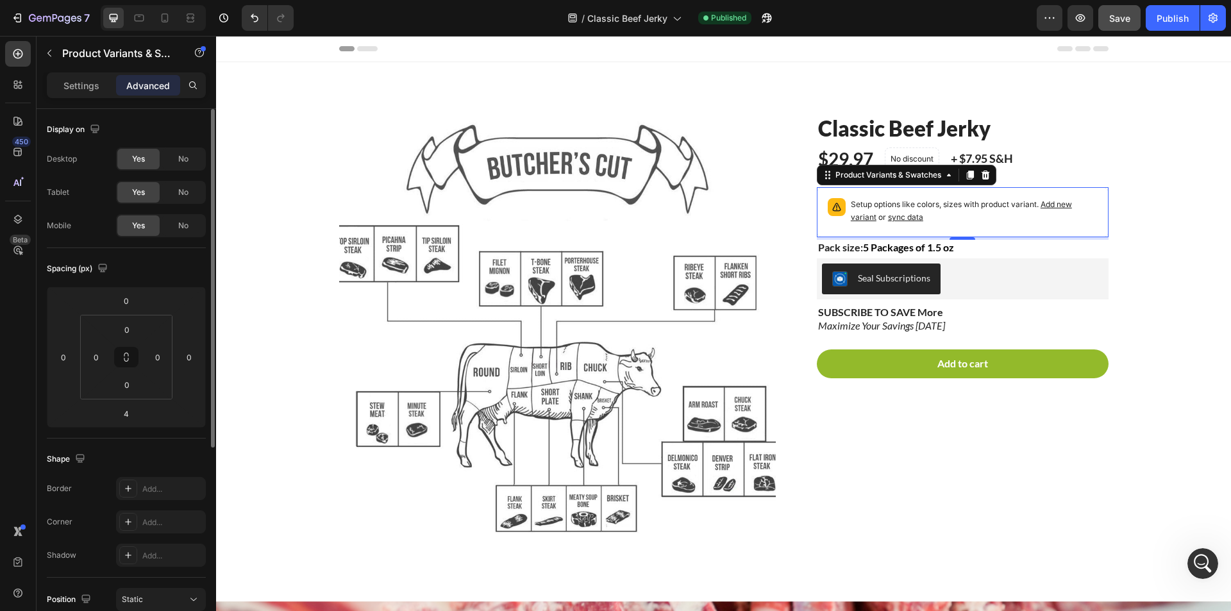
scroll to position [317, 0]
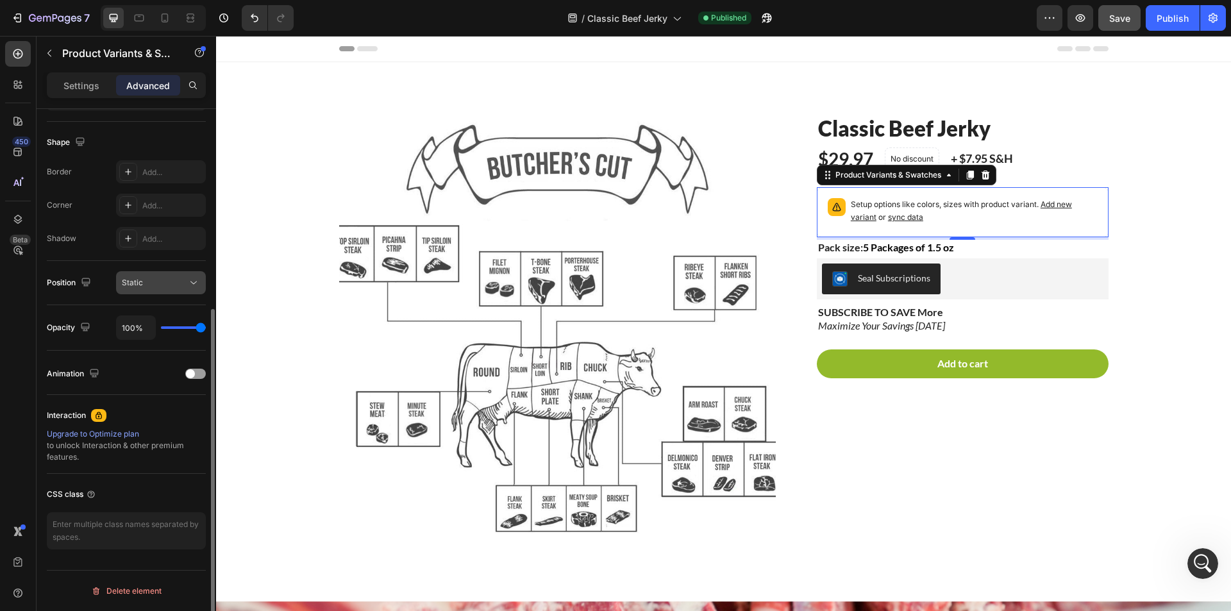
click at [171, 272] on button "Static" at bounding box center [161, 282] width 90 height 23
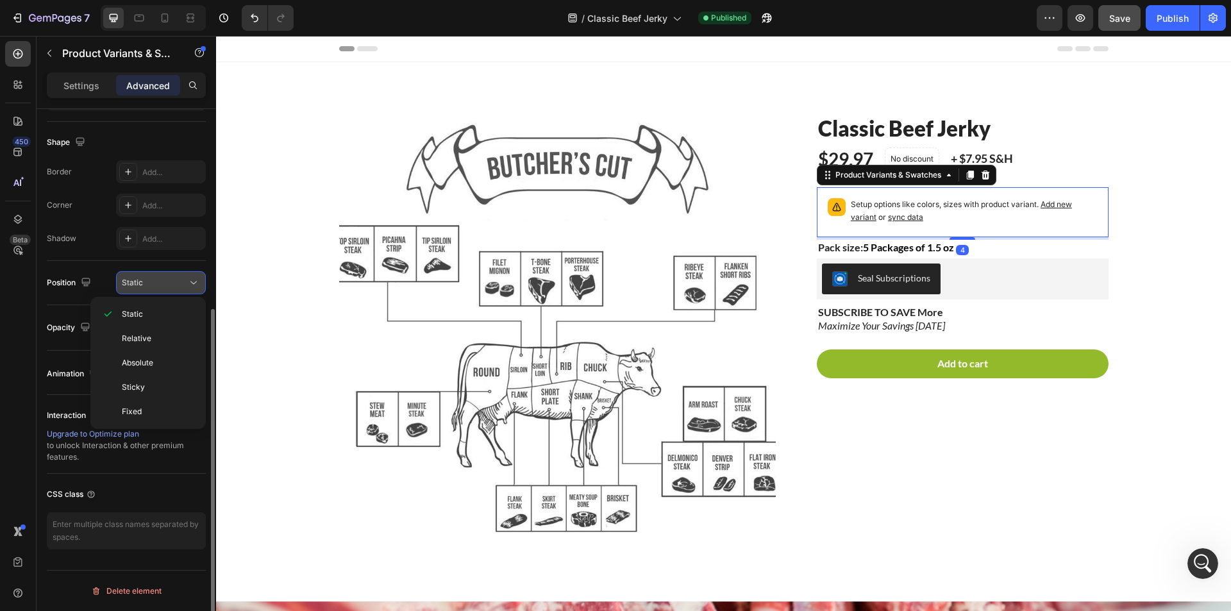
click at [171, 272] on button "Static" at bounding box center [161, 282] width 90 height 23
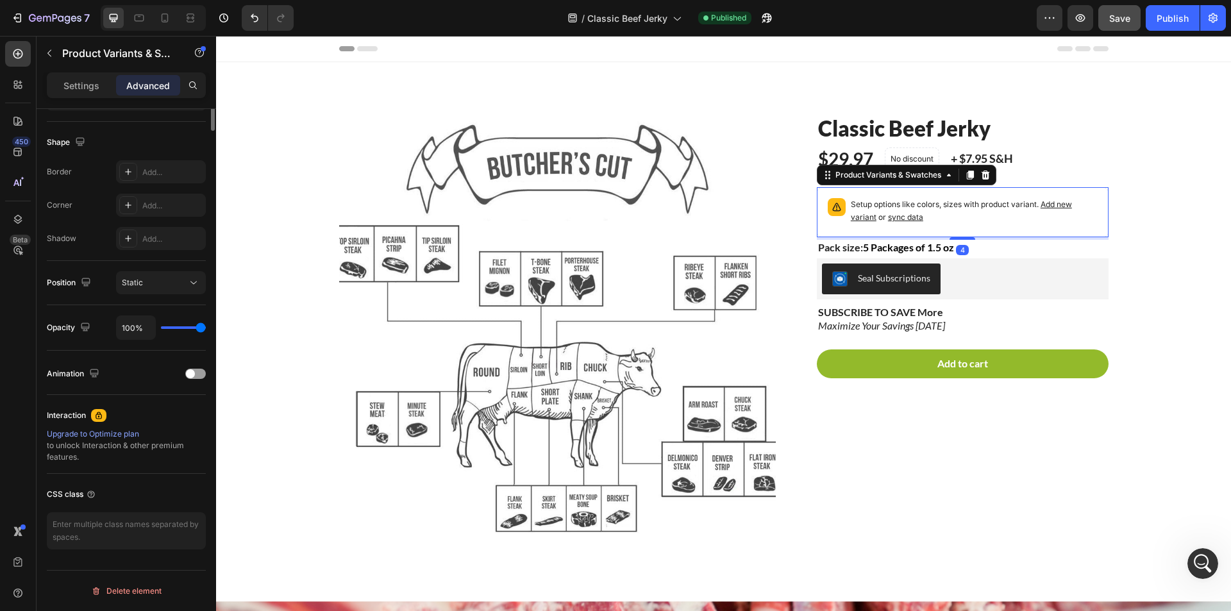
scroll to position [0, 0]
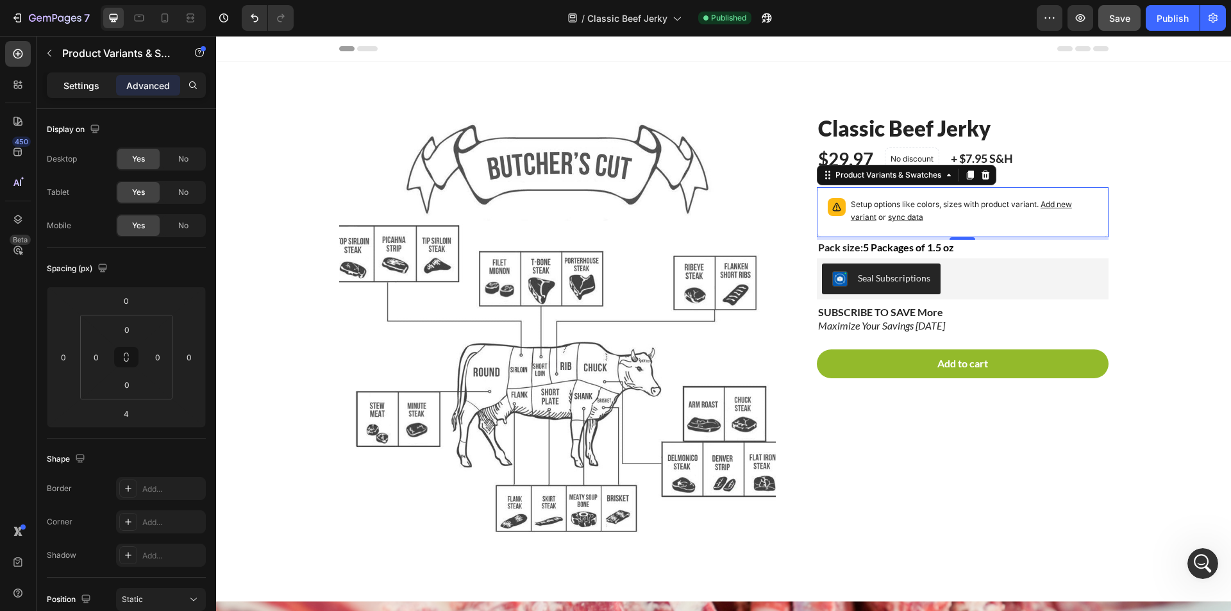
click at [96, 83] on p "Settings" at bounding box center [81, 85] width 36 height 13
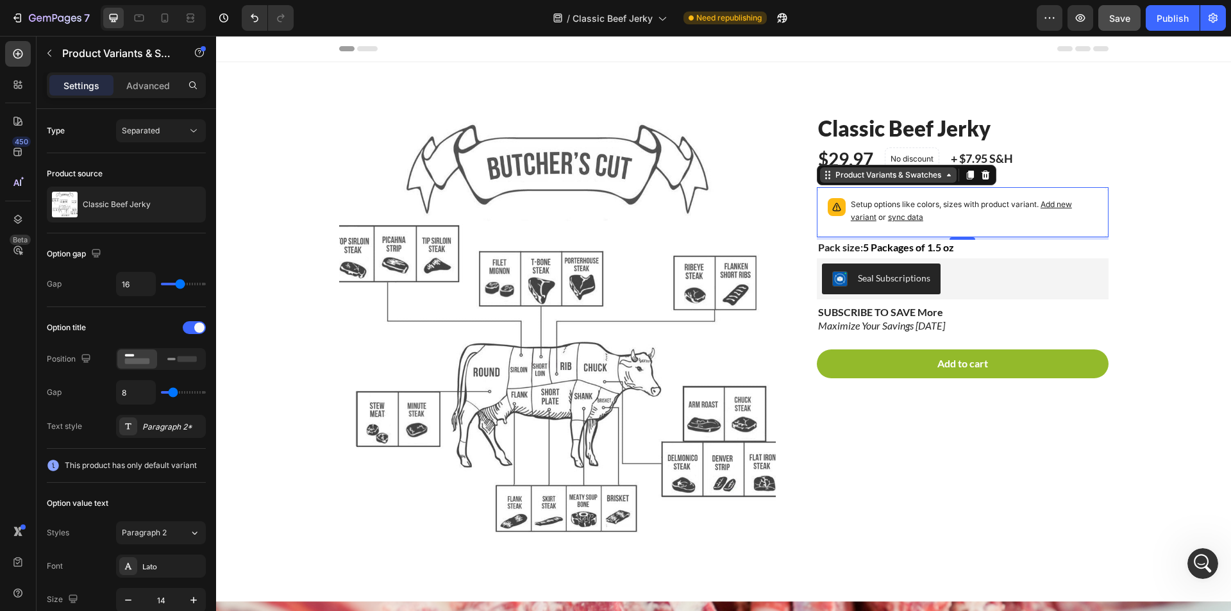
click at [893, 174] on div "Product Variants & Swatches" at bounding box center [888, 175] width 111 height 12
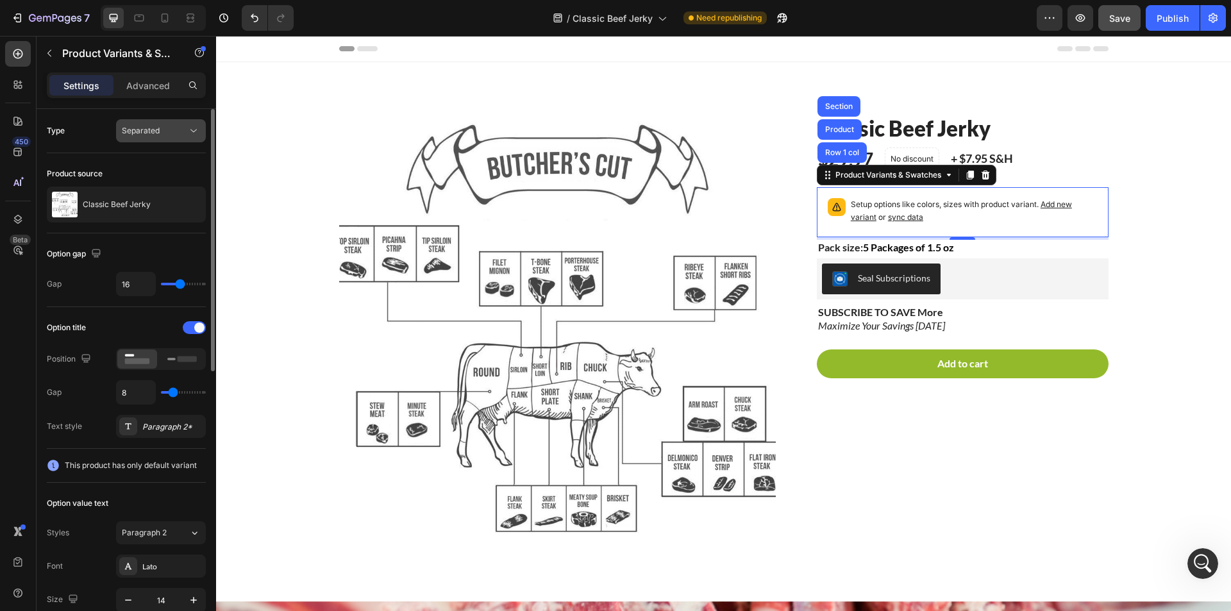
click at [176, 127] on div "Separated" at bounding box center [154, 131] width 65 height 12
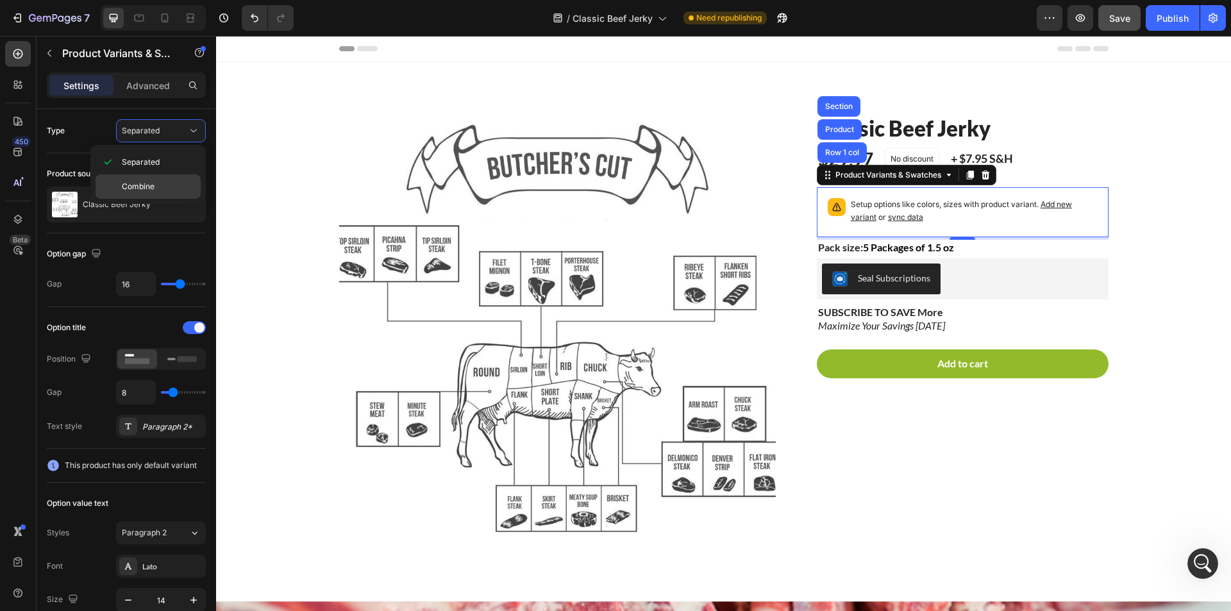
click at [163, 190] on p "Combine" at bounding box center [158, 187] width 73 height 12
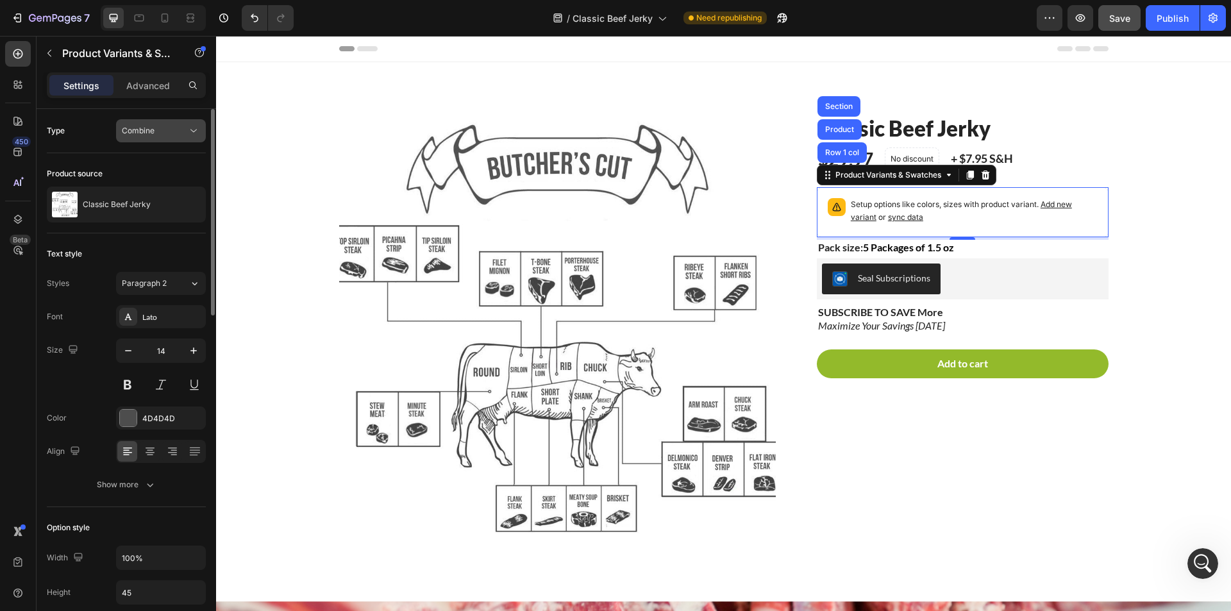
click at [174, 122] on button "Combine" at bounding box center [161, 130] width 90 height 23
click at [172, 159] on p "Separated" at bounding box center [158, 162] width 73 height 12
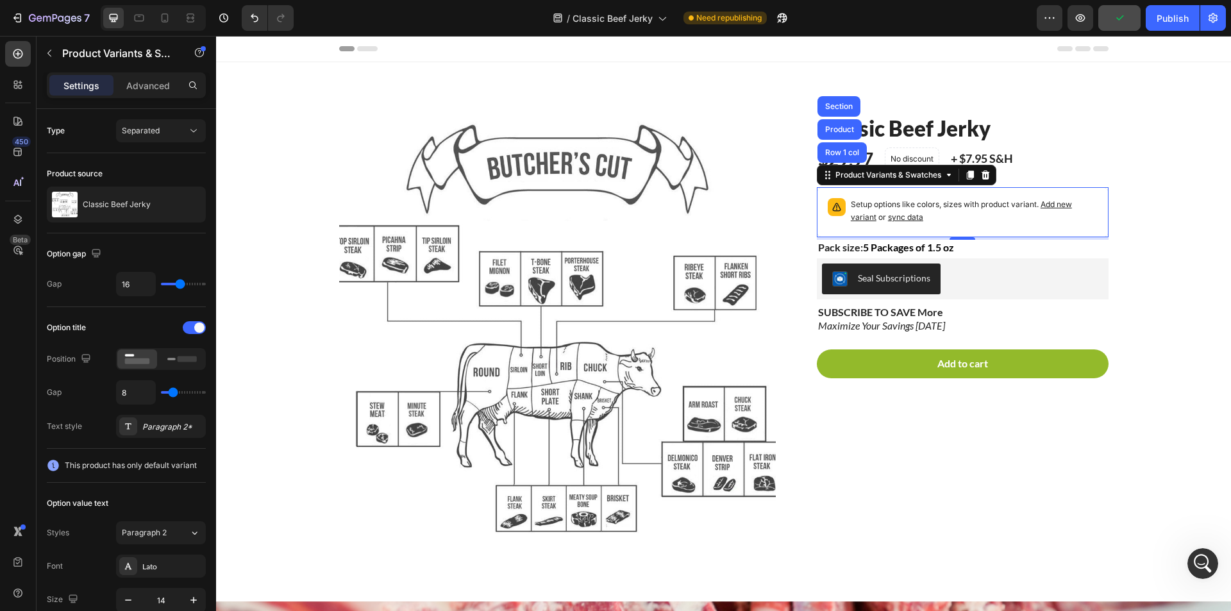
click at [1014, 224] on p "Setup options like colors, sizes with product variant. Add new variant or sync …" at bounding box center [974, 211] width 247 height 26
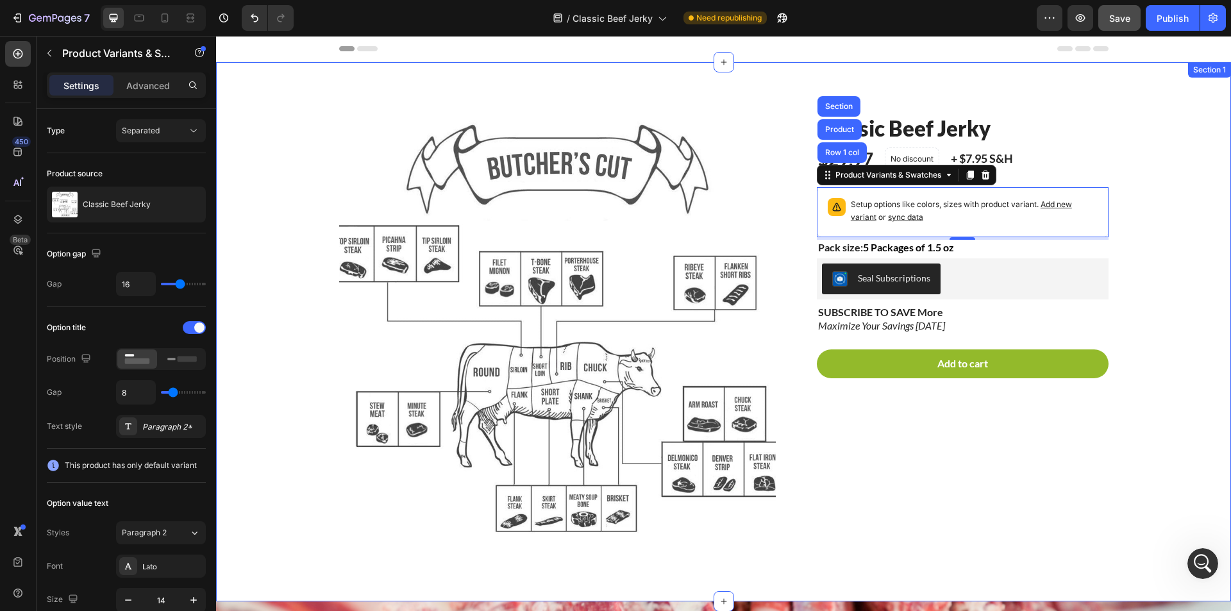
click at [1131, 266] on div "Product Images Classic Beef Jerky Product Title $29.97 Product Price Product Pr…" at bounding box center [724, 341] width 996 height 457
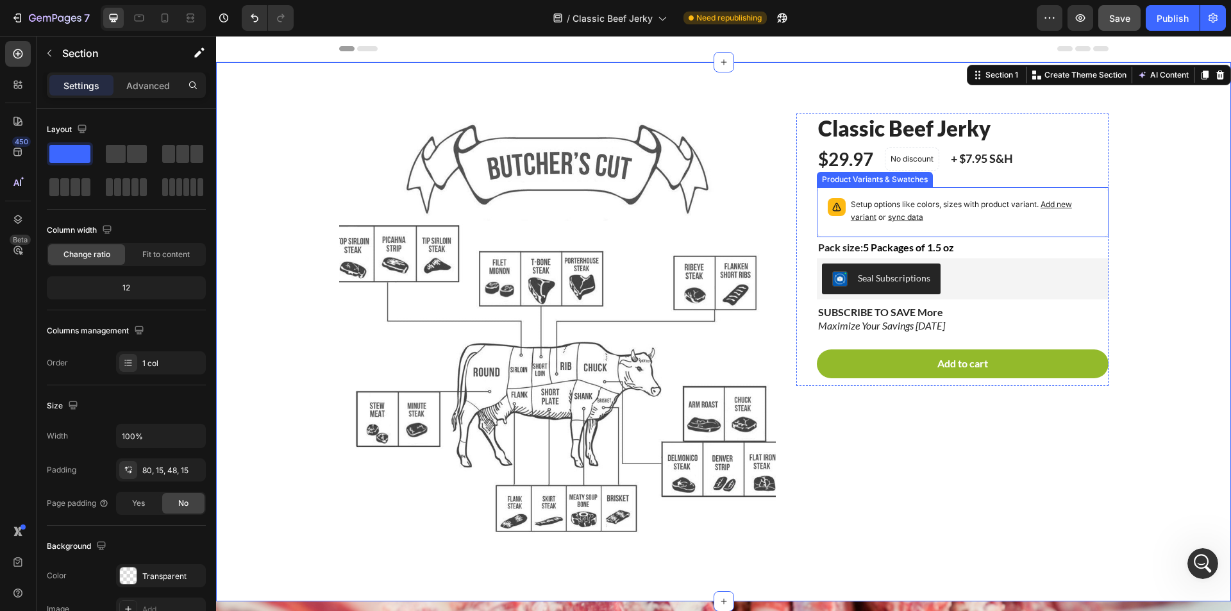
click at [866, 219] on span "Add new variant" at bounding box center [961, 210] width 221 height 22
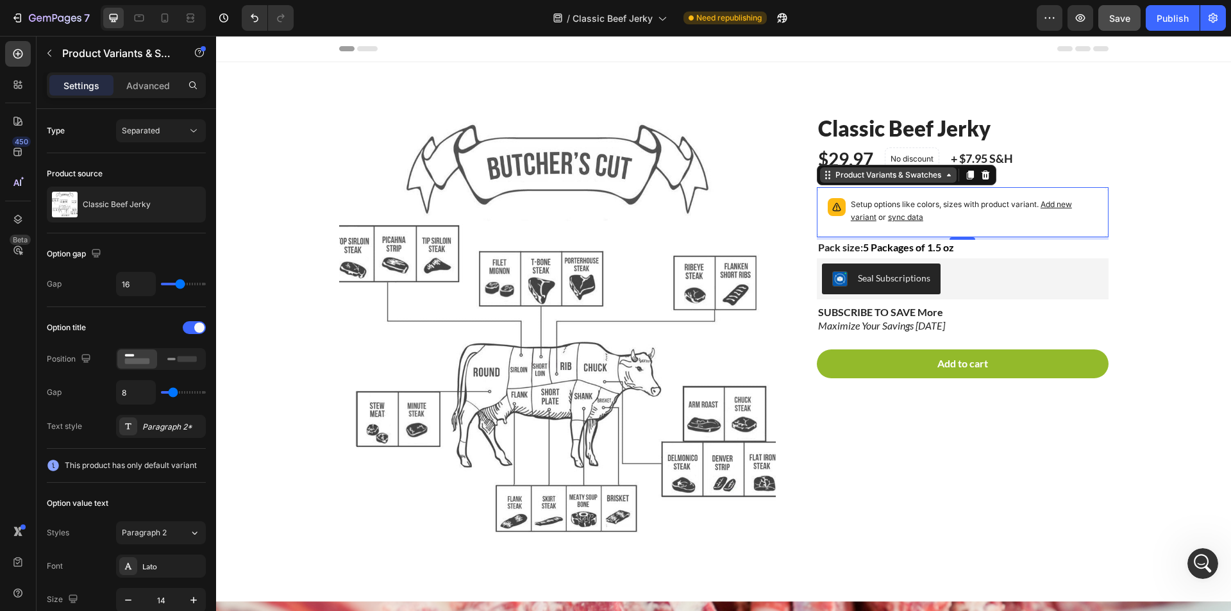
click at [864, 180] on div "Product Variants & Swatches" at bounding box center [888, 175] width 111 height 12
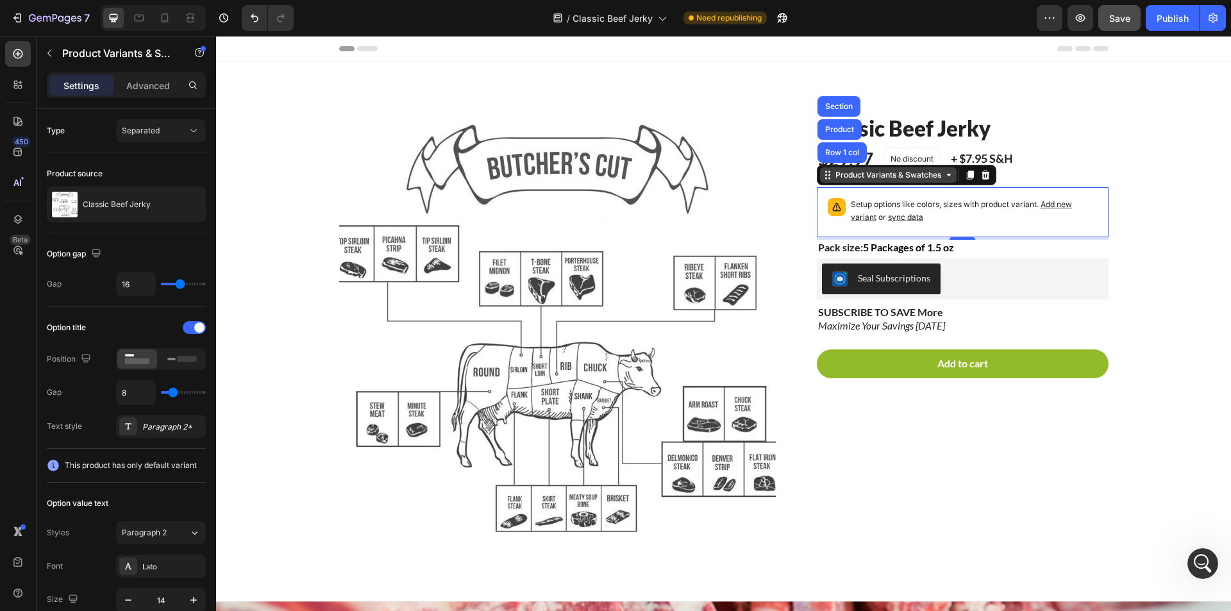
click at [869, 174] on div "Product Variants & Swatches" at bounding box center [888, 175] width 111 height 12
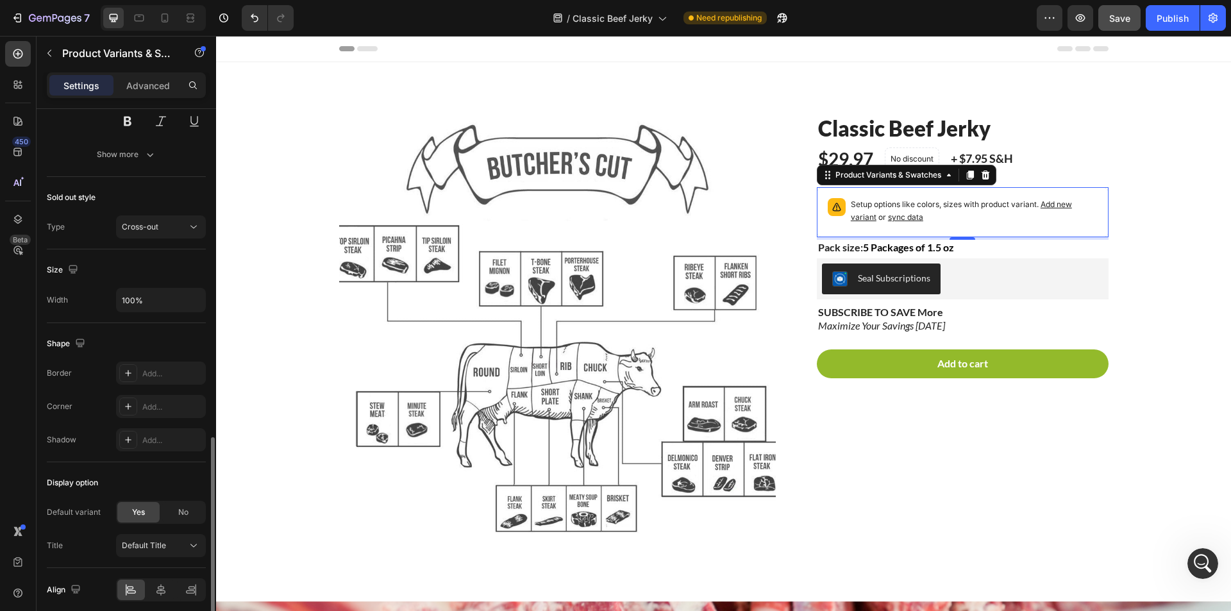
scroll to position [565, 0]
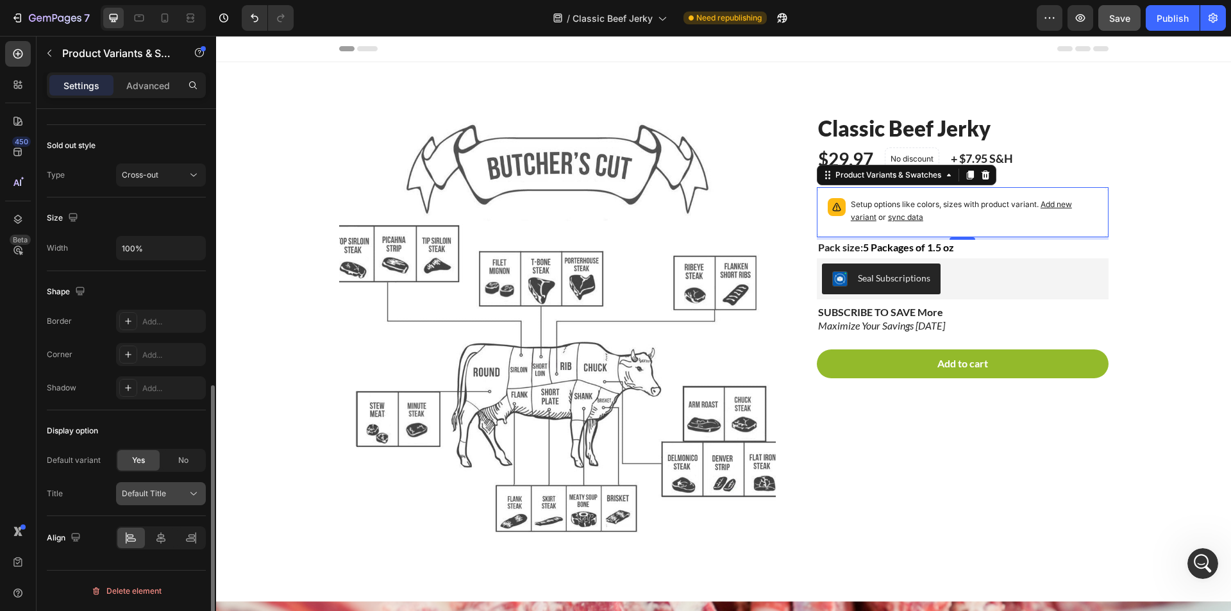
click at [182, 492] on div "Default Title" at bounding box center [153, 494] width 63 height 12
click at [181, 493] on div "Default Title" at bounding box center [153, 494] width 63 height 12
click at [178, 461] on span "No" at bounding box center [183, 461] width 10 height 12
click at [162, 500] on input "Choose Flavor" at bounding box center [161, 493] width 90 height 23
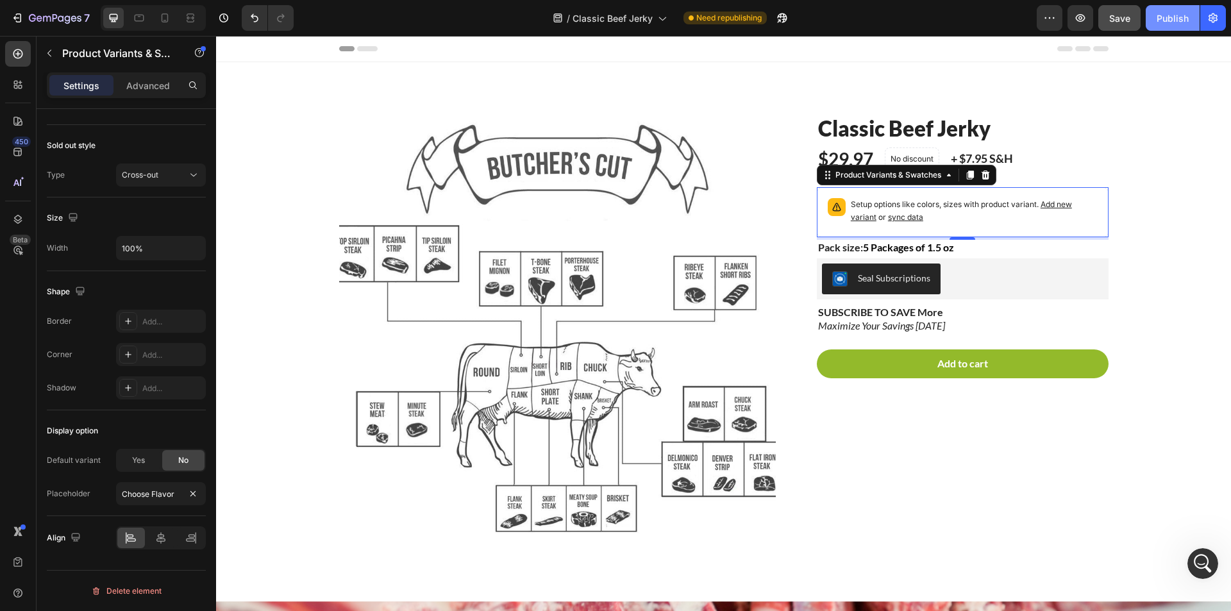
click at [1178, 17] on div "Publish" at bounding box center [1173, 18] width 32 height 13
click at [160, 327] on div "Add..." at bounding box center [172, 322] width 60 height 12
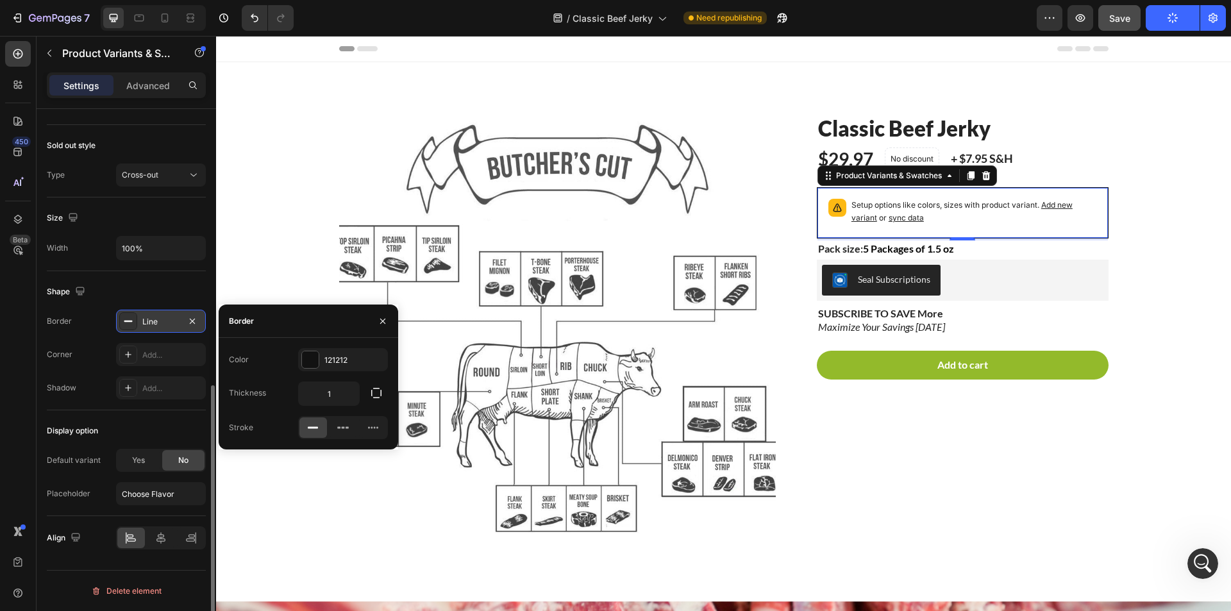
click at [160, 327] on div "Line" at bounding box center [160, 322] width 37 height 12
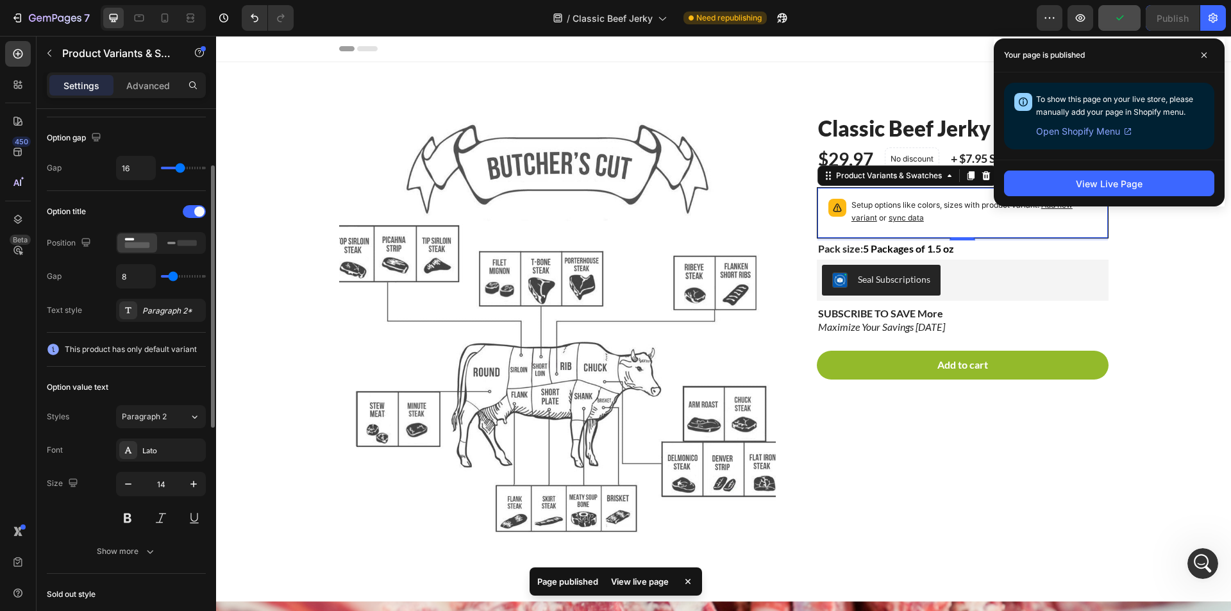
scroll to position [0, 0]
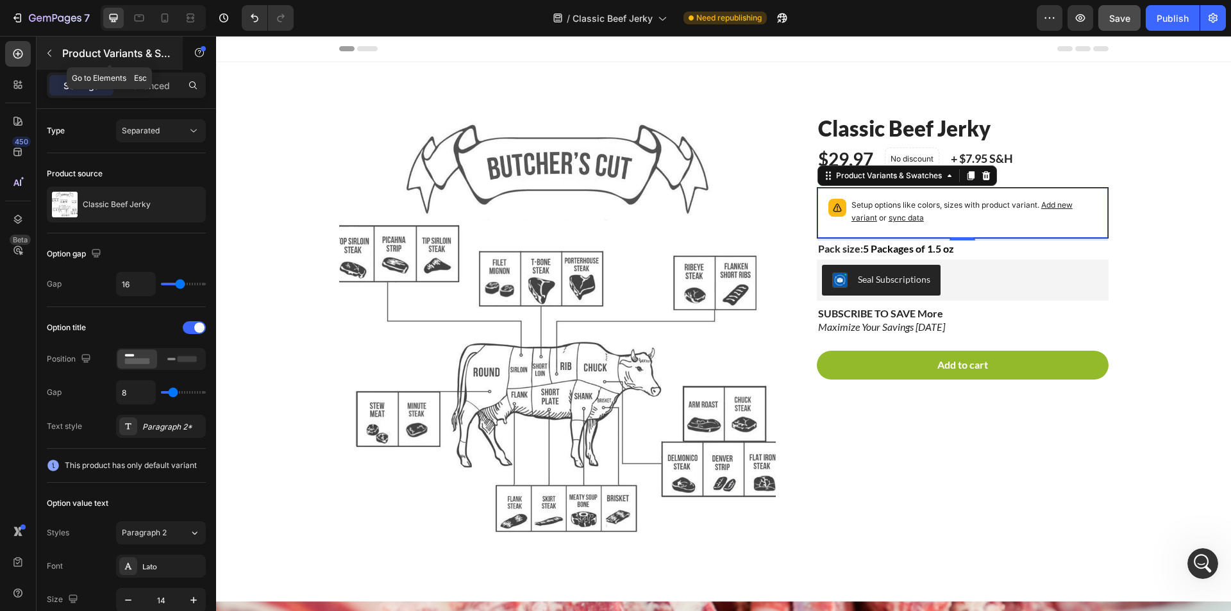
click at [51, 51] on icon "button" at bounding box center [49, 53] width 10 height 10
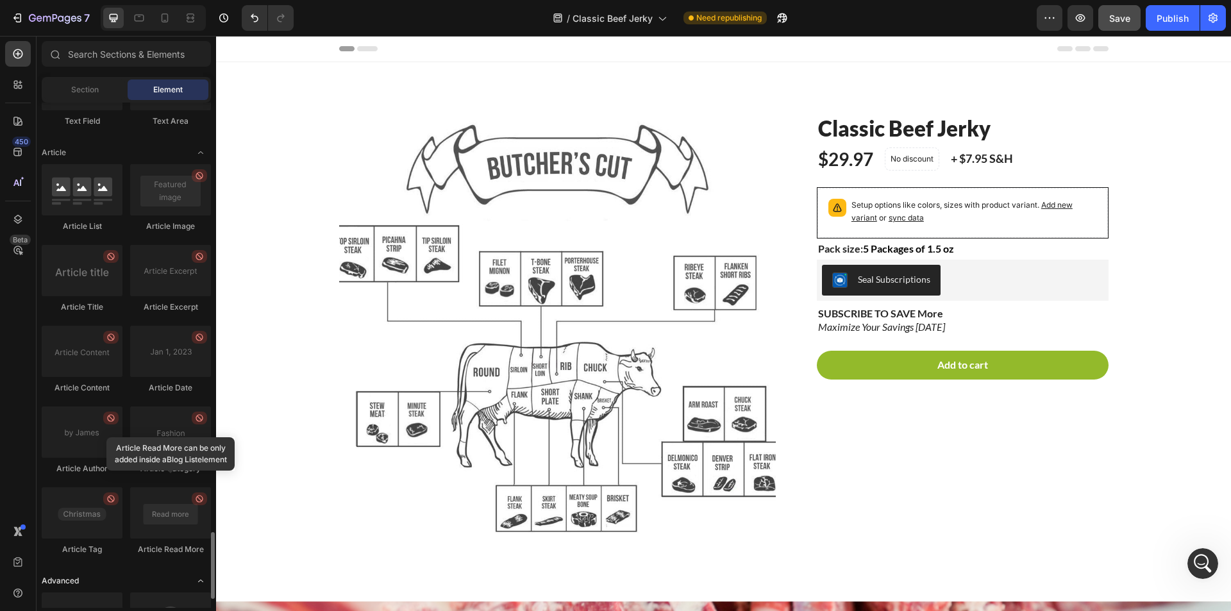
scroll to position [3166, 0]
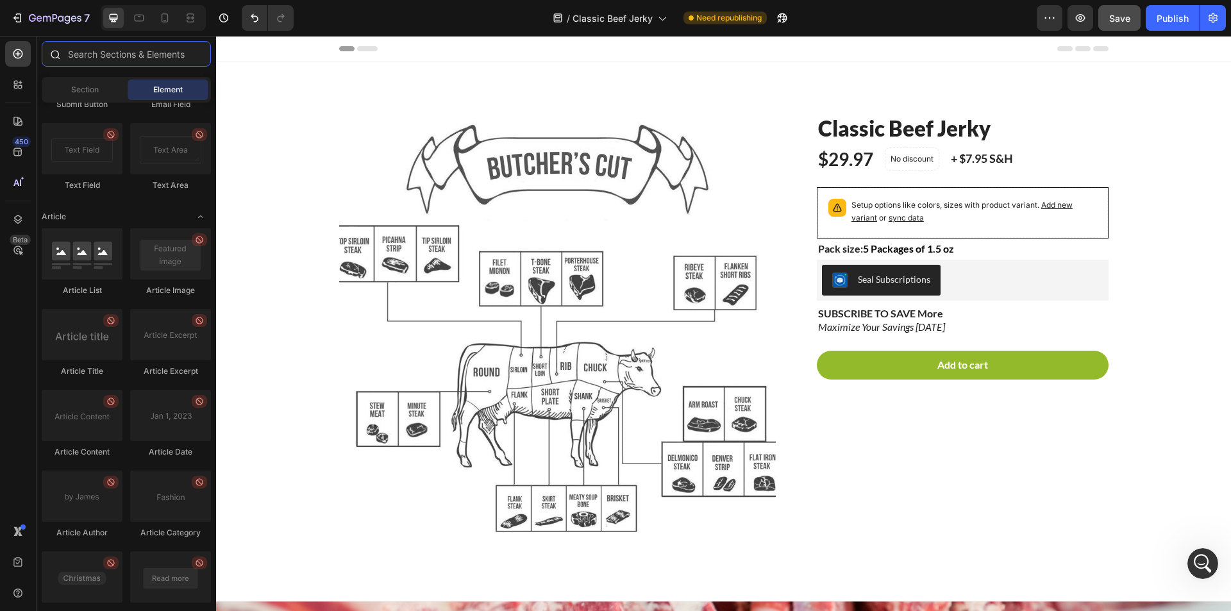
click at [147, 58] on input "text" at bounding box center [126, 54] width 169 height 26
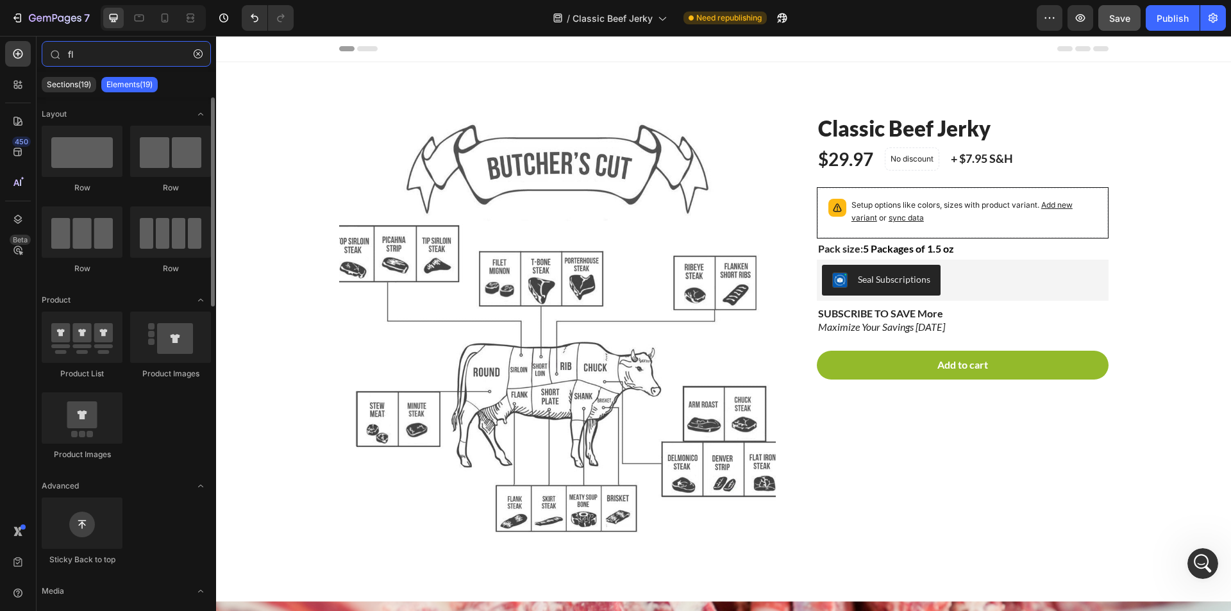
type input "f"
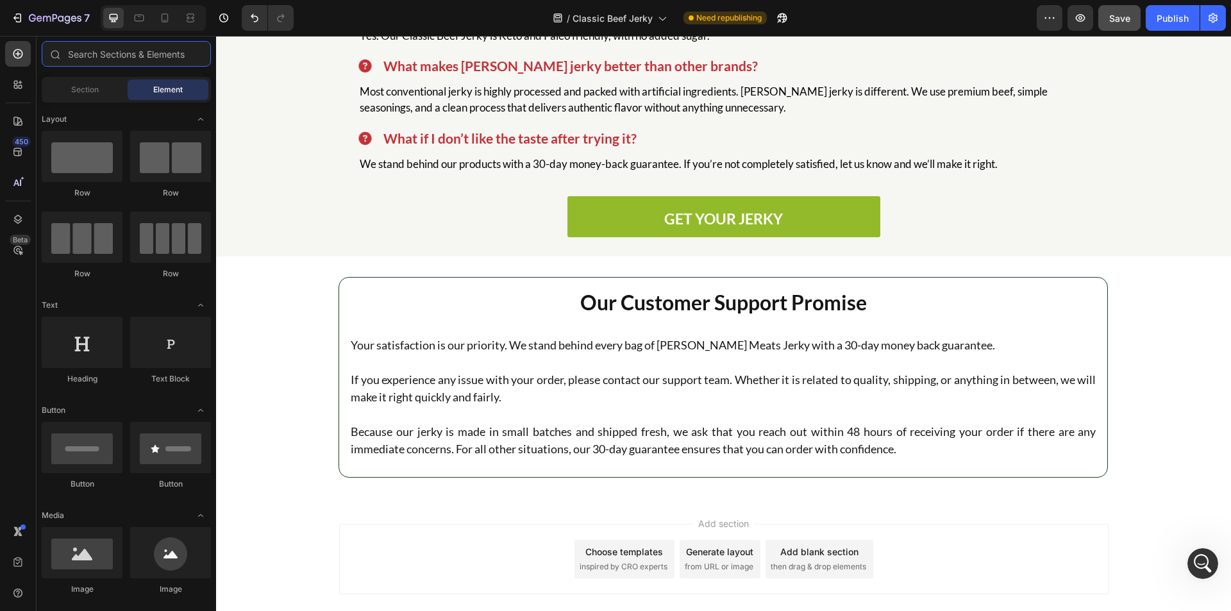
scroll to position [3699, 0]
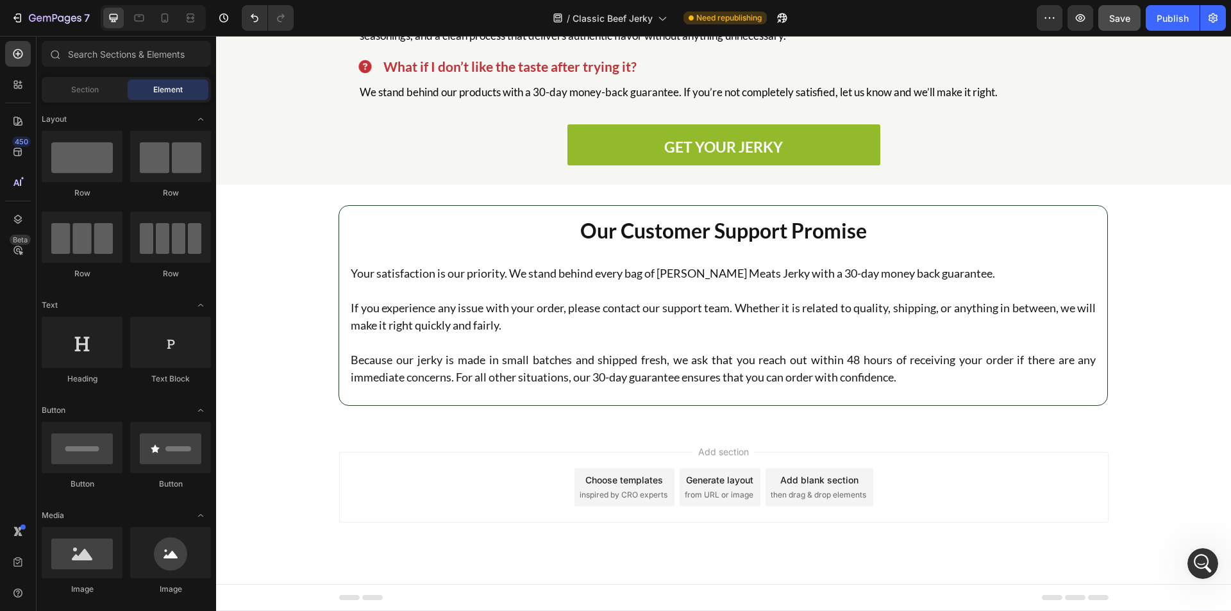
click at [626, 495] on span "inspired by CRO experts" at bounding box center [624, 495] width 88 height 12
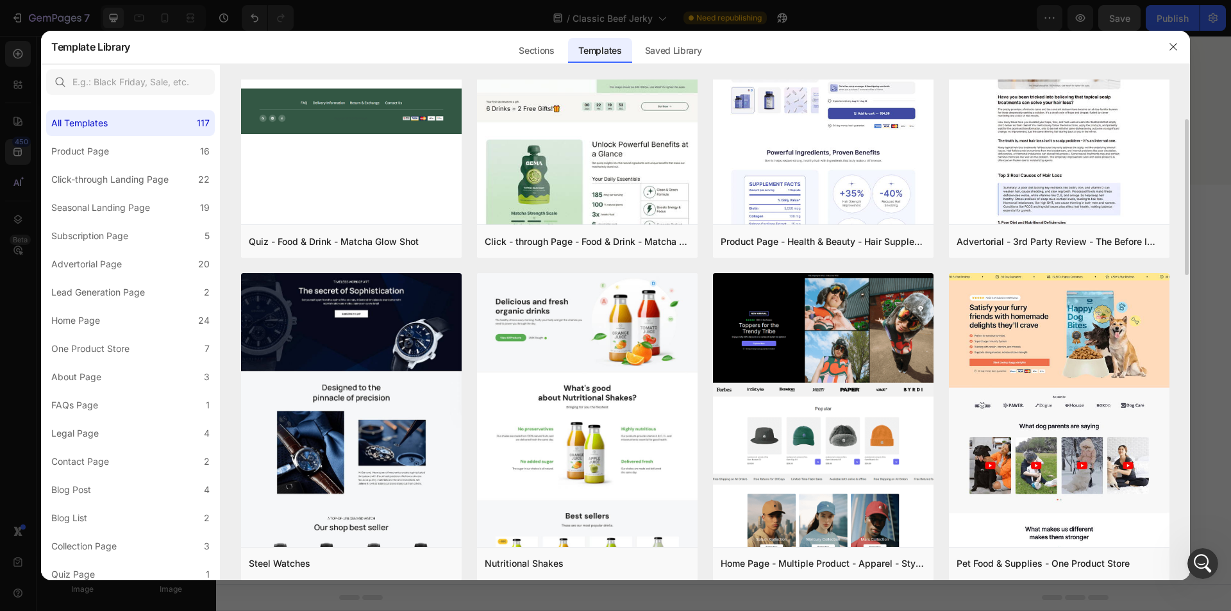
scroll to position [0, 0]
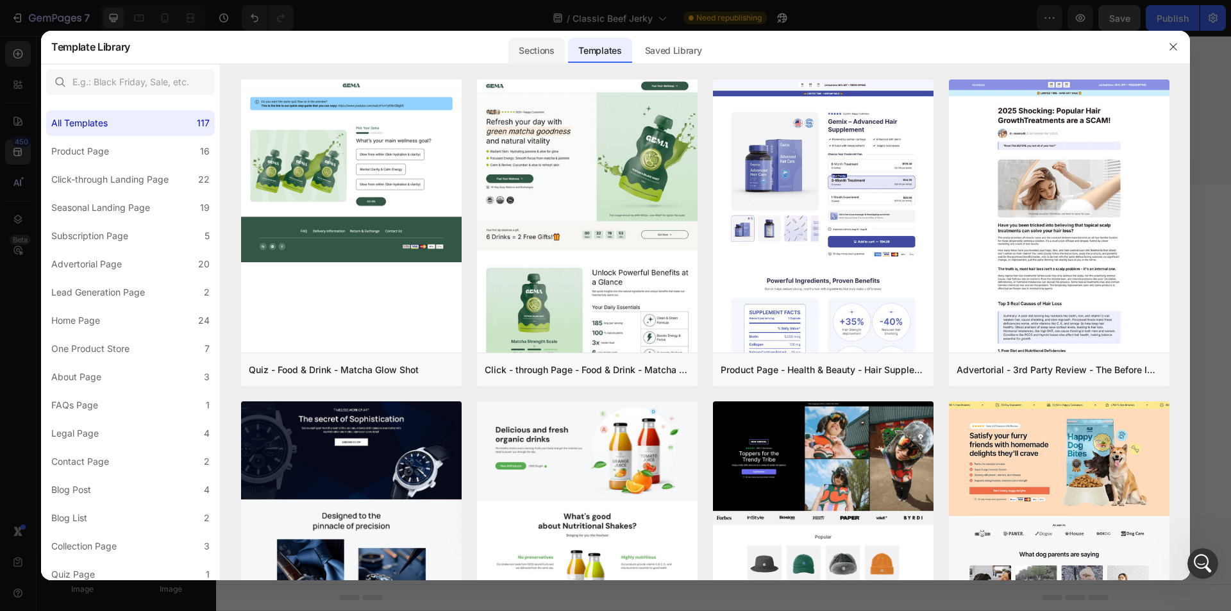
click at [541, 49] on div "Sections" at bounding box center [536, 51] width 56 height 26
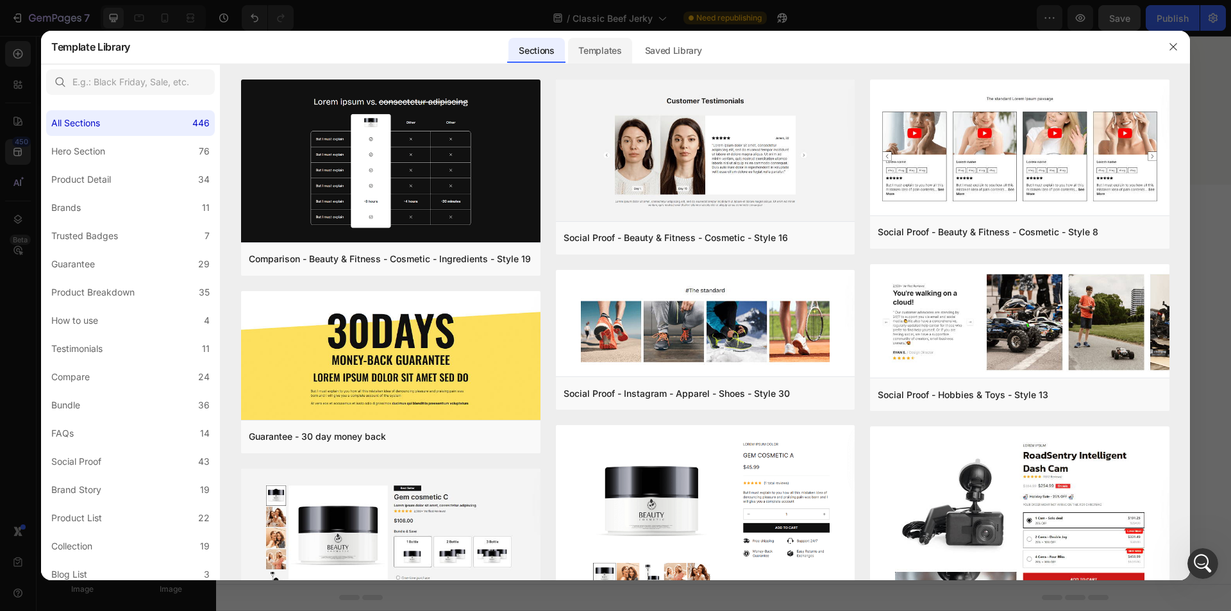
click at [599, 46] on div "Templates" at bounding box center [599, 51] width 63 height 26
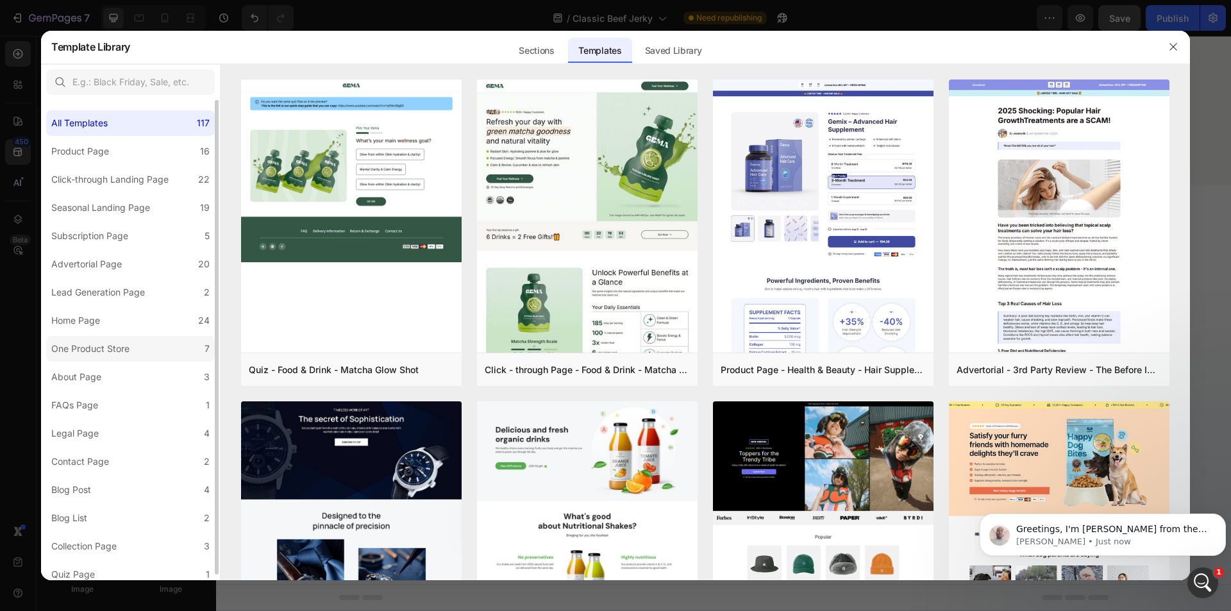
scroll to position [263, 0]
click at [1203, 574] on icon "Open Intercom Messenger" at bounding box center [1201, 581] width 21 height 21
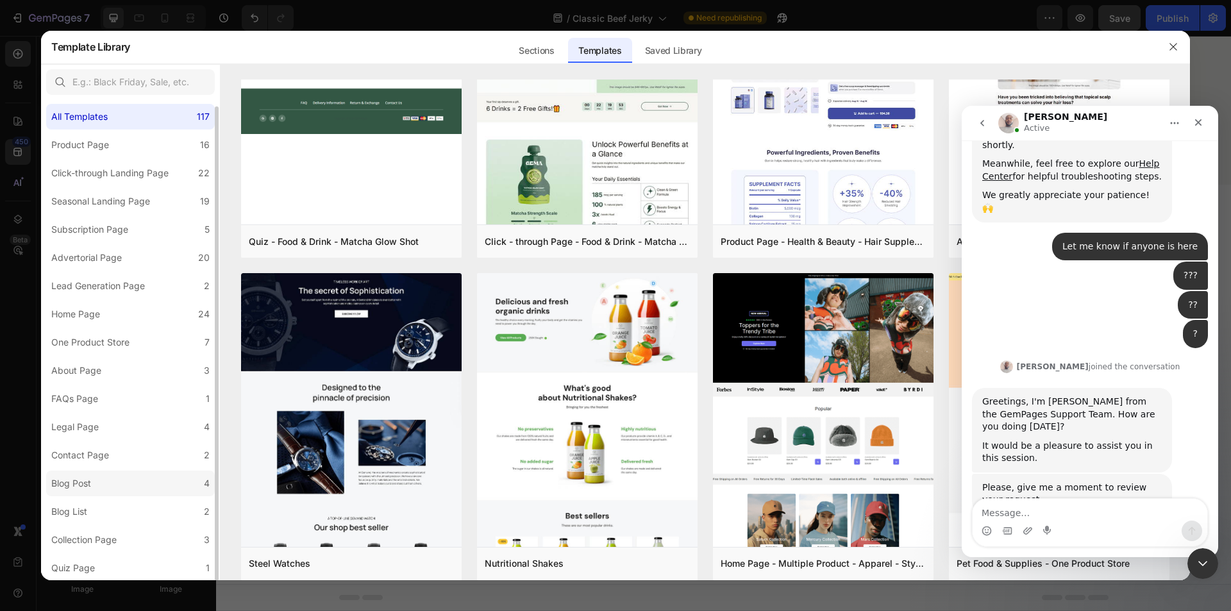
scroll to position [305, 0]
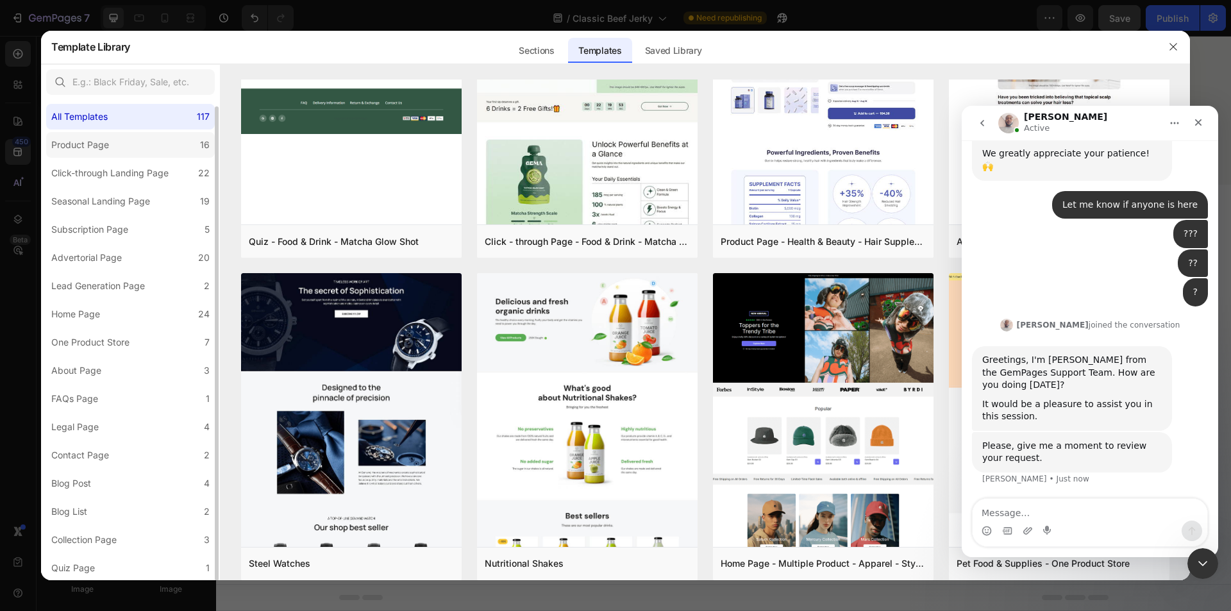
click at [124, 142] on label "Product Page 16" at bounding box center [130, 145] width 169 height 26
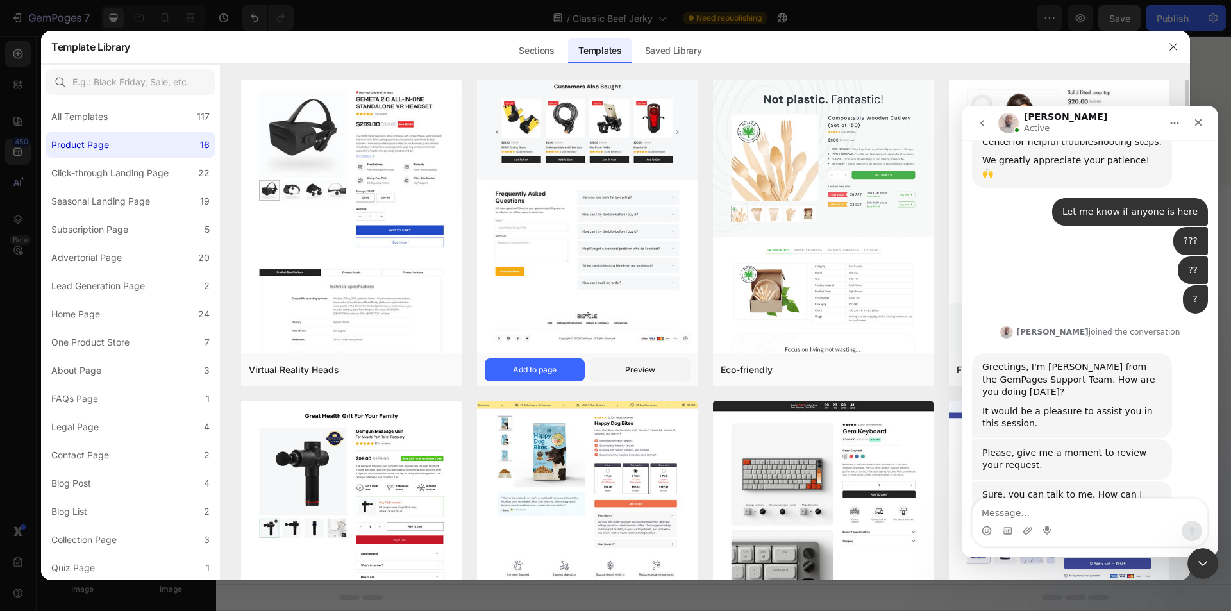
scroll to position [297, 0]
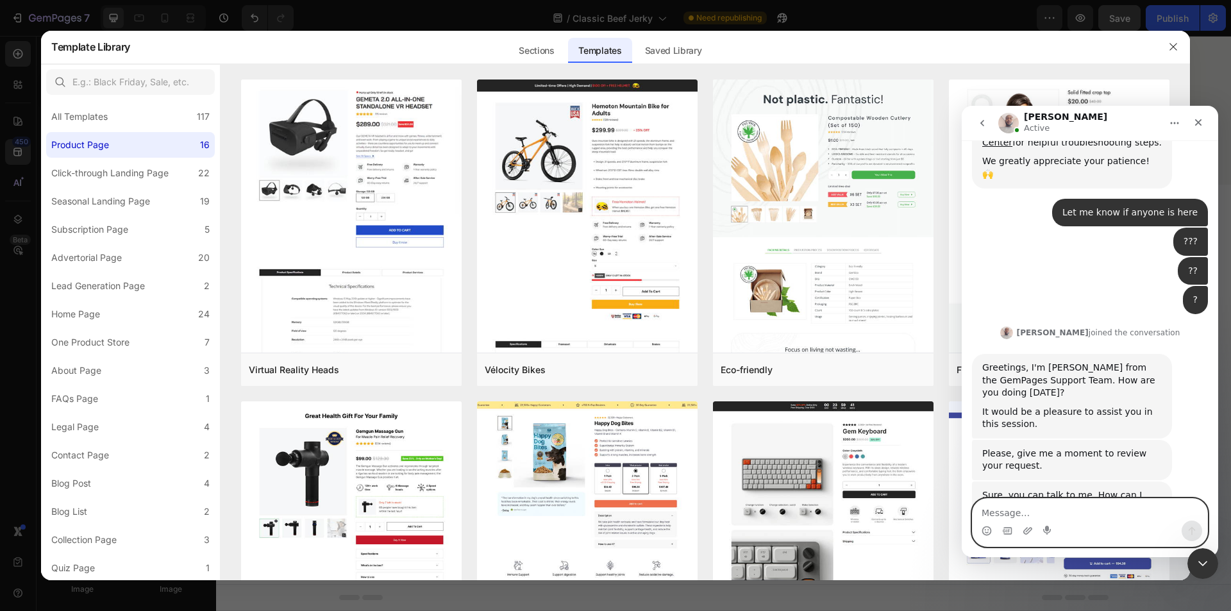
click at [1037, 517] on textarea "Message…" at bounding box center [1090, 510] width 235 height 22
click at [1046, 503] on textarea "Message…" at bounding box center [1090, 510] width 235 height 22
click at [1083, 516] on textarea "I wanna add variant" at bounding box center [1090, 510] width 235 height 22
click at [1128, 517] on textarea "I wanna add variant of flavors but" at bounding box center [1090, 510] width 235 height 22
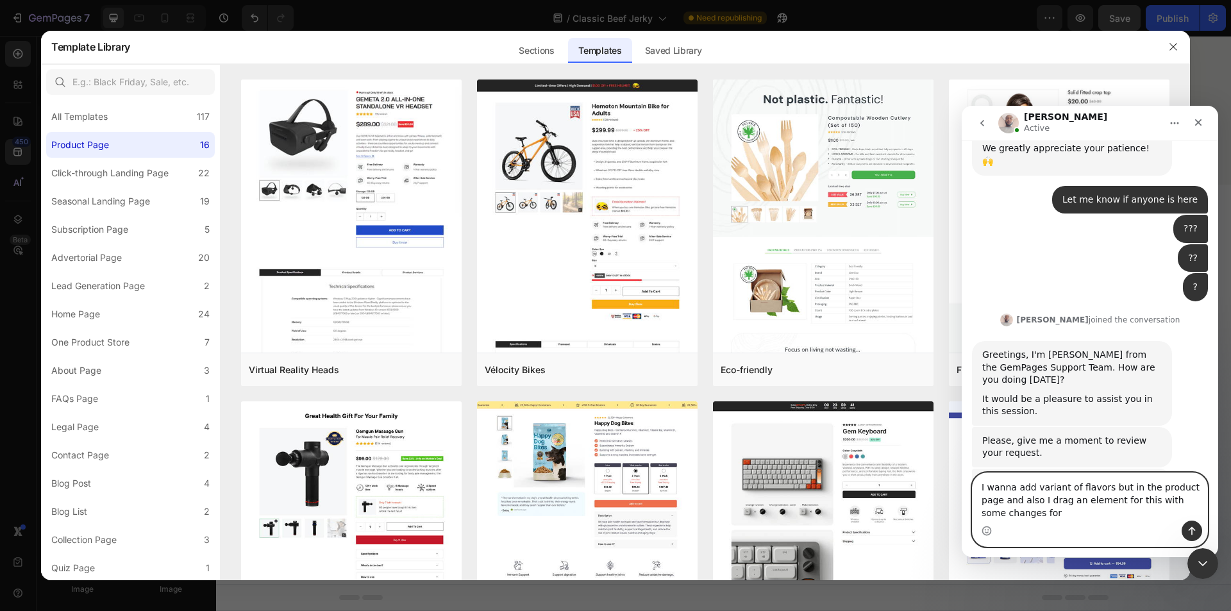
scroll to position [322, 0]
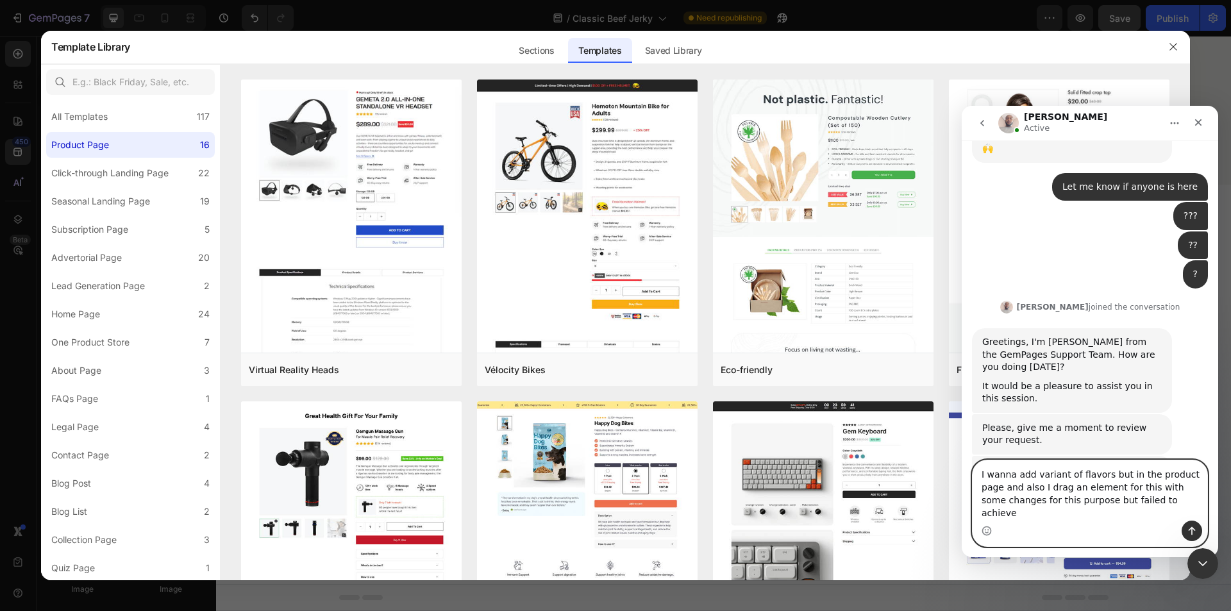
click at [1139, 513] on textarea "I wanna add variant of flavors but in the product page and also I drag an eleme…" at bounding box center [1090, 490] width 235 height 60
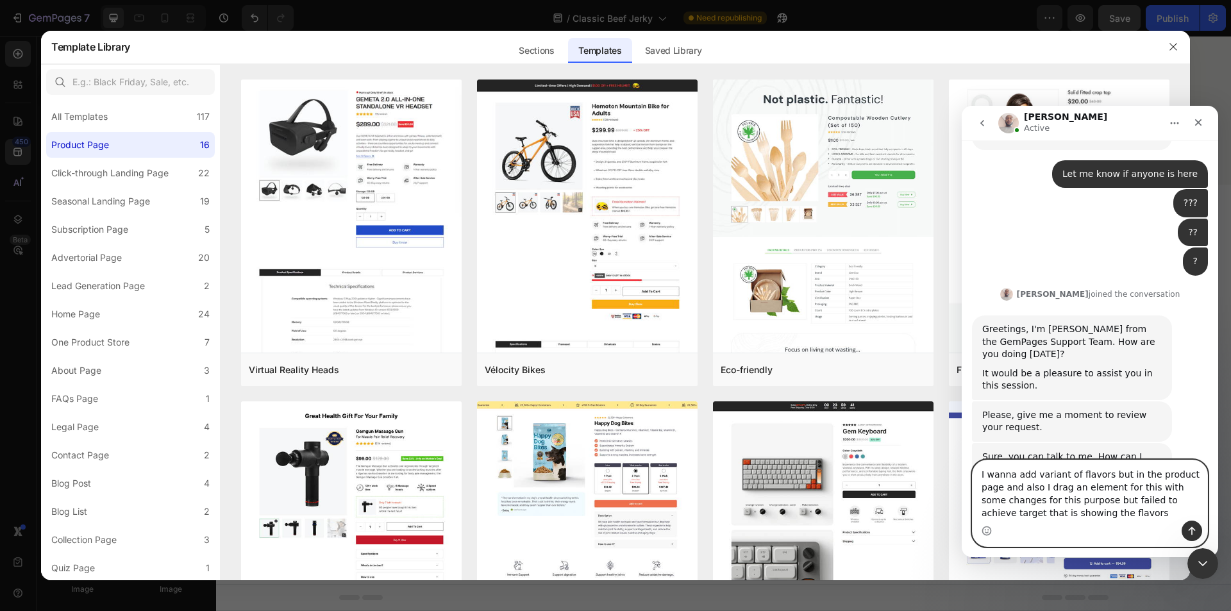
paste textarea "t to add flavor variants on the product page. I also tried dragging an element …"
click at [1019, 512] on textarea "I want to add flavor variants on the product page. I also tried dragging an ele…" at bounding box center [1090, 483] width 235 height 73
type textarea "I want to add flavor variants on the product page. I also tried dragging an ele…"
click at [1187, 530] on icon "Send a message…" at bounding box center [1192, 531] width 10 height 10
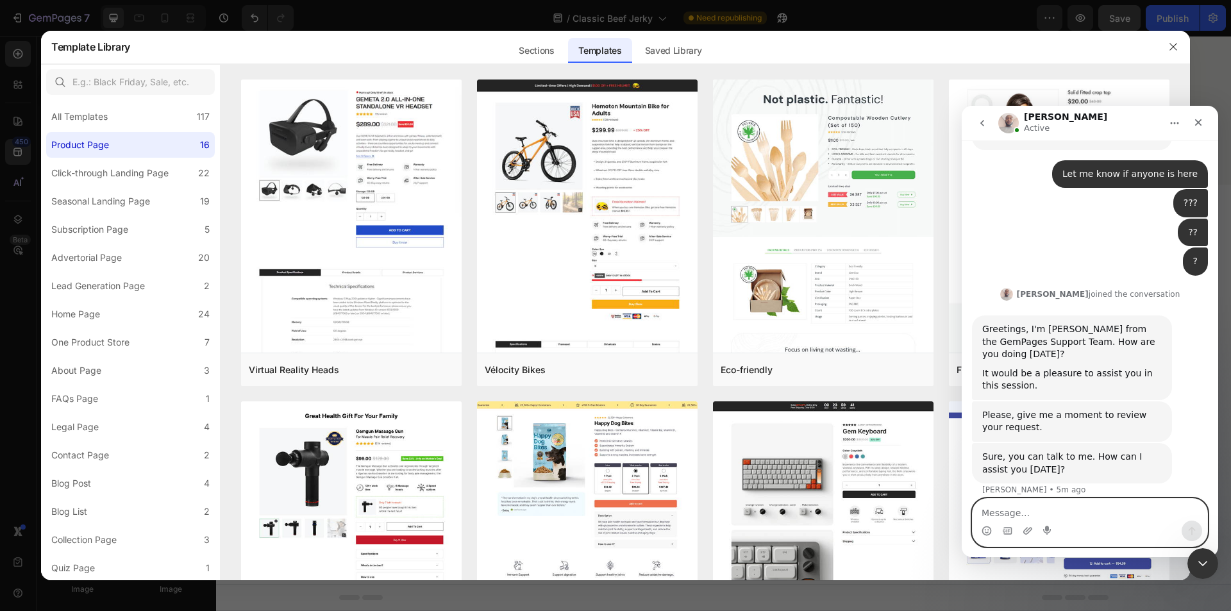
scroll to position [385, 0]
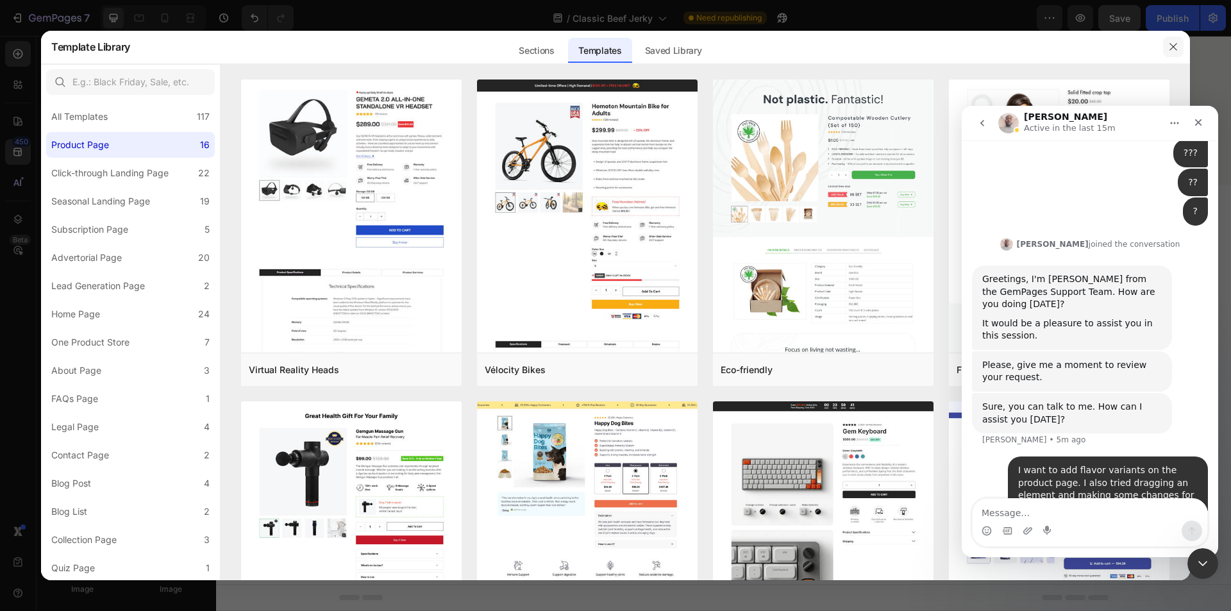
click at [1173, 44] on icon "button" at bounding box center [1173, 47] width 10 height 10
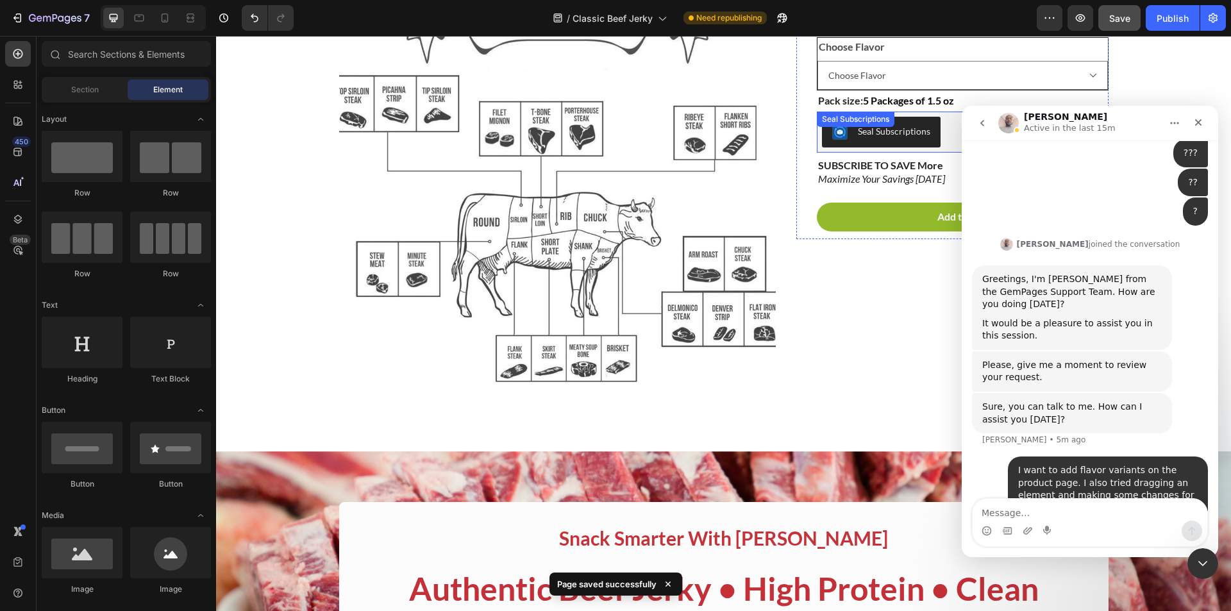
scroll to position [128, 0]
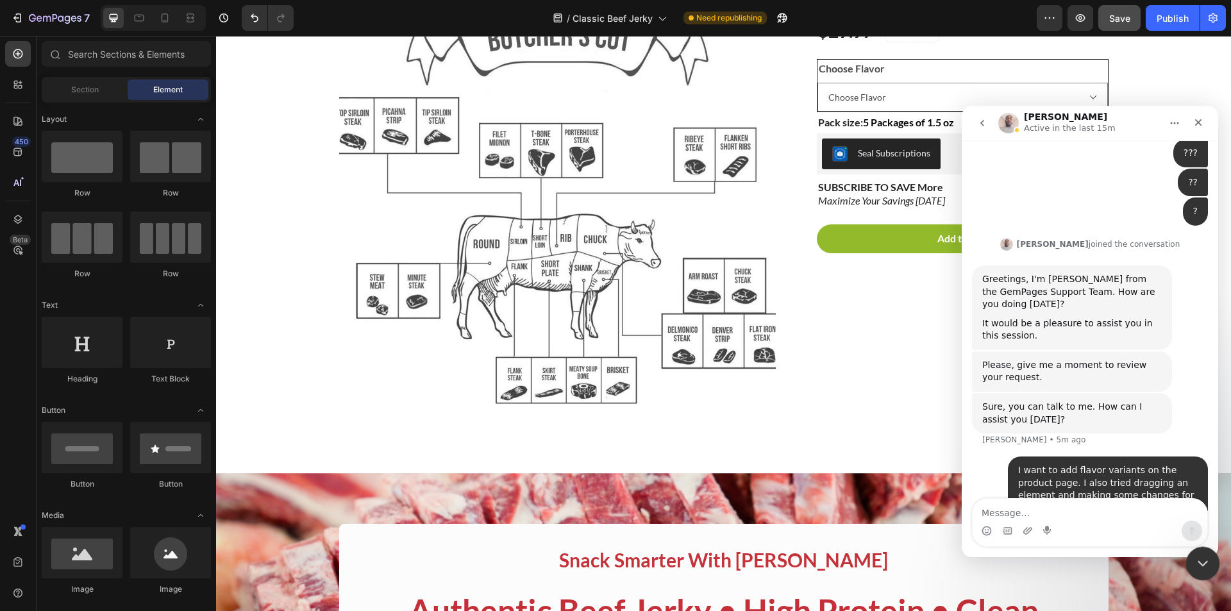
drag, startPoint x: 1203, startPoint y: 562, endPoint x: 1201, endPoint y: 553, distance: 8.6
click at [1203, 561] on icon "Close Intercom Messenger" at bounding box center [1200, 561] width 15 height 15
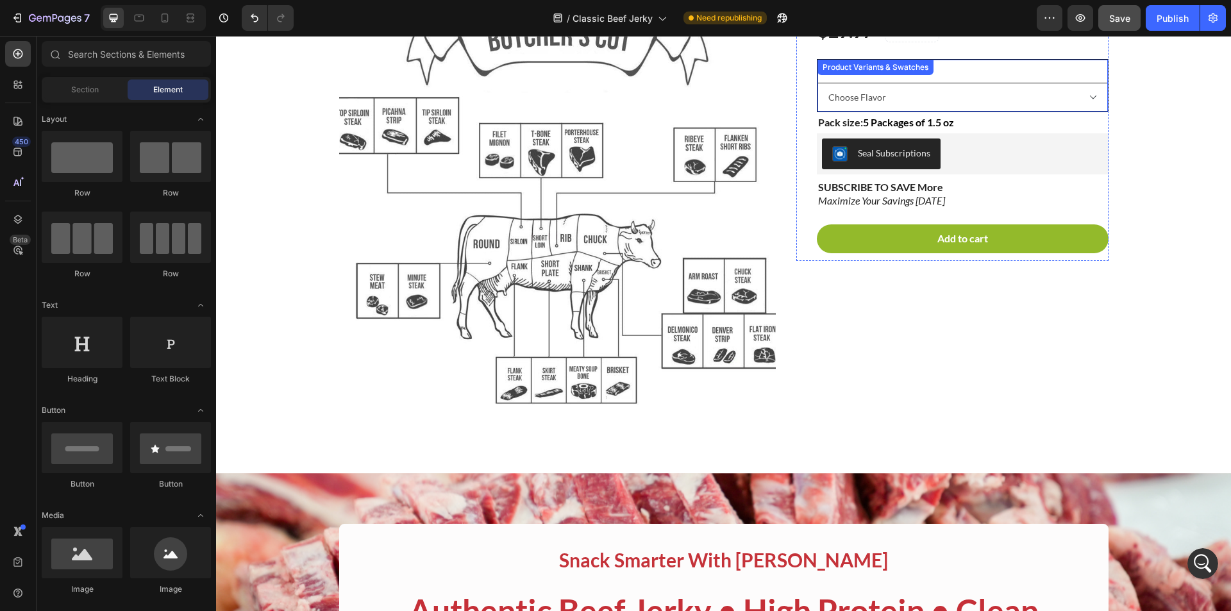
click at [1085, 96] on select "Choose Flavor Original Jalapeño Summer Sausage Garlic Summer Sausage Teriyaki" at bounding box center [962, 97] width 290 height 29
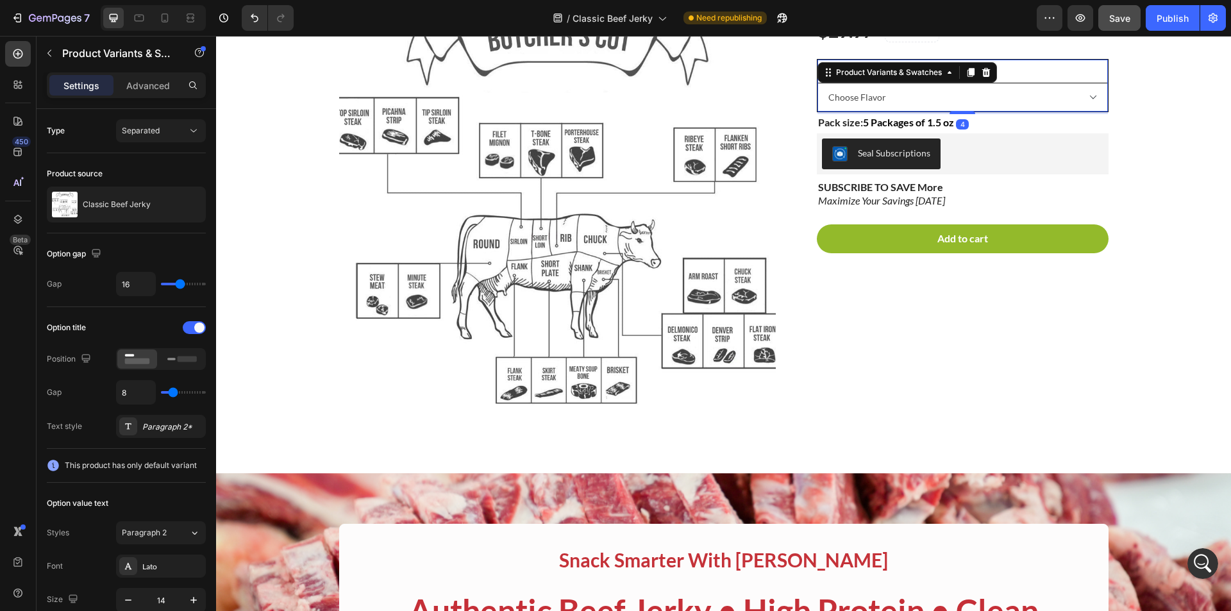
click at [1085, 96] on select "Choose Flavor Original Jalapeño Summer Sausage Garlic Summer Sausage Teriyaki" at bounding box center [962, 97] width 290 height 29
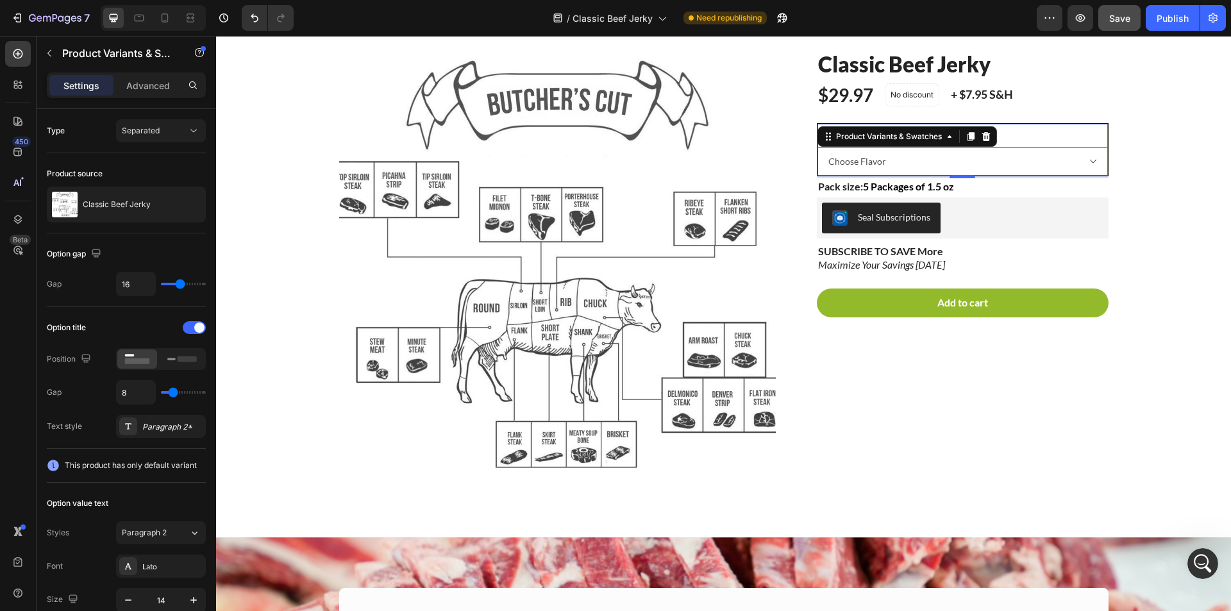
click at [1085, 160] on select "Choose Flavor Original Jalapeño Summer Sausage Garlic Summer Sausage Teriyaki" at bounding box center [962, 161] width 290 height 29
click at [1174, 21] on div "Publish" at bounding box center [1173, 18] width 32 height 13
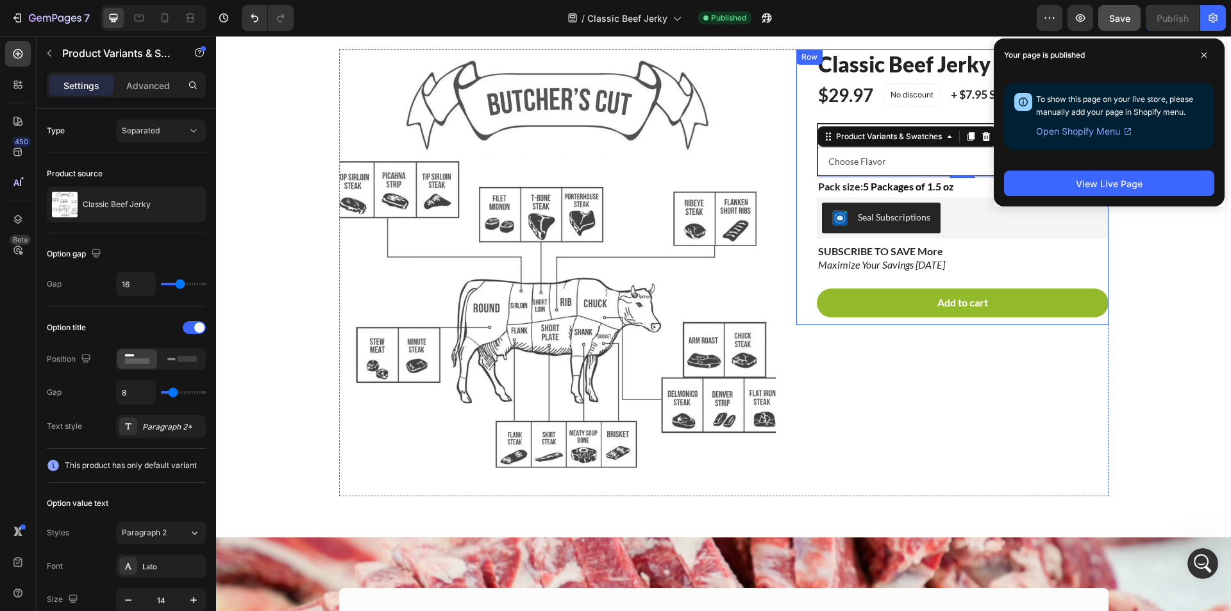
scroll to position [435, 0]
click at [1202, 557] on icon "Open Intercom Messenger" at bounding box center [1201, 561] width 21 height 21
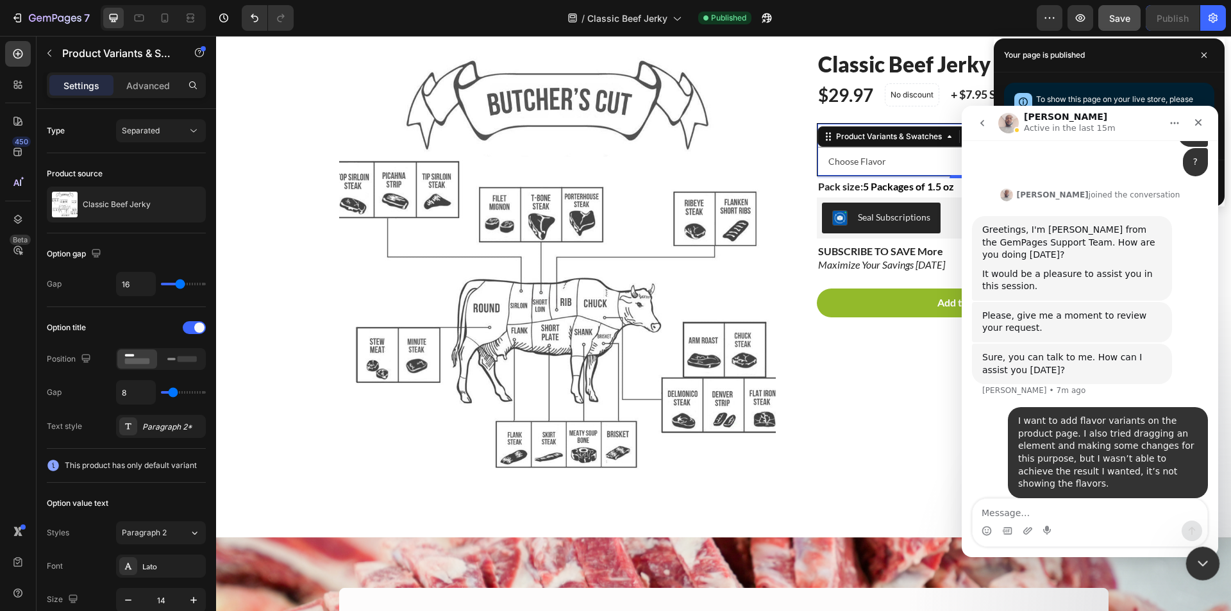
click at [1204, 563] on icon "Close Intercom Messenger" at bounding box center [1200, 561] width 15 height 15
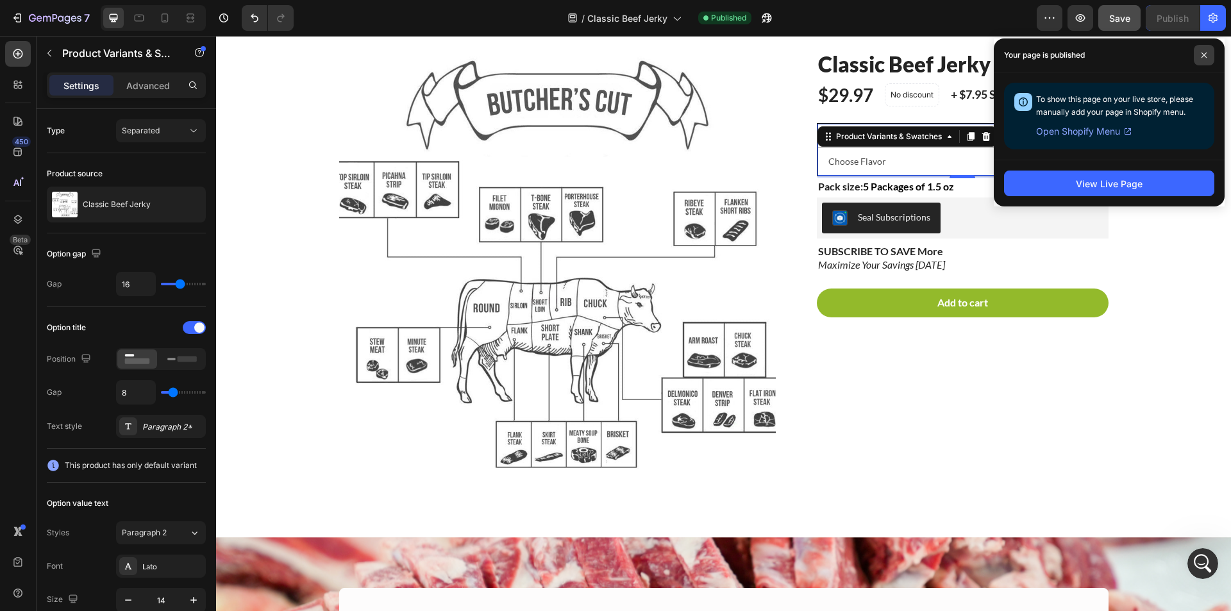
click at [1208, 56] on span at bounding box center [1204, 55] width 21 height 21
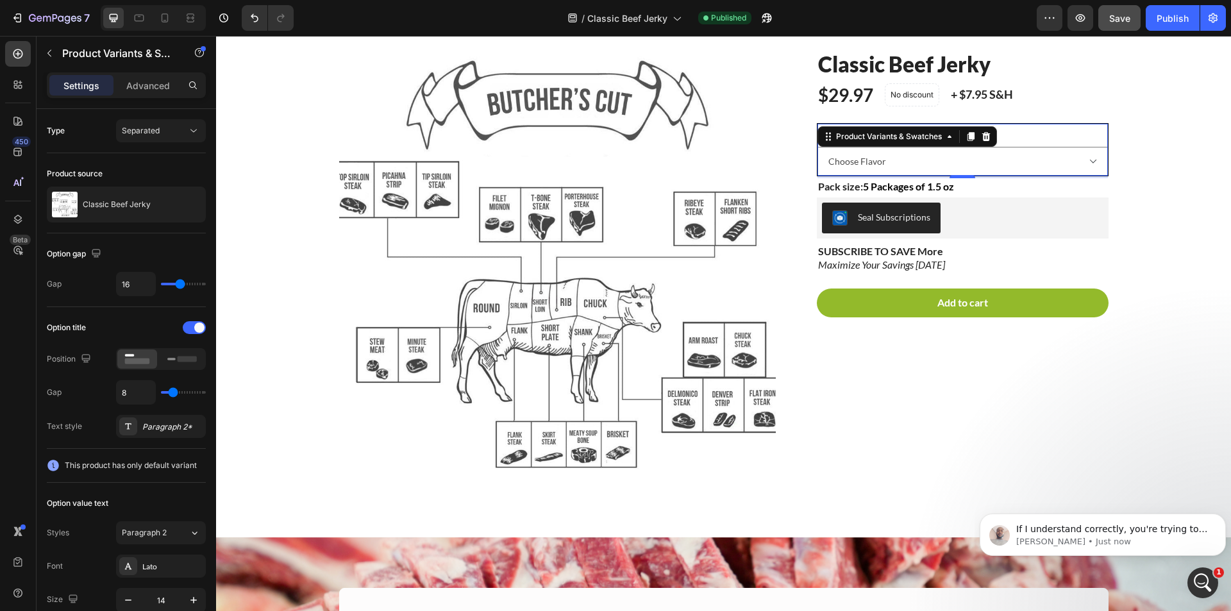
scroll to position [449, 0]
click at [1098, 528] on p "If I understand correctly, you're trying to add a product variant to your produ…" at bounding box center [1113, 529] width 194 height 13
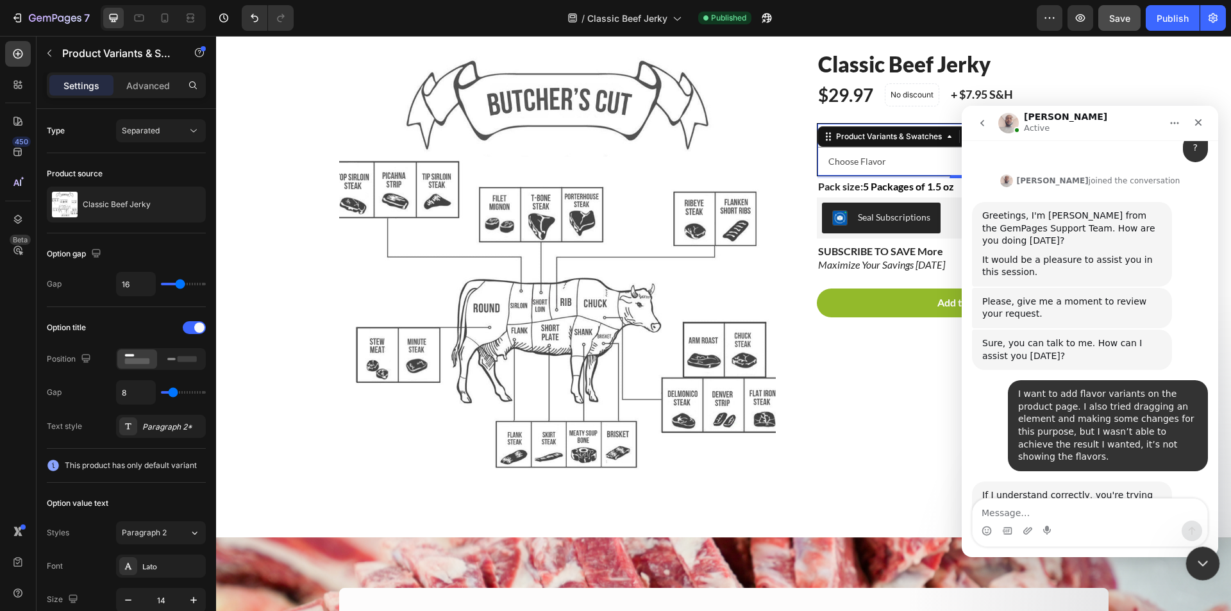
click at [1206, 562] on icon "Close Intercom Messenger" at bounding box center [1200, 561] width 15 height 15
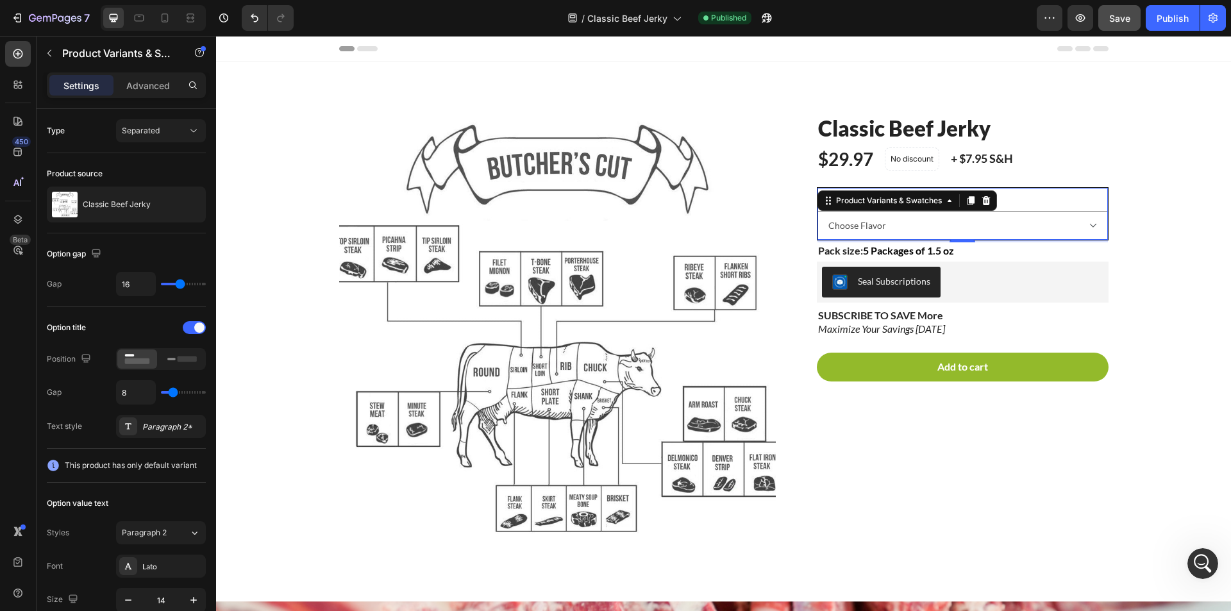
scroll to position [498, 0]
click at [858, 225] on select "Choose Flavor Original Jalapeño Summer Sausage Garlic Summer Sausage Teriyaki" at bounding box center [962, 225] width 290 height 29
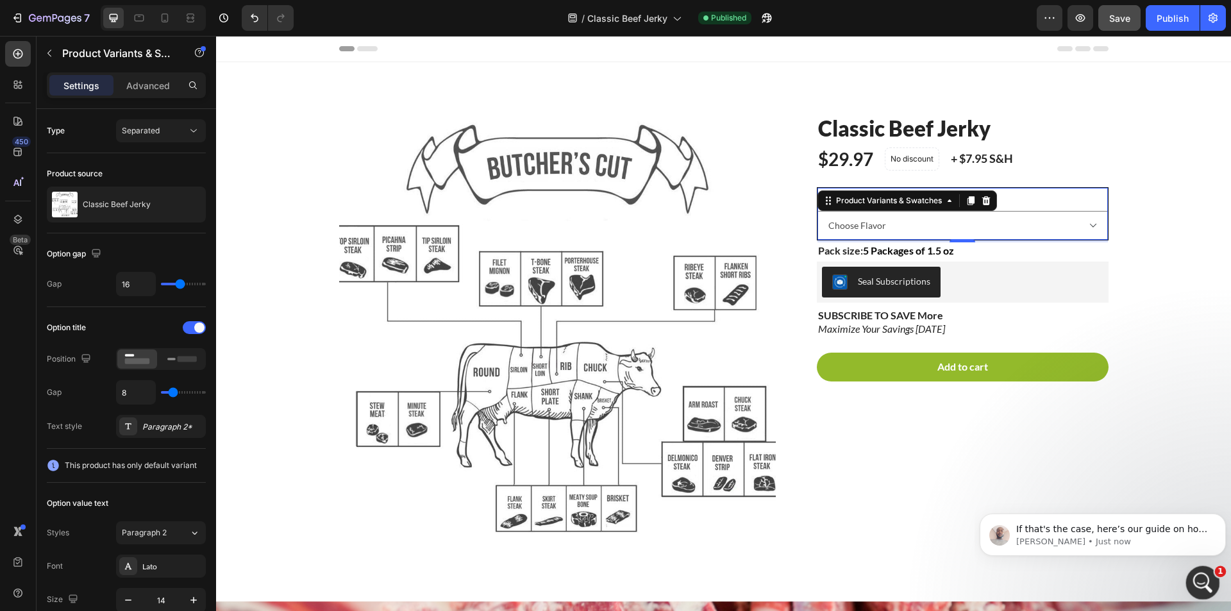
click at [1203, 572] on div "Open Intercom Messenger" at bounding box center [1201, 581] width 42 height 42
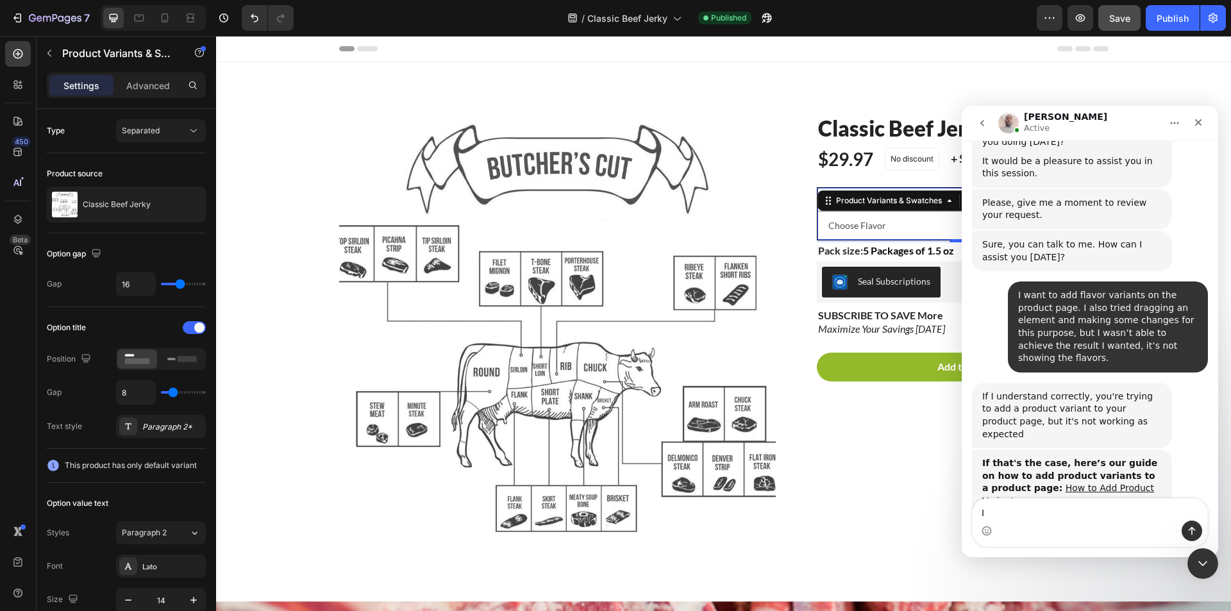
type textarea "I"
click at [1210, 557] on div "Close Intercom Messenger" at bounding box center [1200, 561] width 31 height 31
